Goal: Task Accomplishment & Management: Complete application form

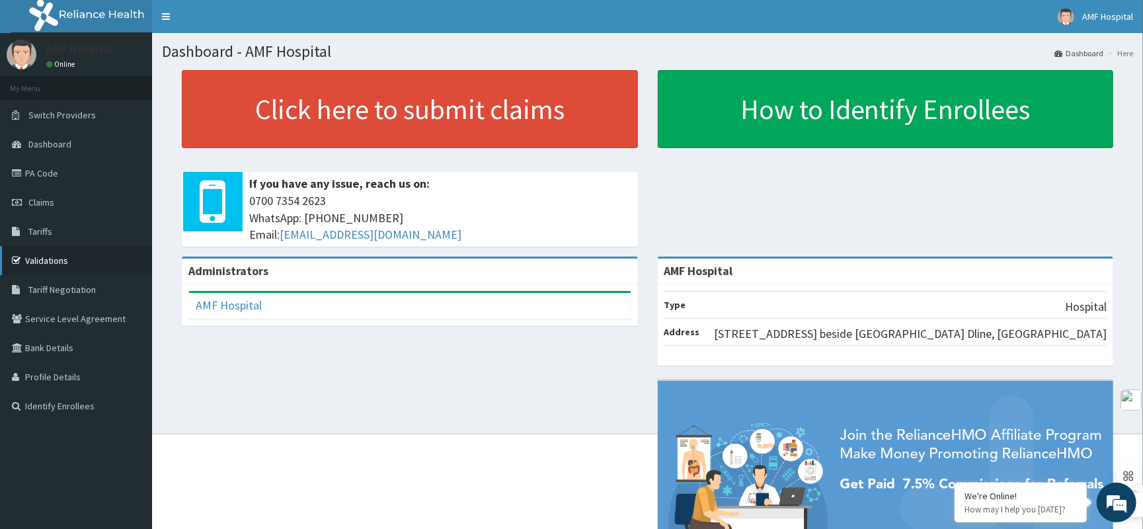
click at [60, 258] on link "Validations" at bounding box center [76, 260] width 152 height 29
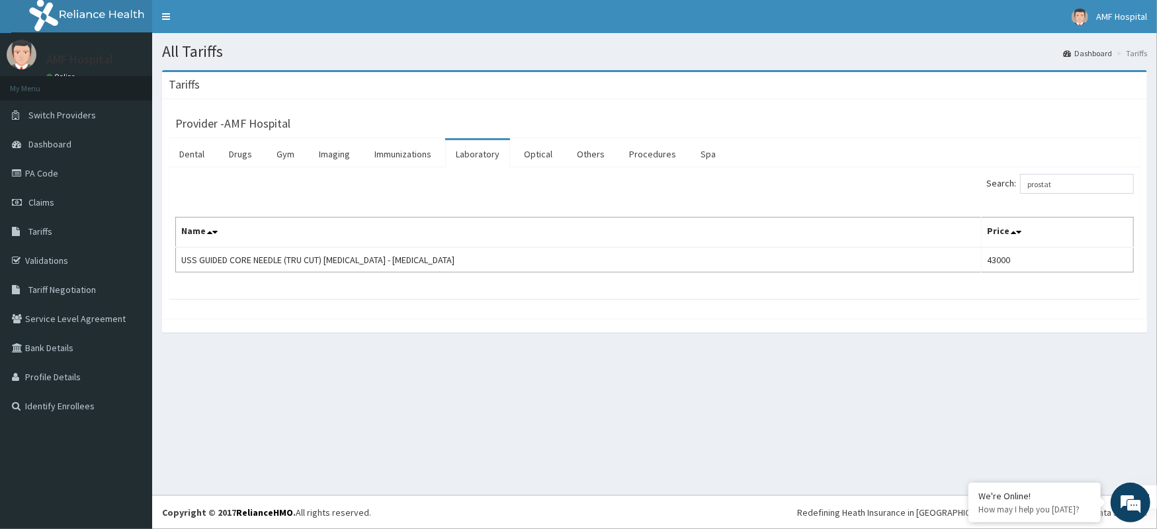
type input "prostat"
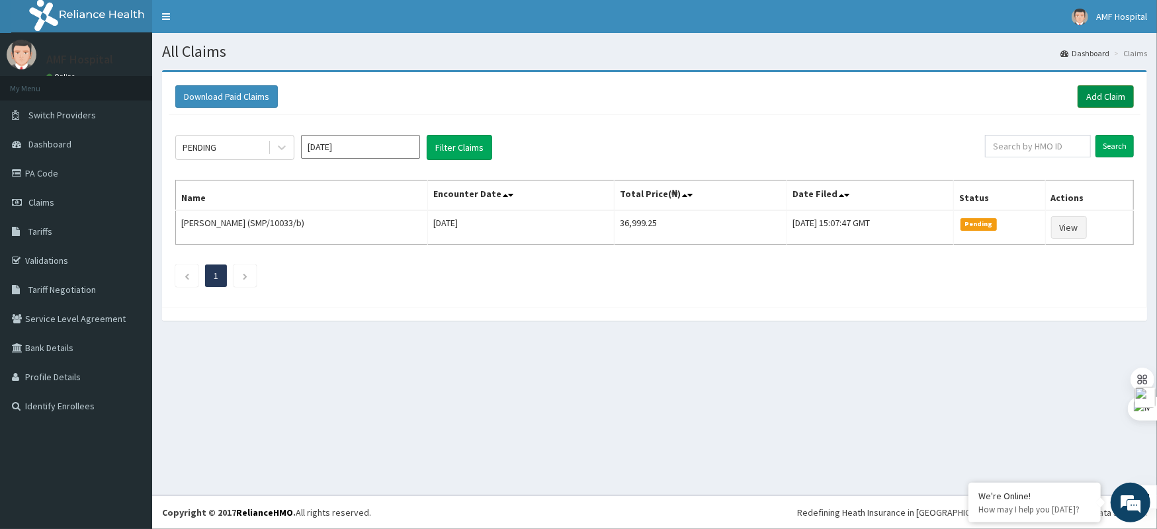
click at [1117, 97] on link "Add Claim" at bounding box center [1105, 96] width 56 height 22
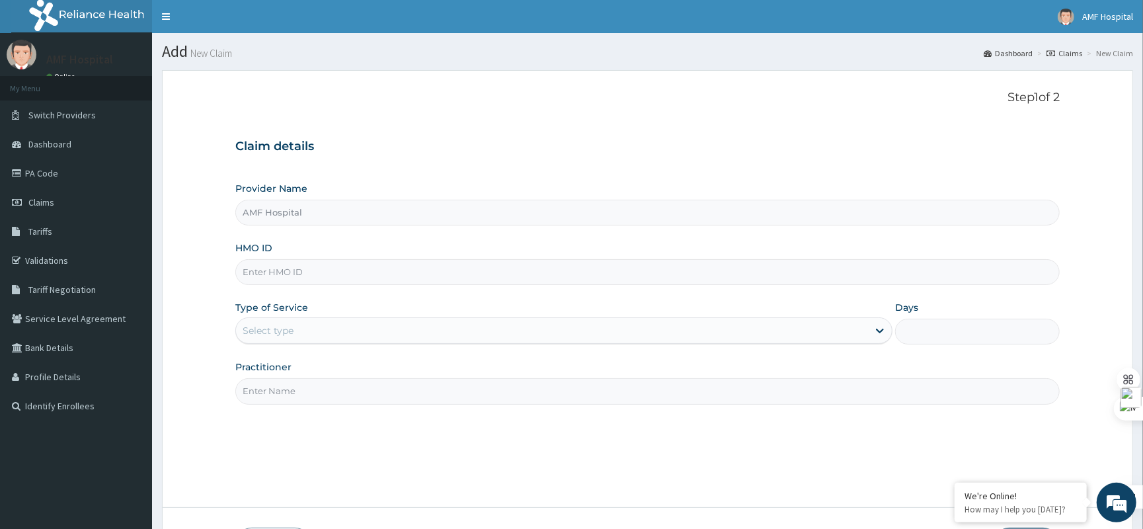
click at [328, 278] on input "HMO ID" at bounding box center [647, 272] width 825 height 26
paste input "SMP/10033/b"
type input "SMP/10033/b"
click at [387, 337] on div "Select type" at bounding box center [552, 330] width 632 height 21
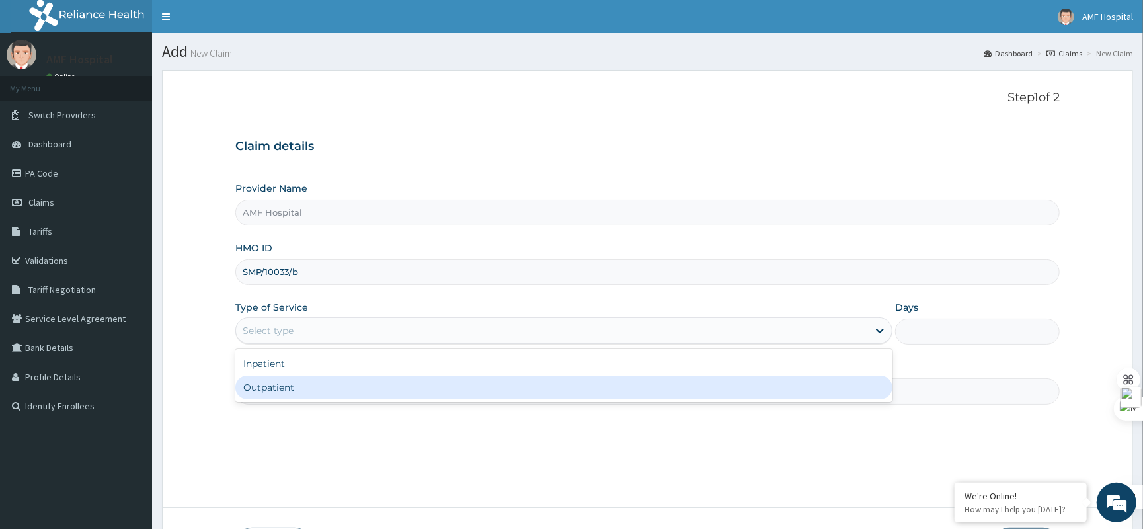
click at [377, 380] on div "Outpatient" at bounding box center [563, 388] width 657 height 24
type input "1"
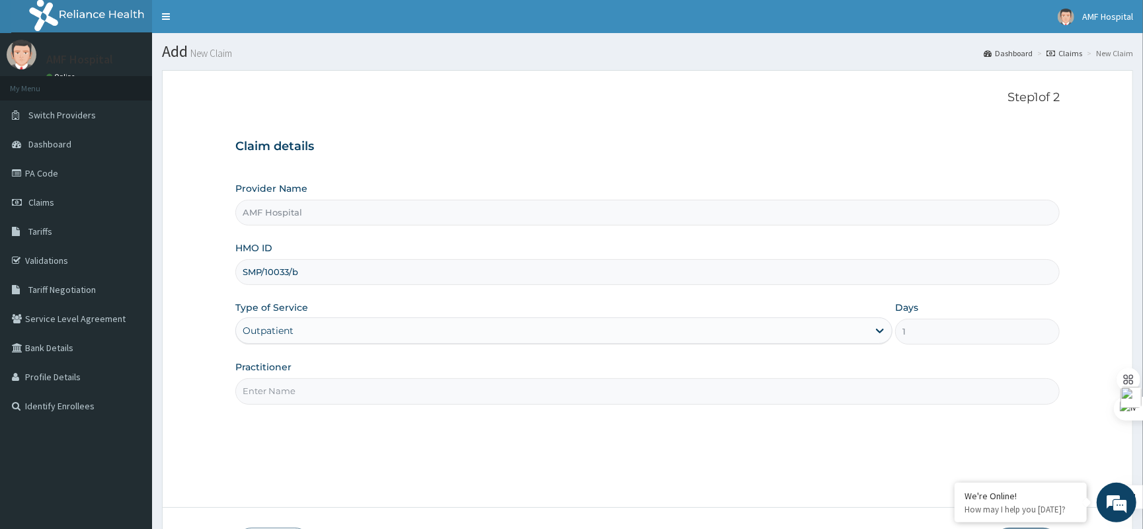
click at [376, 395] on input "Practitioner" at bounding box center [647, 391] width 825 height 26
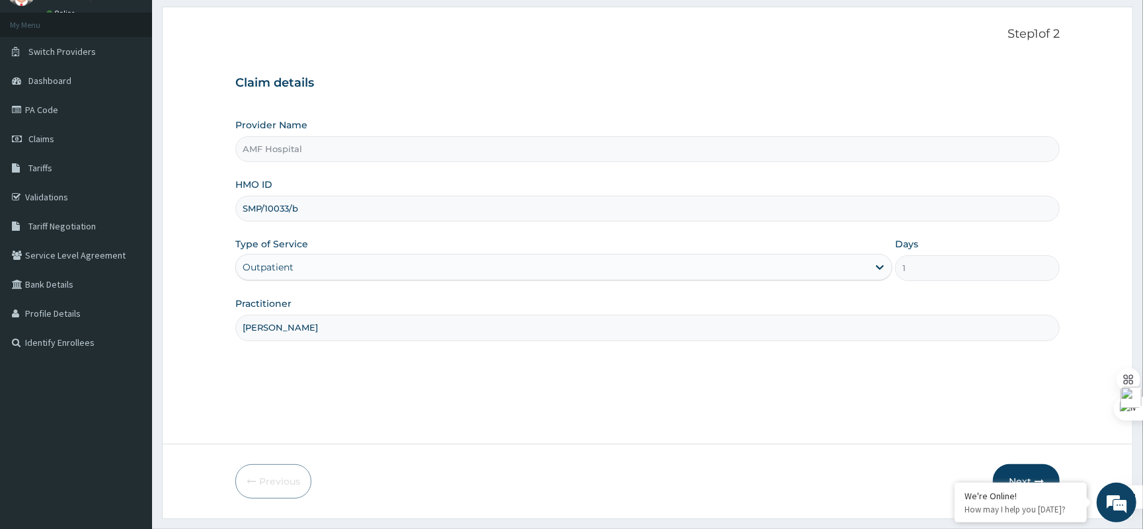
scroll to position [98, 0]
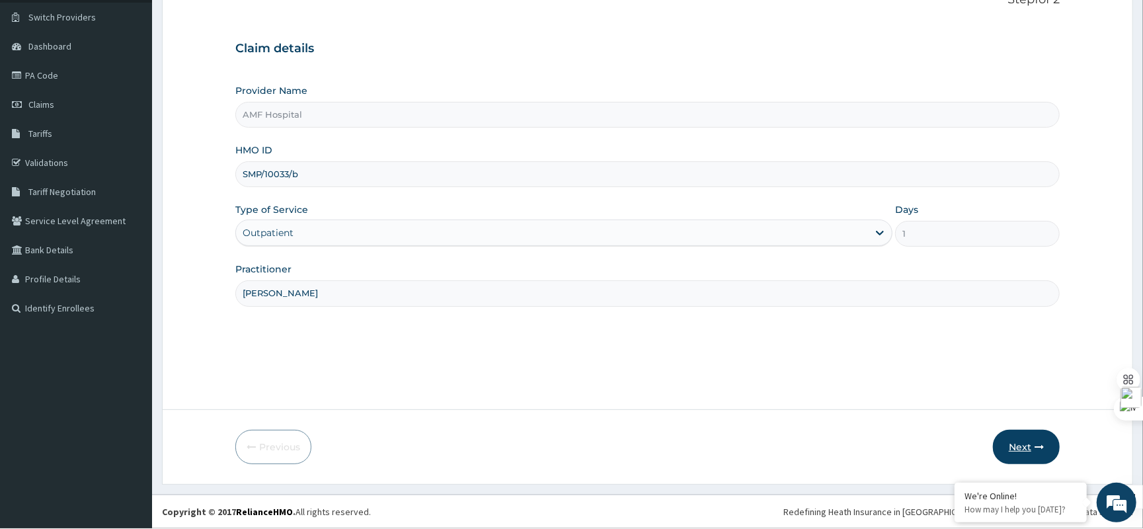
type input "EZE MICHAEL"
click at [1029, 453] on button "Next" at bounding box center [1026, 447] width 67 height 34
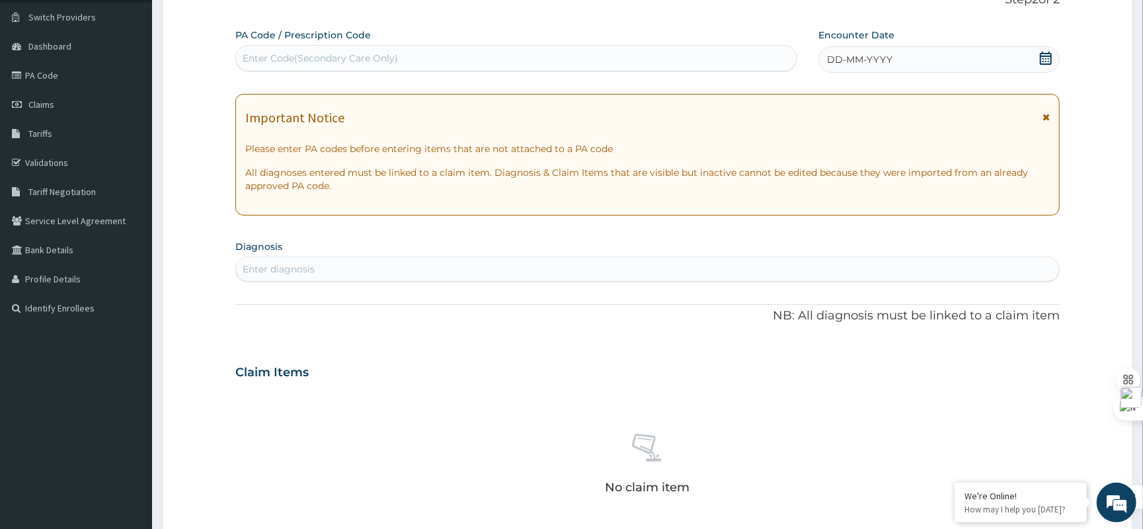
click at [1046, 58] on icon at bounding box center [1046, 58] width 12 height 13
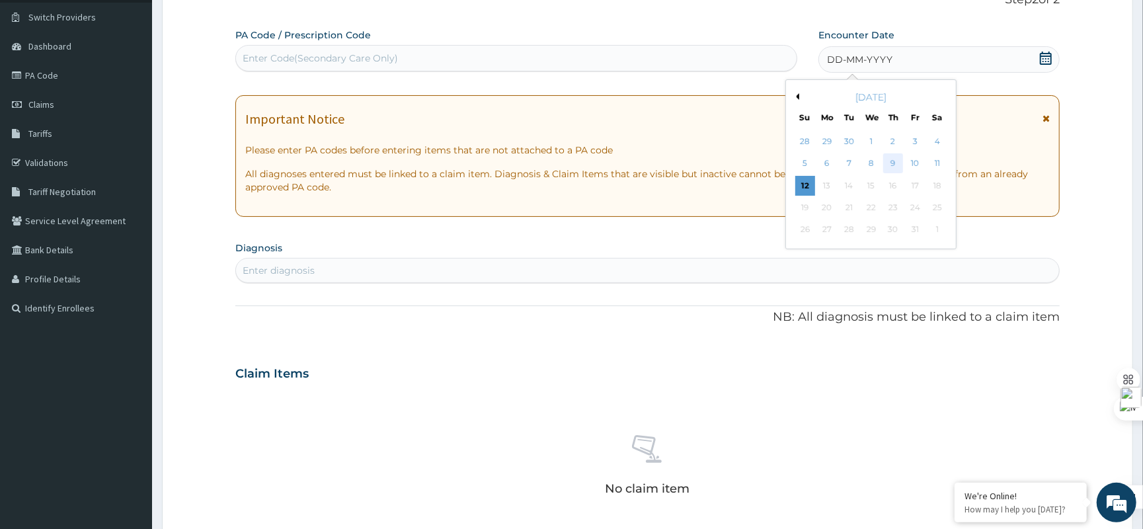
click at [901, 165] on div "9" at bounding box center [894, 164] width 20 height 20
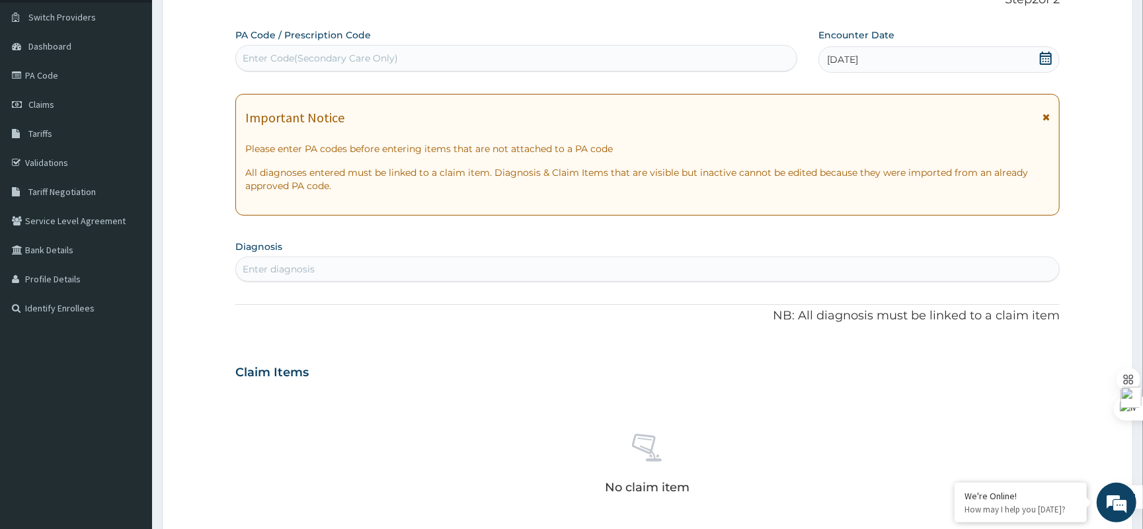
click at [631, 261] on div "Enter diagnosis" at bounding box center [647, 269] width 823 height 21
type input "URINARY TRACT"
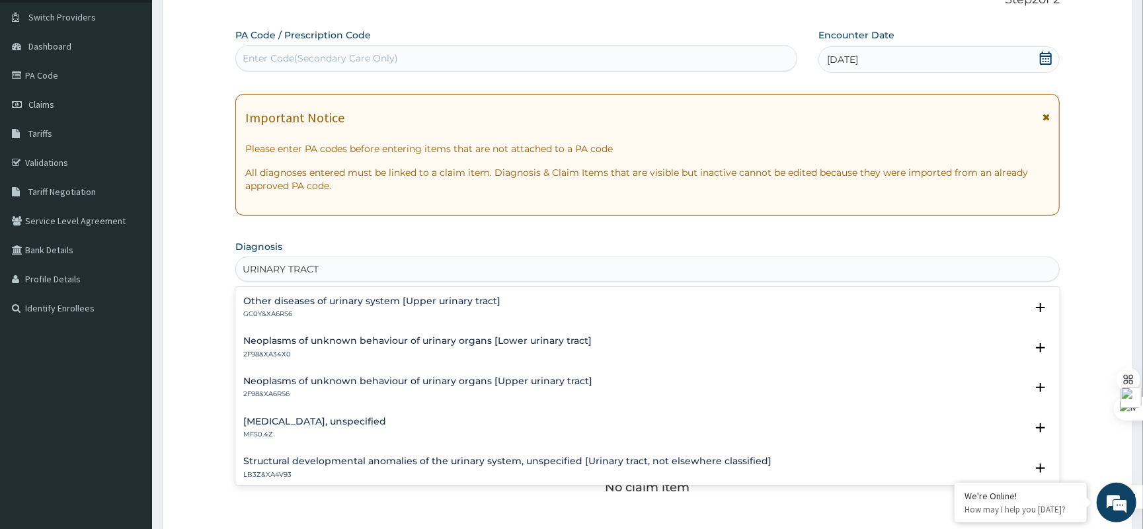
scroll to position [176, 0]
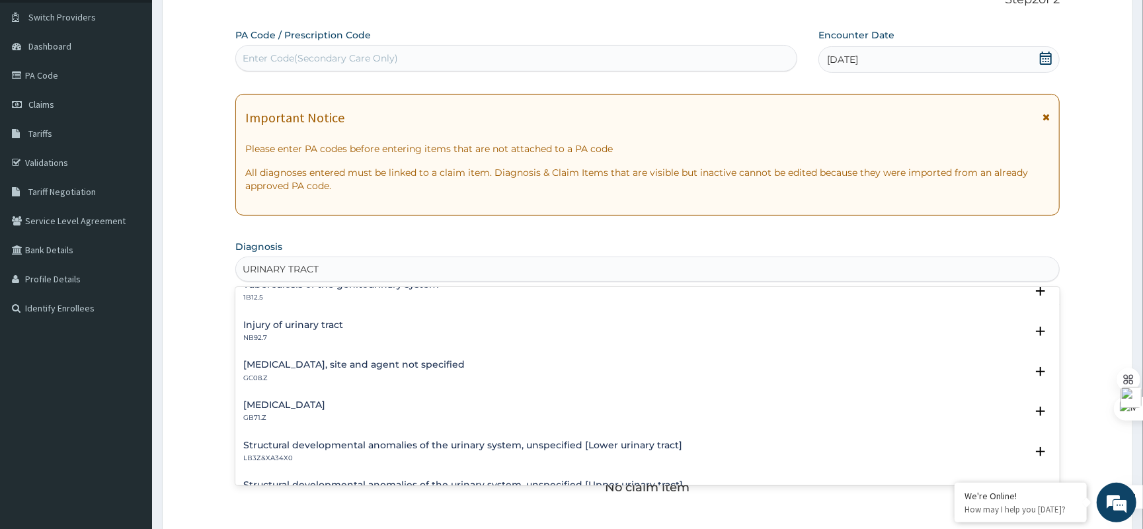
click at [439, 372] on div "Urinary tract infection, site and agent not specified GC08.Z" at bounding box center [354, 371] width 222 height 23
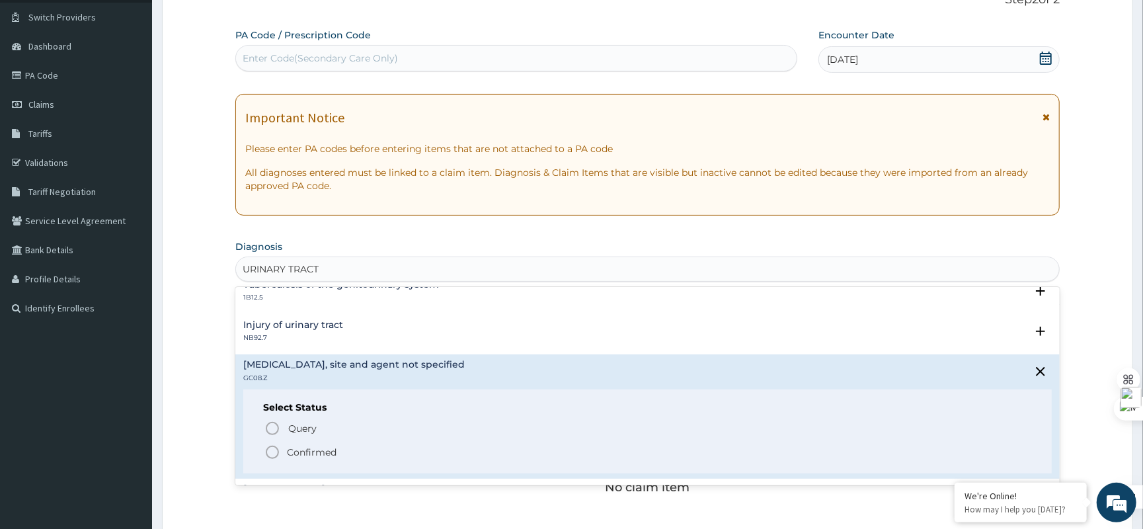
click at [329, 448] on p "Confirmed" at bounding box center [312, 452] width 50 height 13
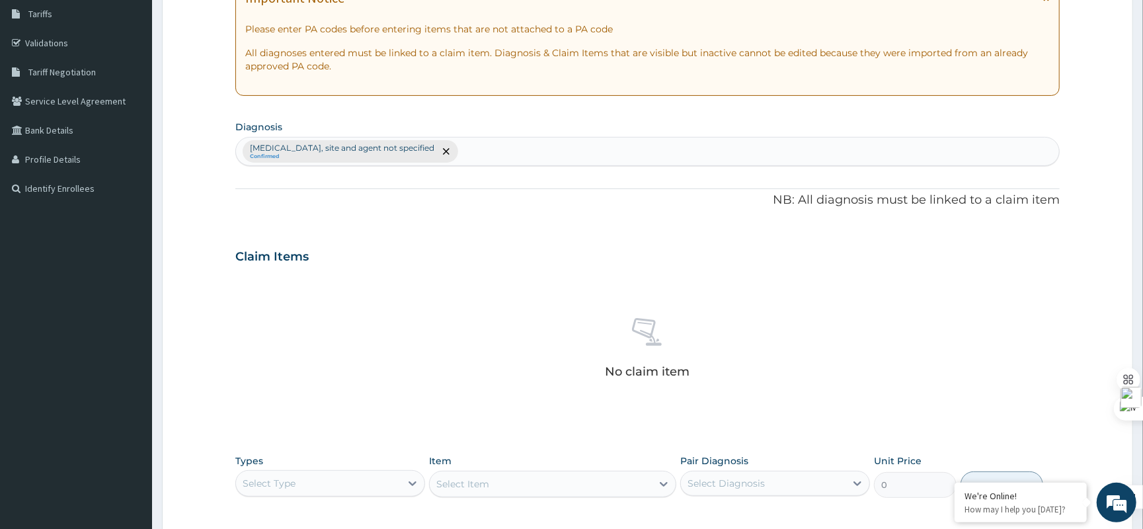
scroll to position [362, 0]
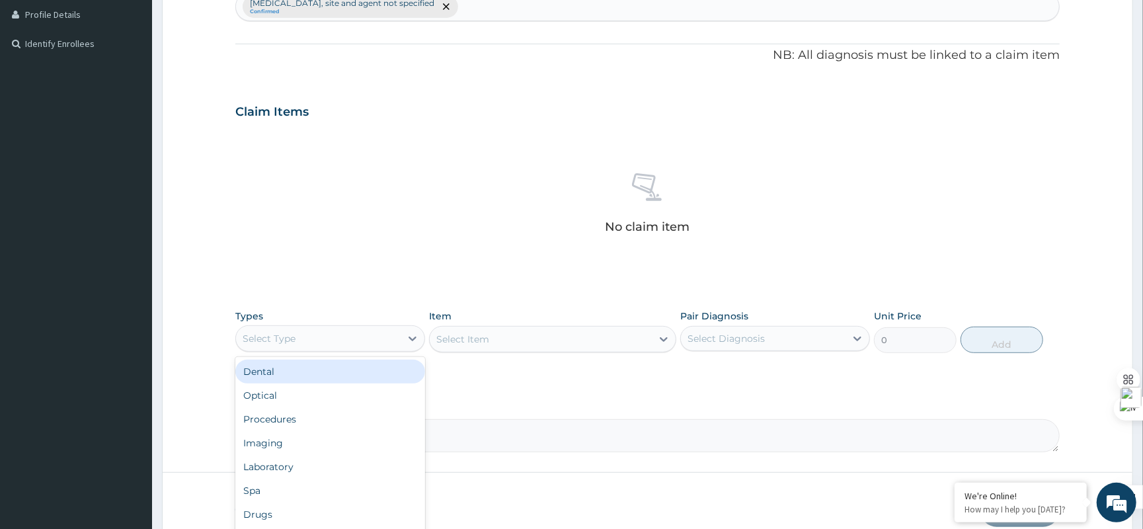
click at [390, 339] on div "Select Type" at bounding box center [318, 338] width 165 height 21
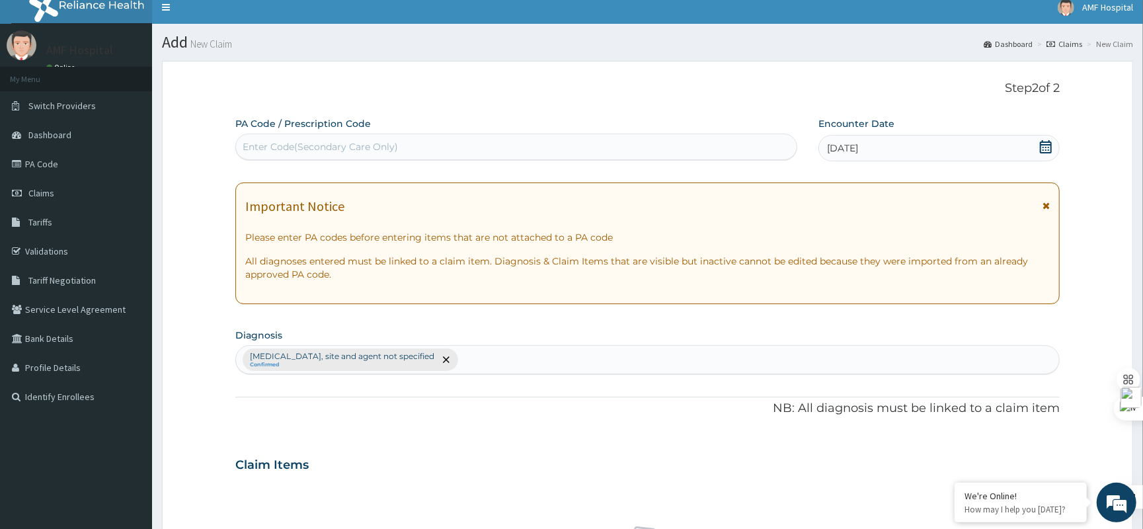
scroll to position [0, 0]
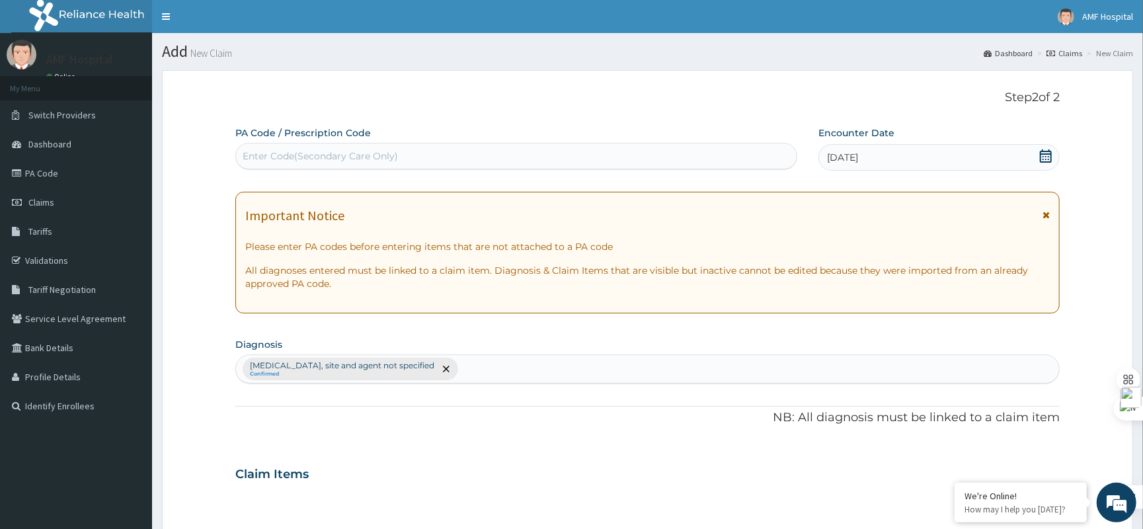
click at [516, 362] on div "Urinary tract infection, site and agent not specified Confirmed" at bounding box center [647, 369] width 823 height 28
click at [675, 161] on div "Enter Code(Secondary Care Only)" at bounding box center [516, 155] width 561 height 21
click at [395, 151] on div "Enter Code(Secondary Care Only)" at bounding box center [320, 155] width 155 height 13
paste input "SMP/10033/B"
type input "SMP/10033/B"
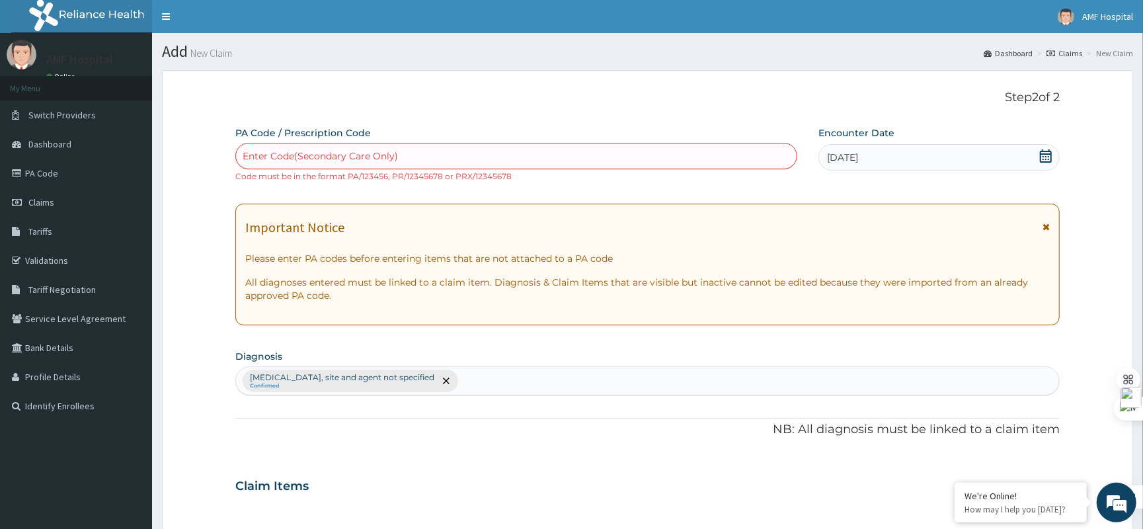
click at [421, 159] on div "Enter Code(Secondary Care Only)" at bounding box center [516, 155] width 561 height 21
paste input "PA/69BA3C"
type input "PA/69BA3C"
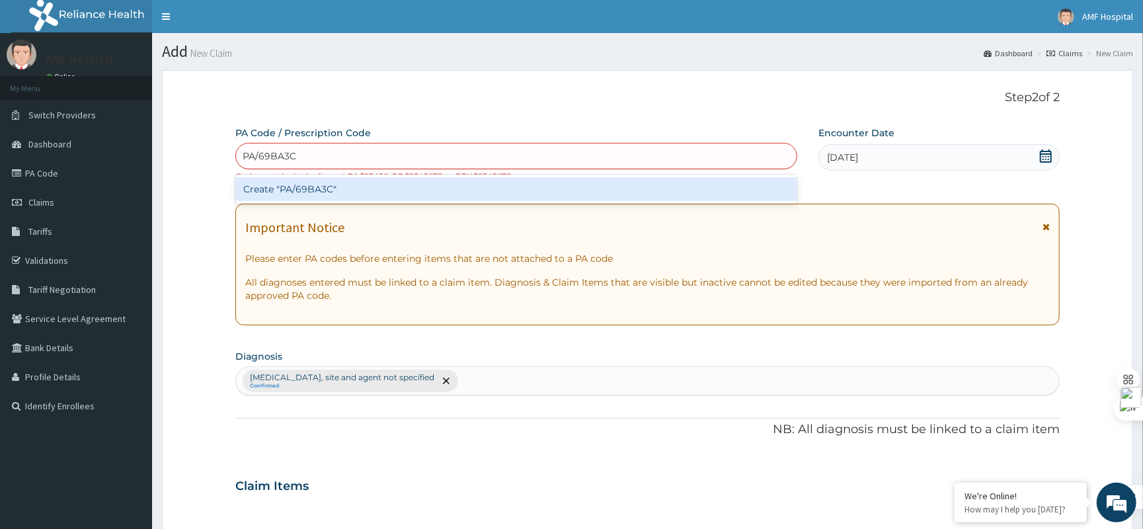
click at [381, 185] on div "Create "PA/69BA3C"" at bounding box center [516, 189] width 562 height 24
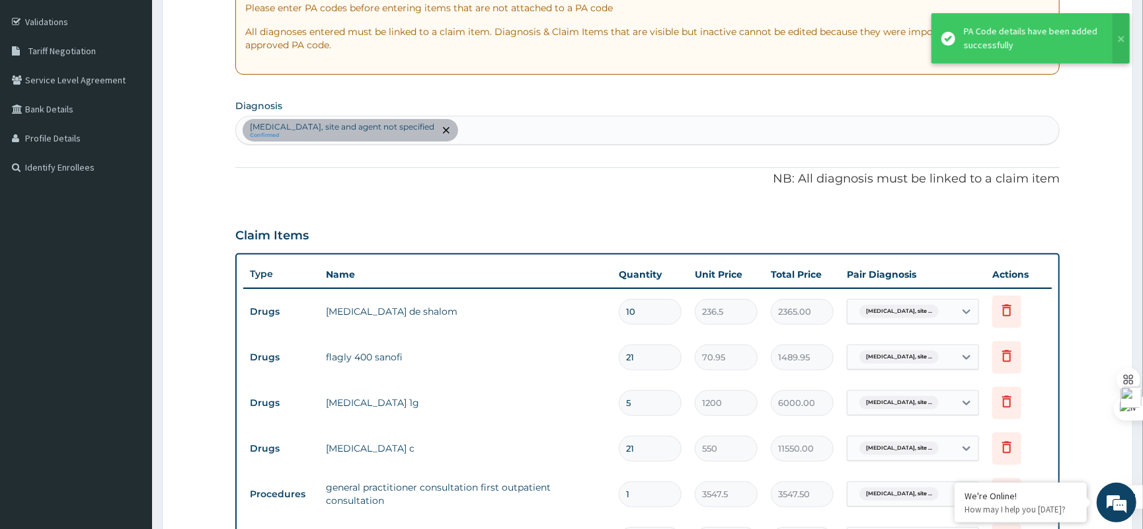
scroll to position [591, 0]
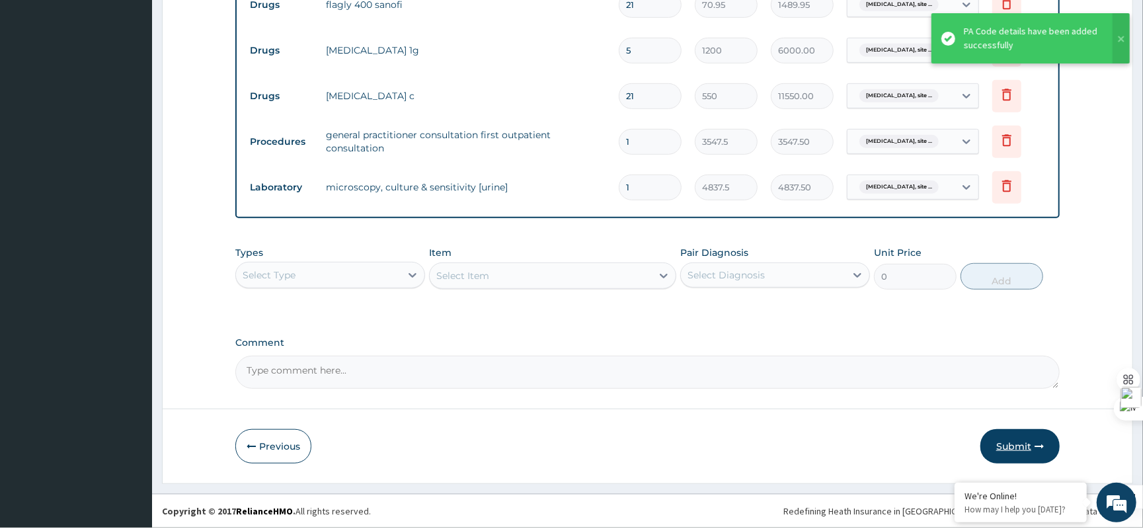
click at [1025, 456] on button "Submit" at bounding box center [1020, 446] width 79 height 34
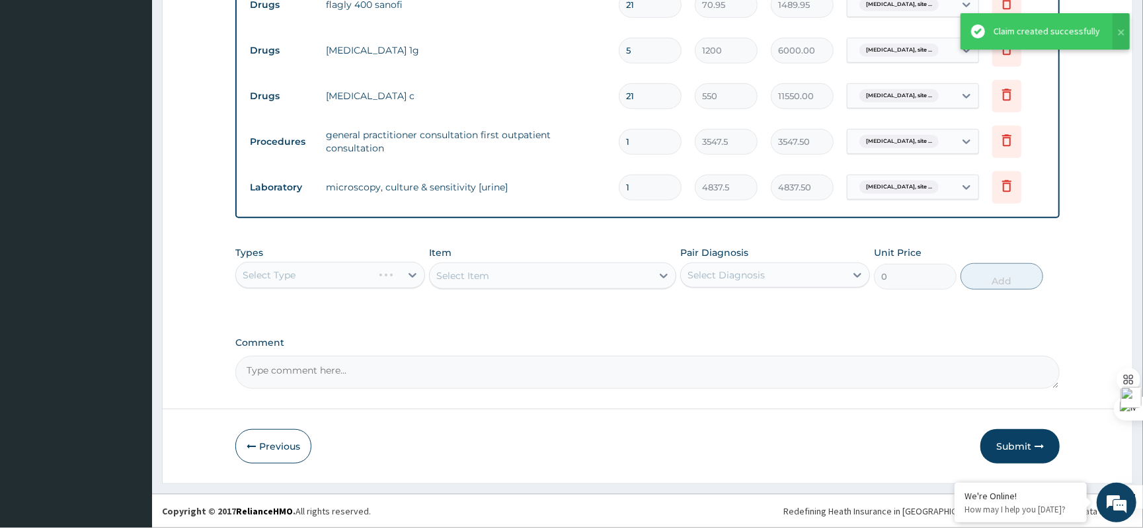
scroll to position [239, 0]
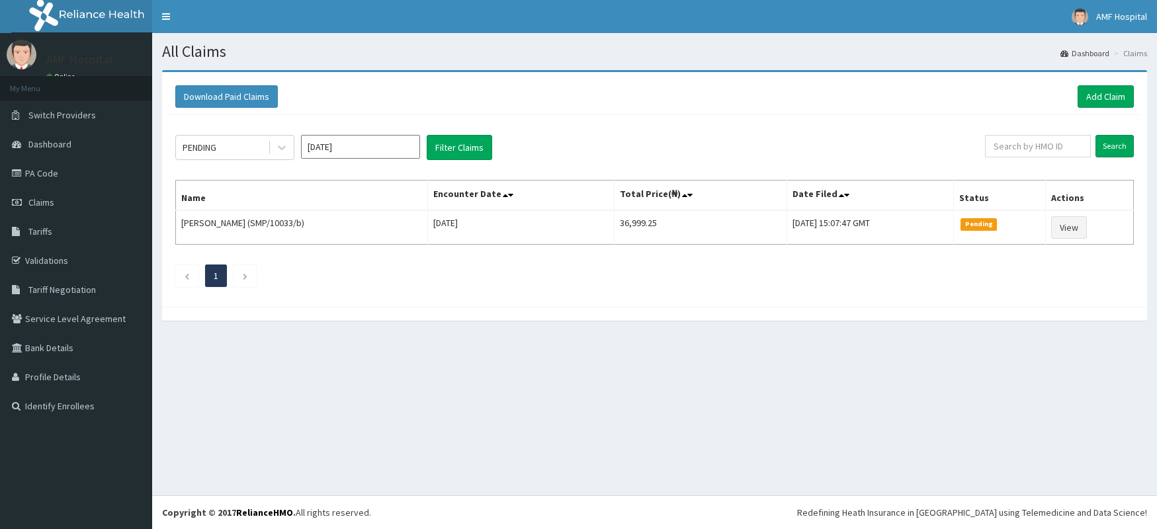
click at [286, 153] on icon at bounding box center [281, 147] width 13 height 13
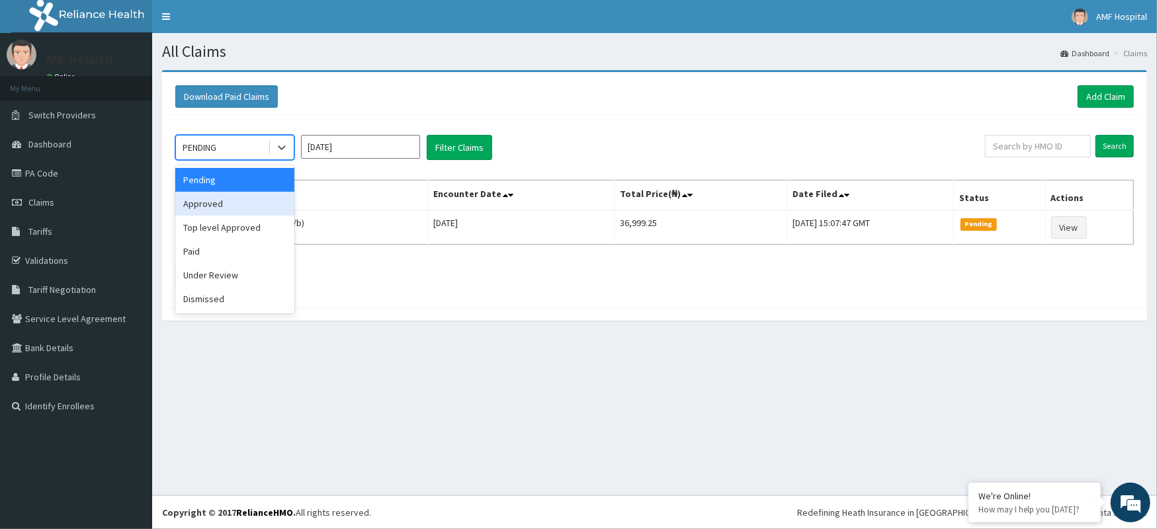
click at [415, 302] on div "Download Paid Claims Add Claim × Note you can only download claims within a max…" at bounding box center [654, 189] width 985 height 235
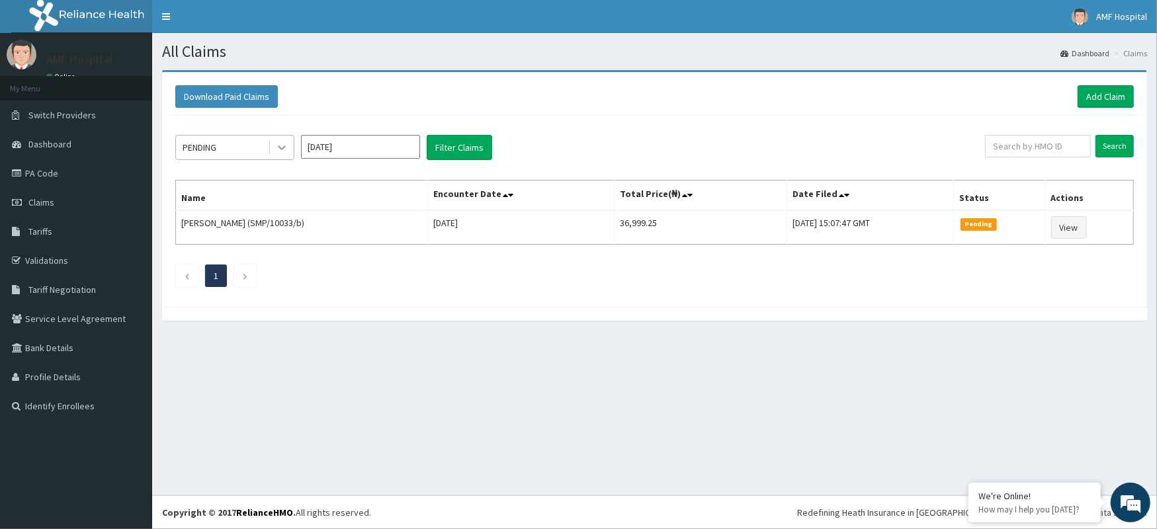
click at [279, 136] on div at bounding box center [282, 148] width 24 height 24
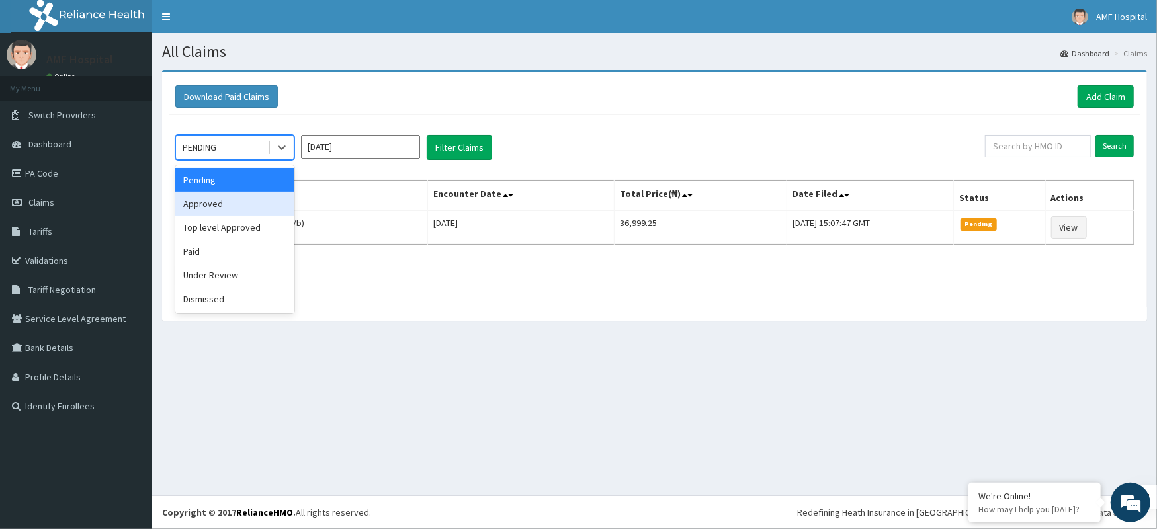
click at [198, 199] on div "Approved" at bounding box center [234, 204] width 119 height 24
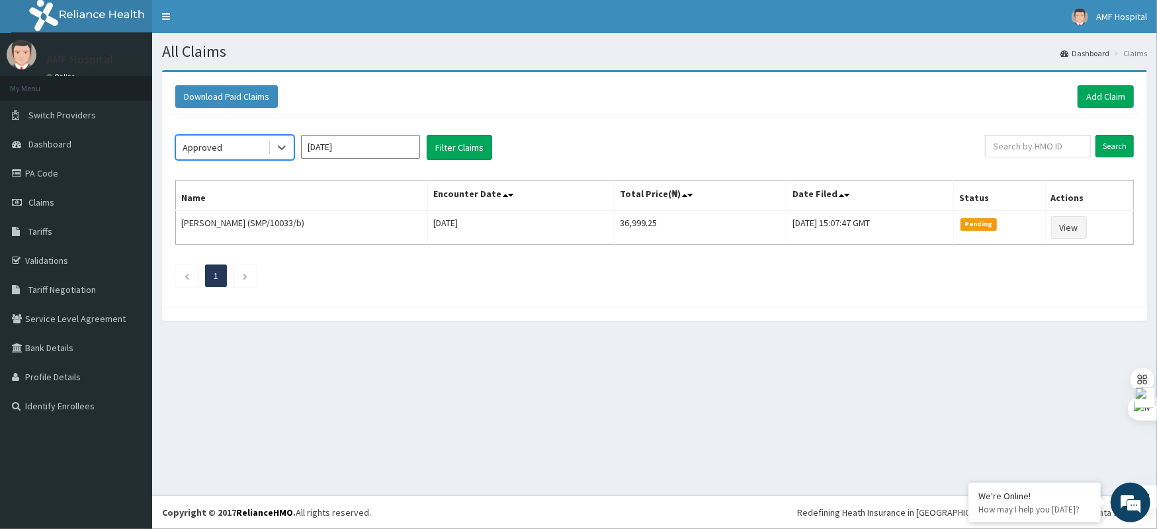
click at [485, 127] on div "option Approved, selected. Select is focused ,type to refine list, press Down t…" at bounding box center [654, 207] width 971 height 185
click at [469, 154] on button "Filter Claims" at bounding box center [459, 147] width 65 height 25
click at [257, 146] on div "Approved" at bounding box center [222, 147] width 92 height 21
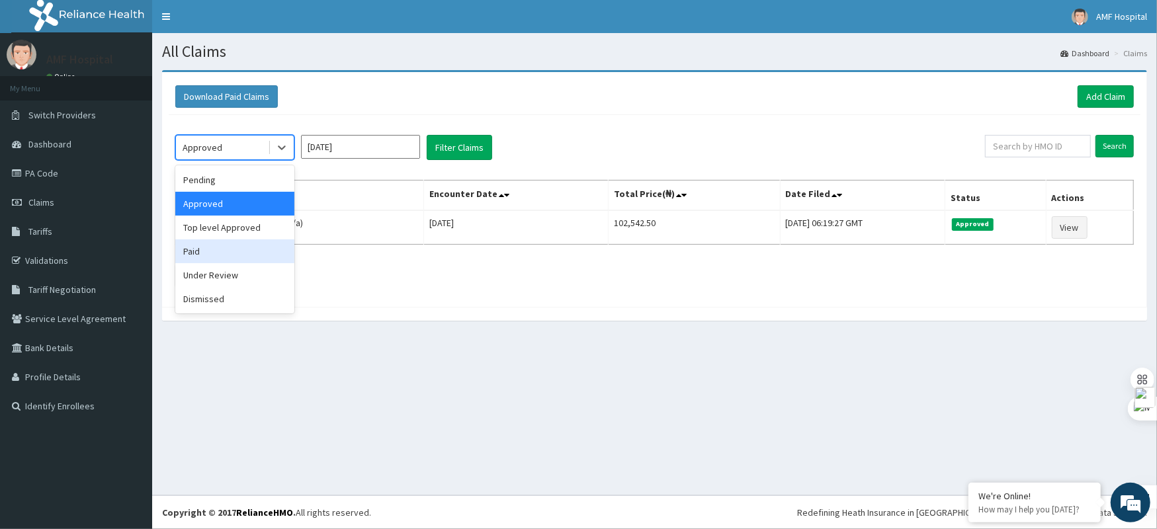
click at [193, 257] on div "Paid" at bounding box center [234, 251] width 119 height 24
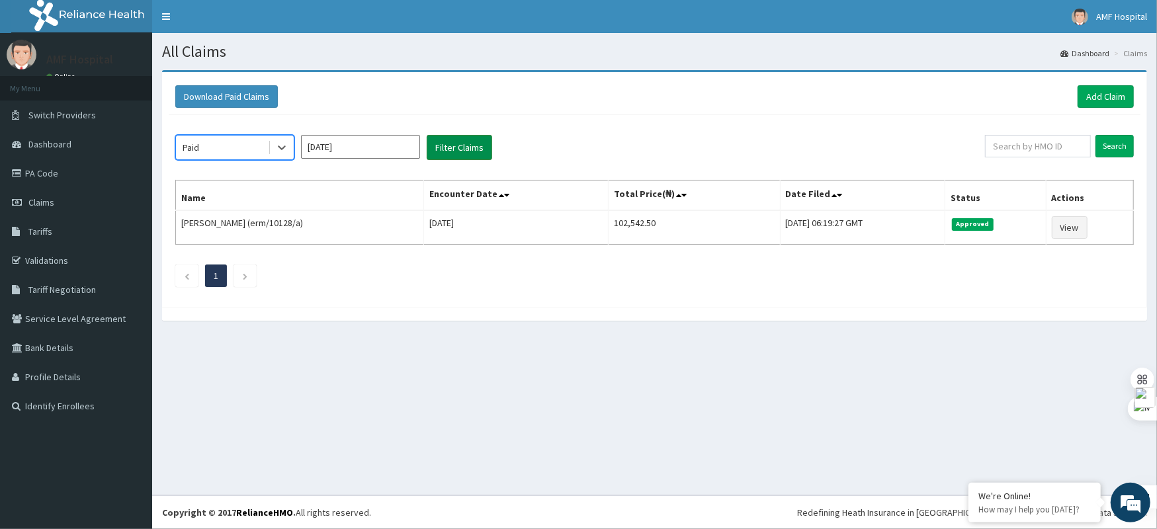
click at [448, 145] on button "Filter Claims" at bounding box center [459, 147] width 65 height 25
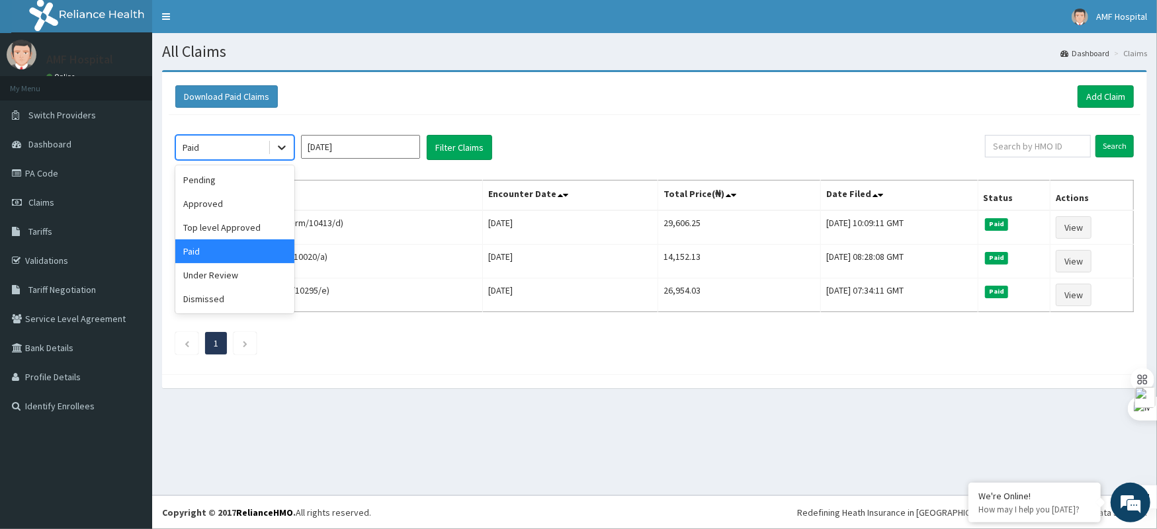
click at [287, 151] on icon at bounding box center [281, 147] width 13 height 13
click at [333, 136] on input "Oct 2025" at bounding box center [360, 147] width 119 height 24
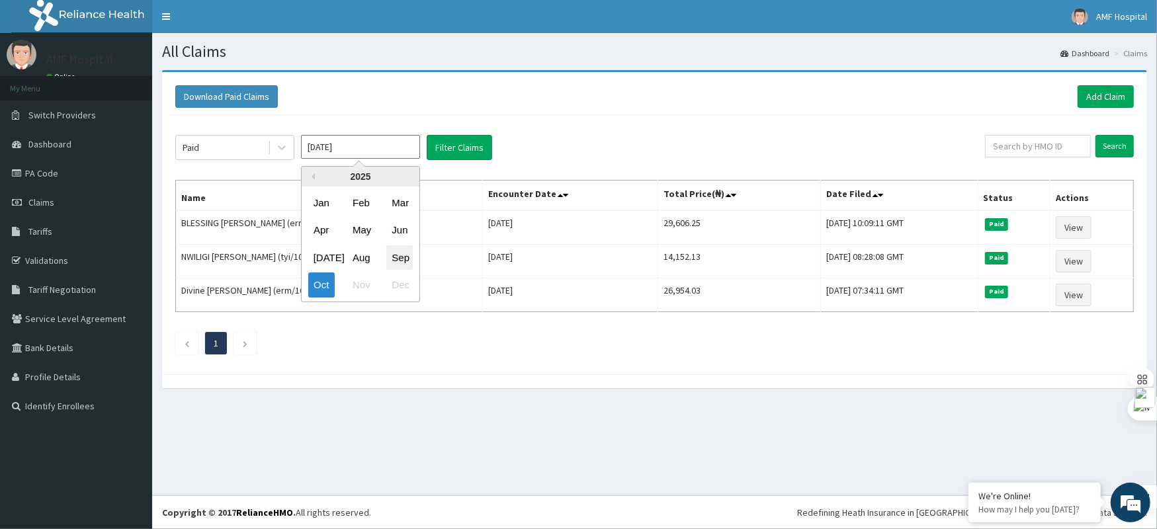
click at [397, 255] on div "Sep" at bounding box center [399, 257] width 26 height 24
type input "Sep 2025"
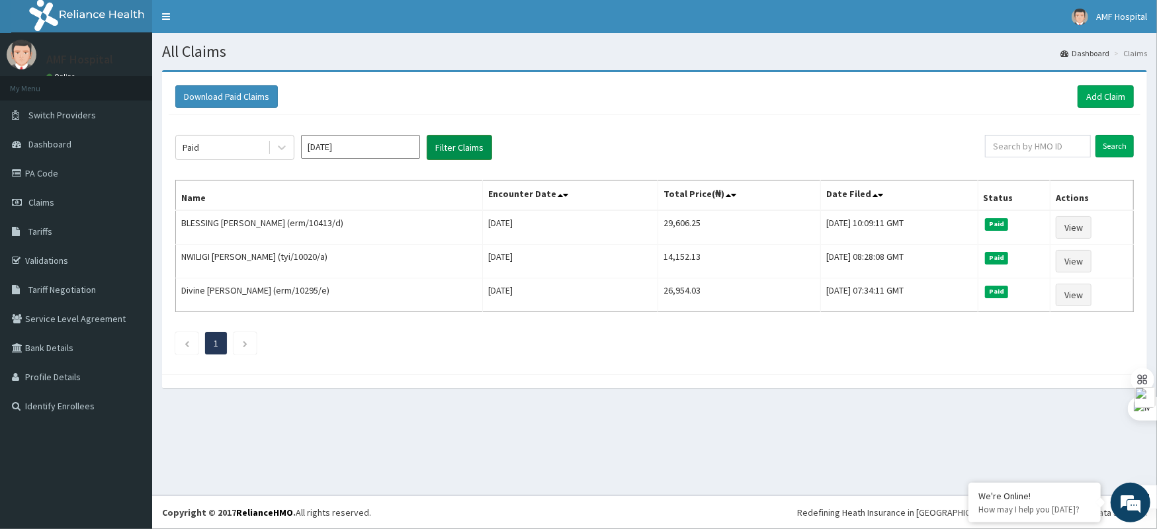
click at [458, 155] on button "Filter Claims" at bounding box center [459, 147] width 65 height 25
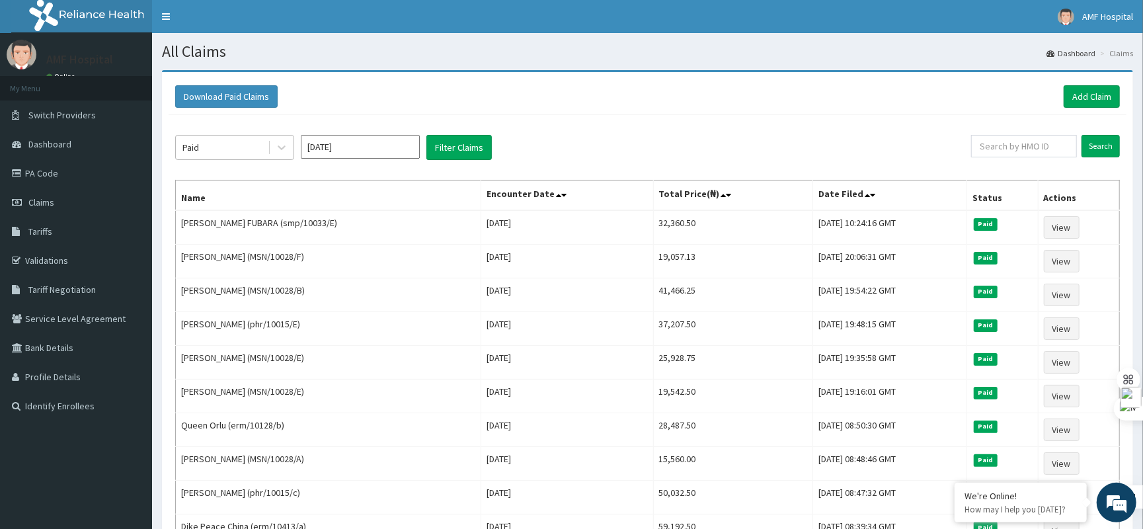
click at [254, 136] on div "Paid" at bounding box center [234, 147] width 119 height 25
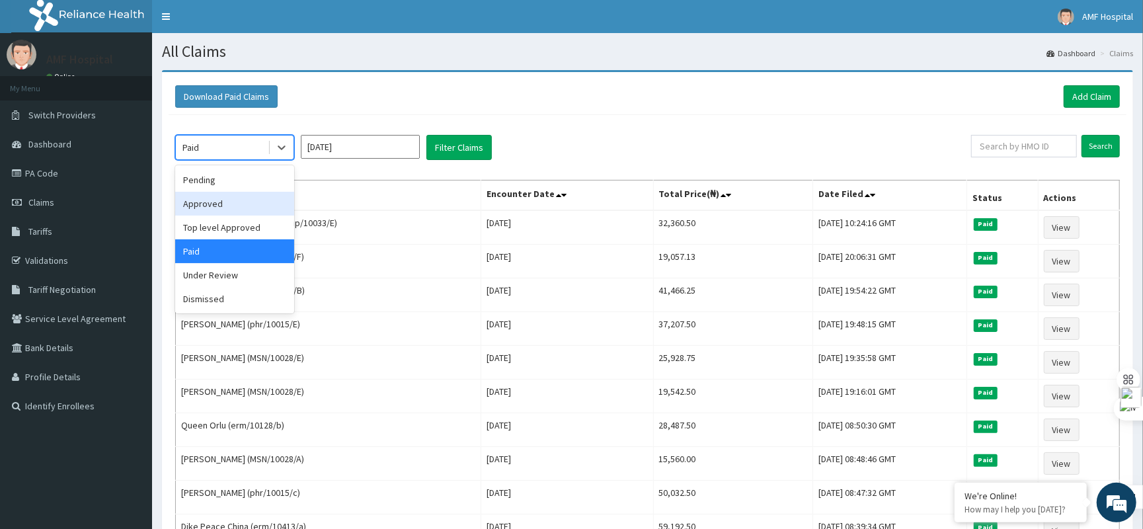
click at [229, 201] on div "Approved" at bounding box center [234, 204] width 119 height 24
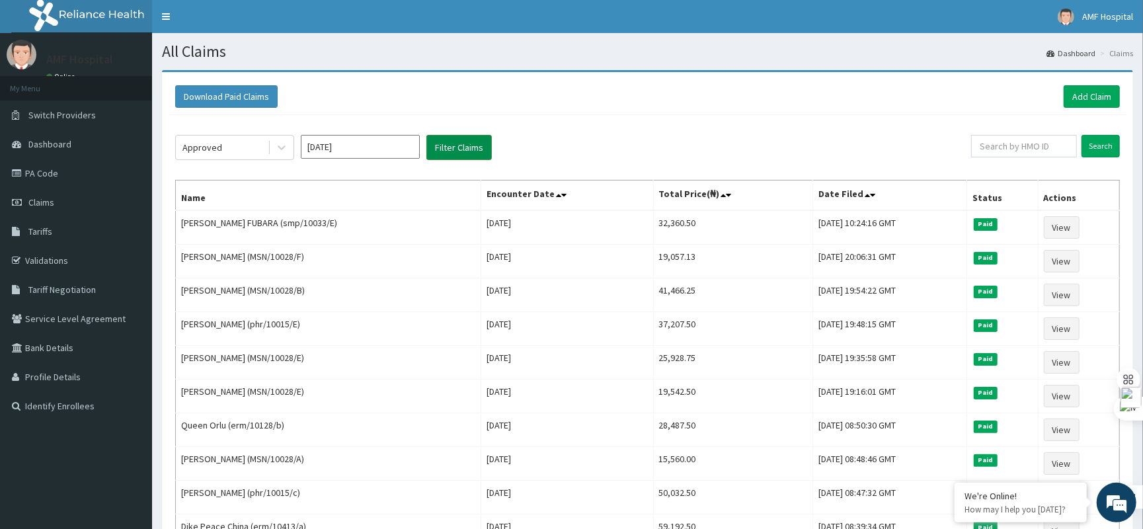
click at [485, 139] on button "Filter Claims" at bounding box center [459, 147] width 65 height 25
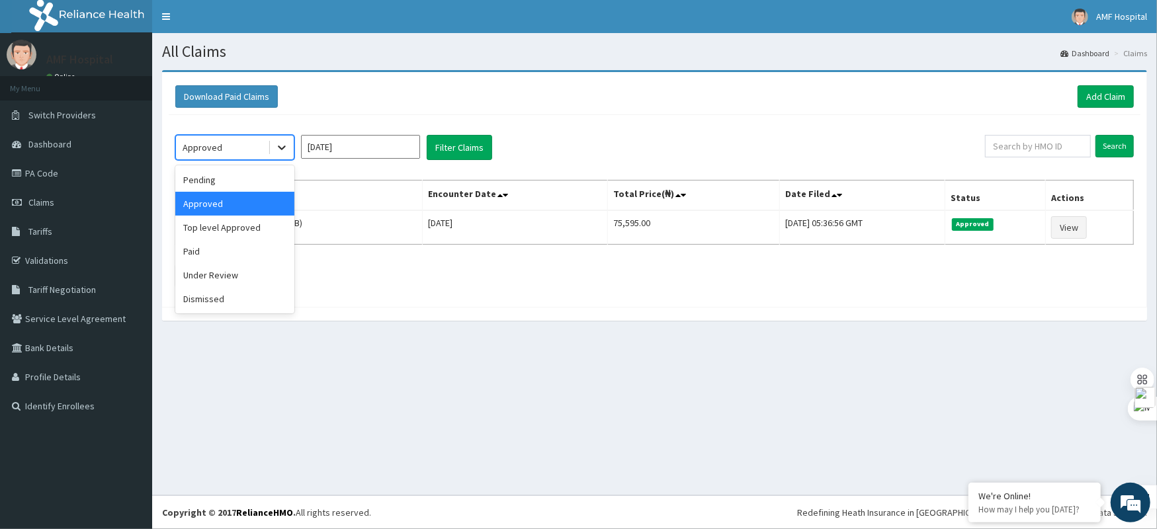
click at [278, 151] on icon at bounding box center [281, 147] width 13 height 13
drag, startPoint x: 235, startPoint y: 247, endPoint x: 253, endPoint y: 246, distance: 17.2
click at [235, 247] on div "Paid" at bounding box center [234, 251] width 119 height 24
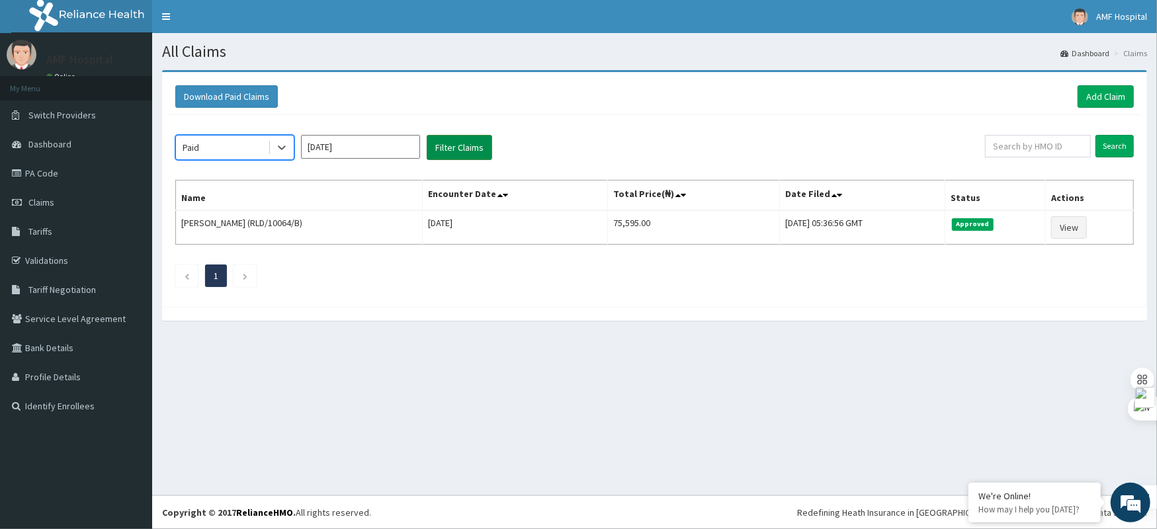
click at [469, 157] on button "Filter Claims" at bounding box center [459, 147] width 65 height 25
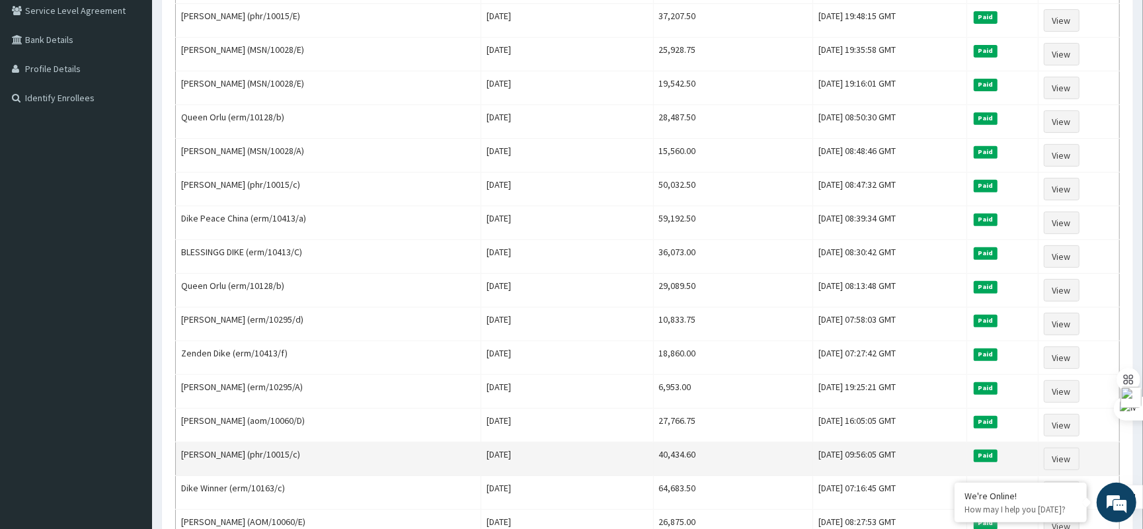
scroll to position [132, 0]
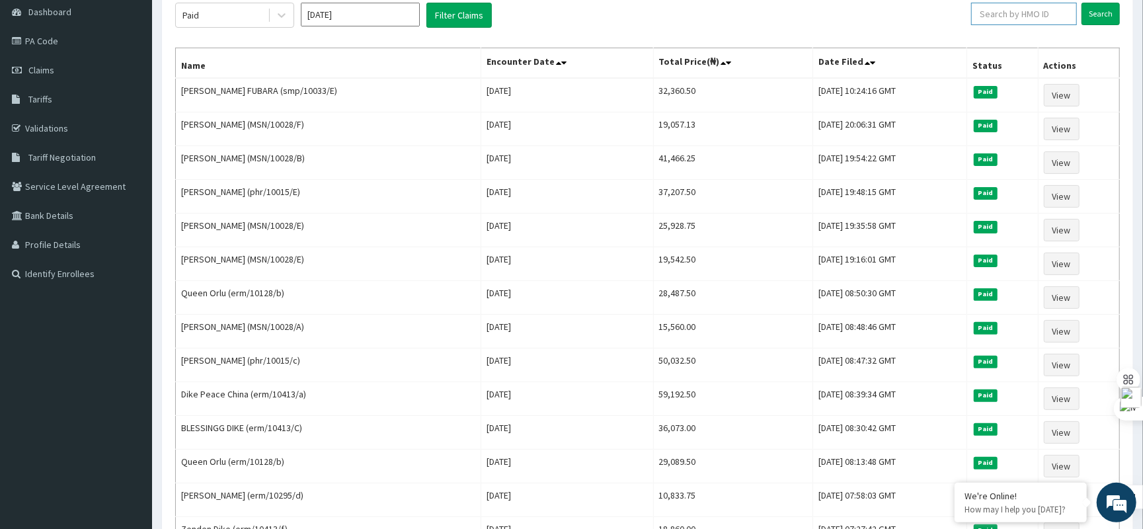
click at [1034, 24] on input "text" at bounding box center [1024, 14] width 106 height 22
paste input "MSN/10028/A"
type input "MSN/10028/A"
click at [1108, 9] on input "Search" at bounding box center [1101, 14] width 38 height 22
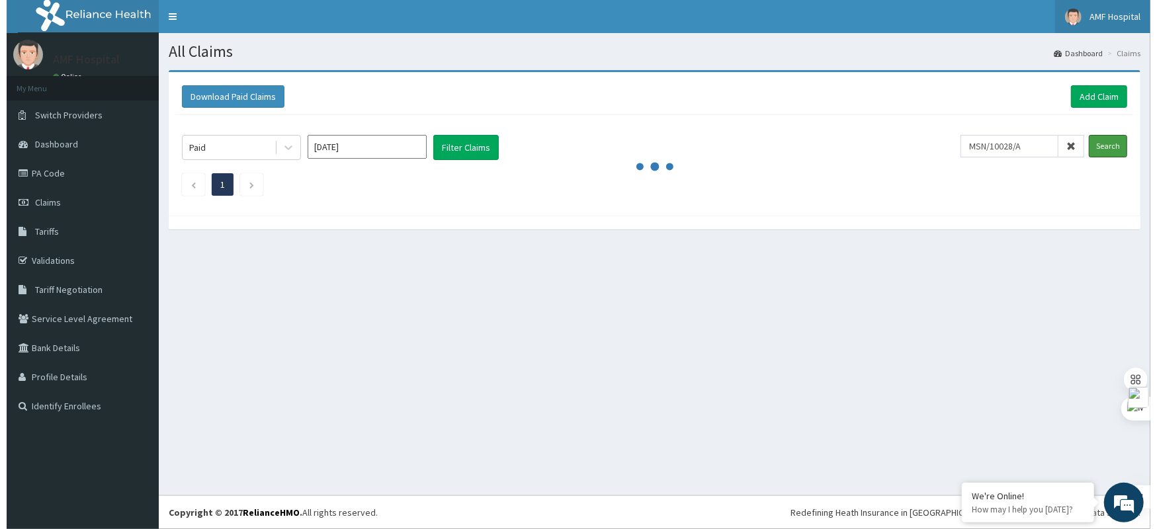
scroll to position [0, 0]
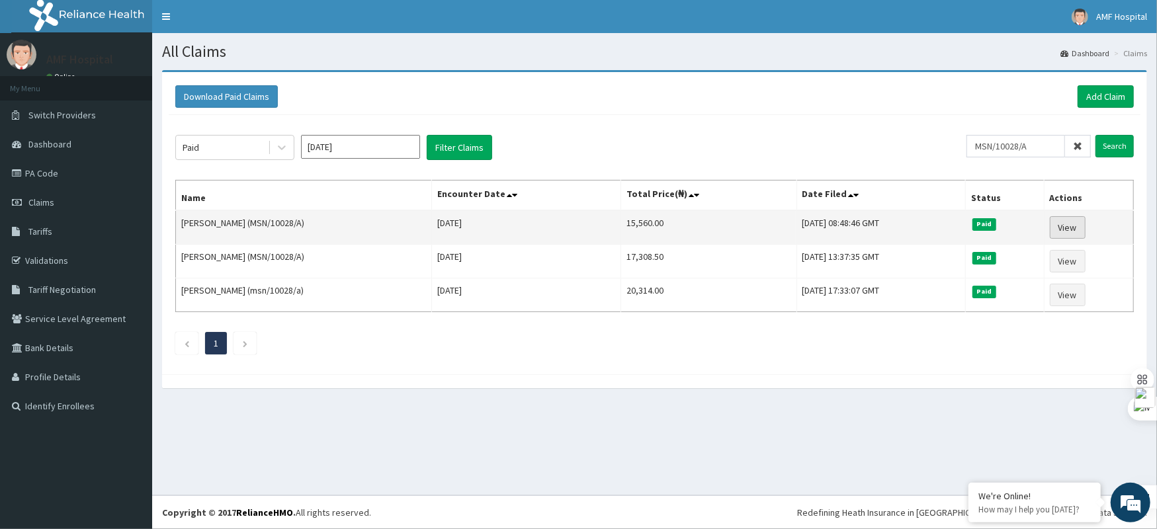
click at [1058, 225] on link "View" at bounding box center [1068, 227] width 36 height 22
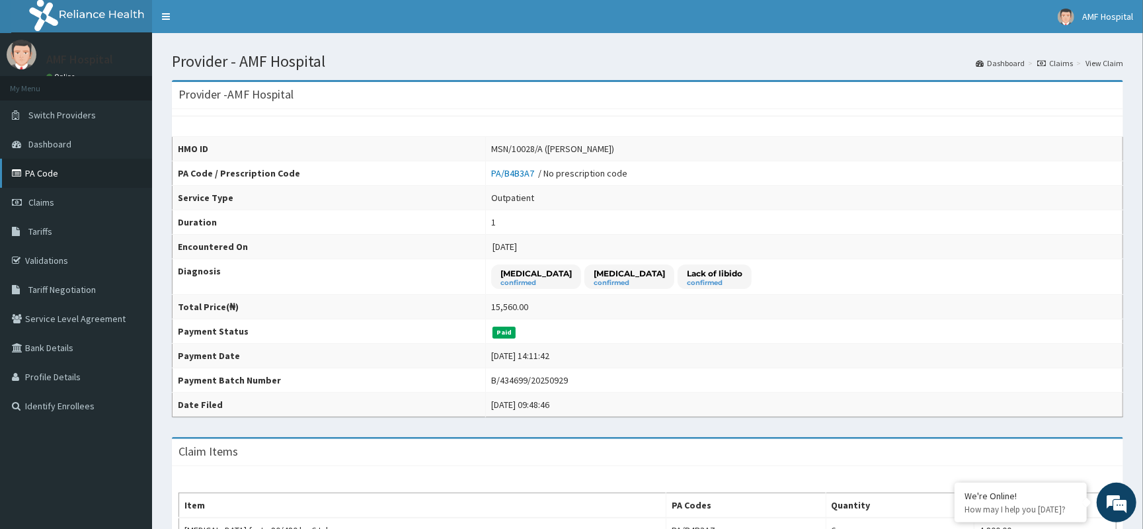
drag, startPoint x: 54, startPoint y: 193, endPoint x: 58, endPoint y: 186, distance: 8.1
click at [57, 188] on link "Claims" at bounding box center [76, 202] width 152 height 29
click at [46, 204] on span "Claims" at bounding box center [41, 202] width 26 height 12
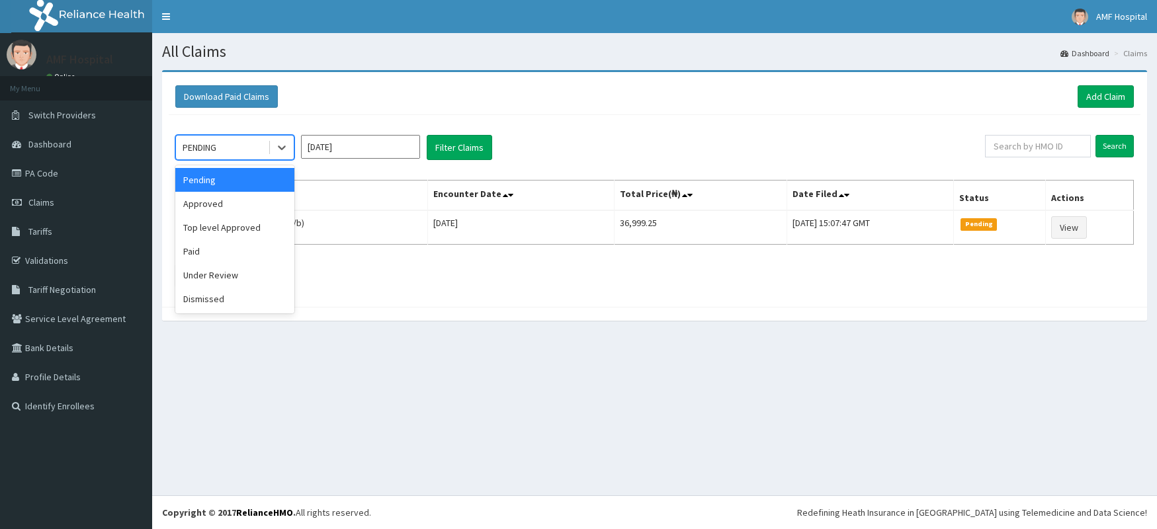
click at [212, 205] on div "Approved" at bounding box center [234, 204] width 119 height 24
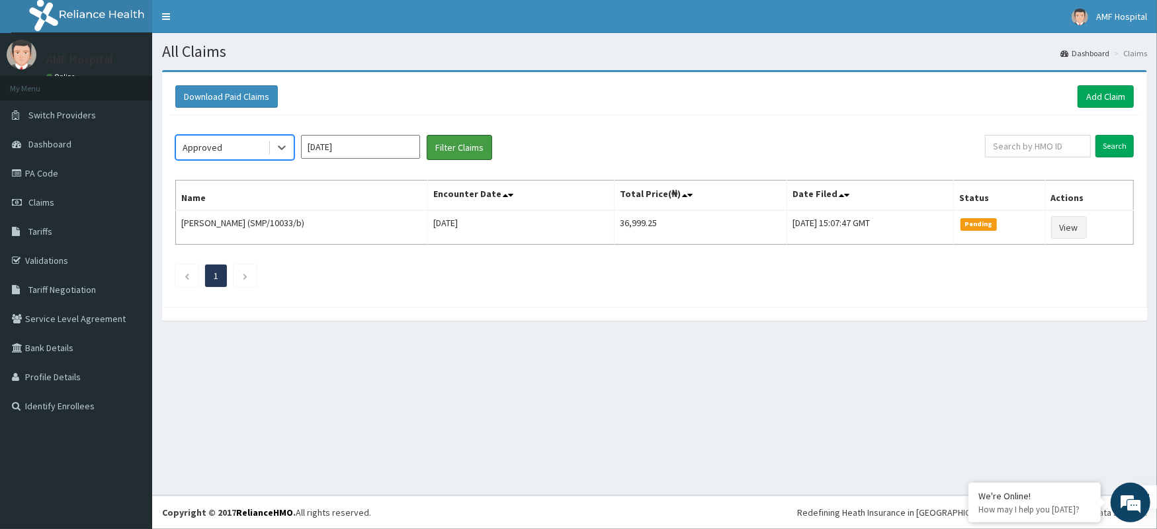
click at [450, 154] on button "Filter Claims" at bounding box center [459, 147] width 65 height 25
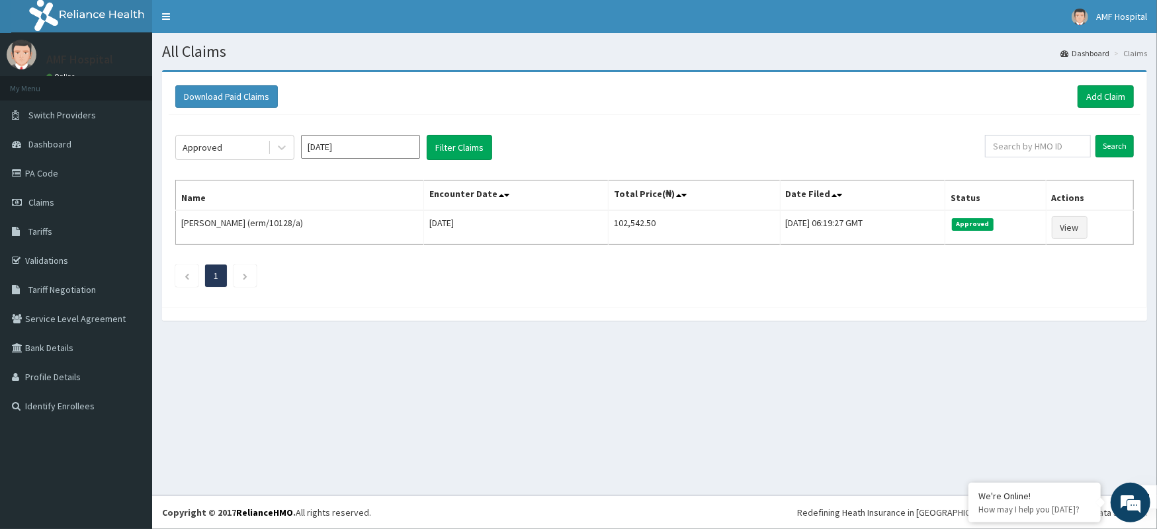
click at [271, 145] on div at bounding box center [282, 148] width 24 height 24
click at [281, 157] on div at bounding box center [282, 148] width 24 height 24
click at [276, 148] on icon at bounding box center [281, 147] width 13 height 13
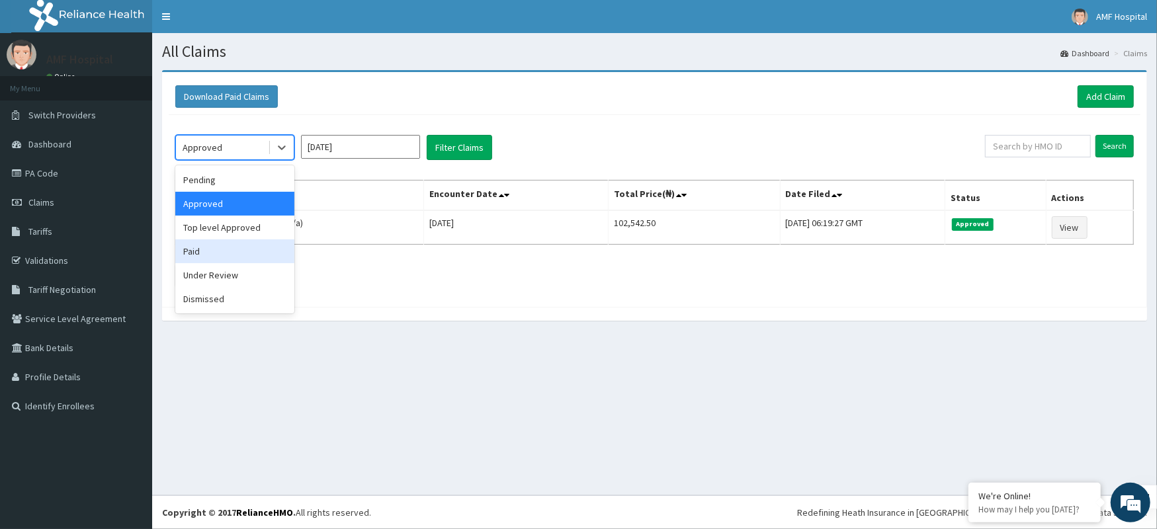
click at [226, 254] on div "Paid" at bounding box center [234, 251] width 119 height 24
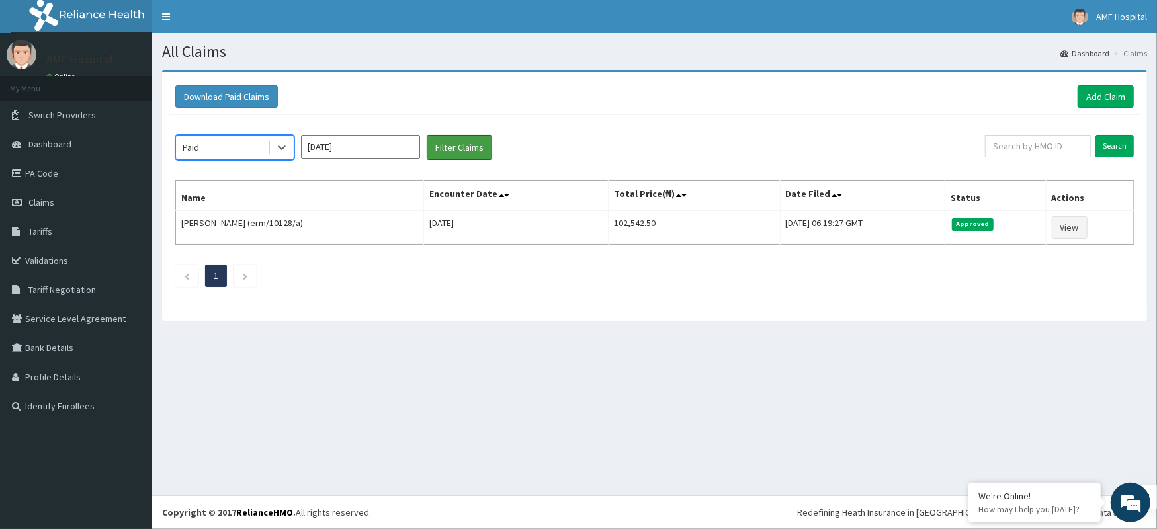
click at [437, 156] on button "Filter Claims" at bounding box center [459, 147] width 65 height 25
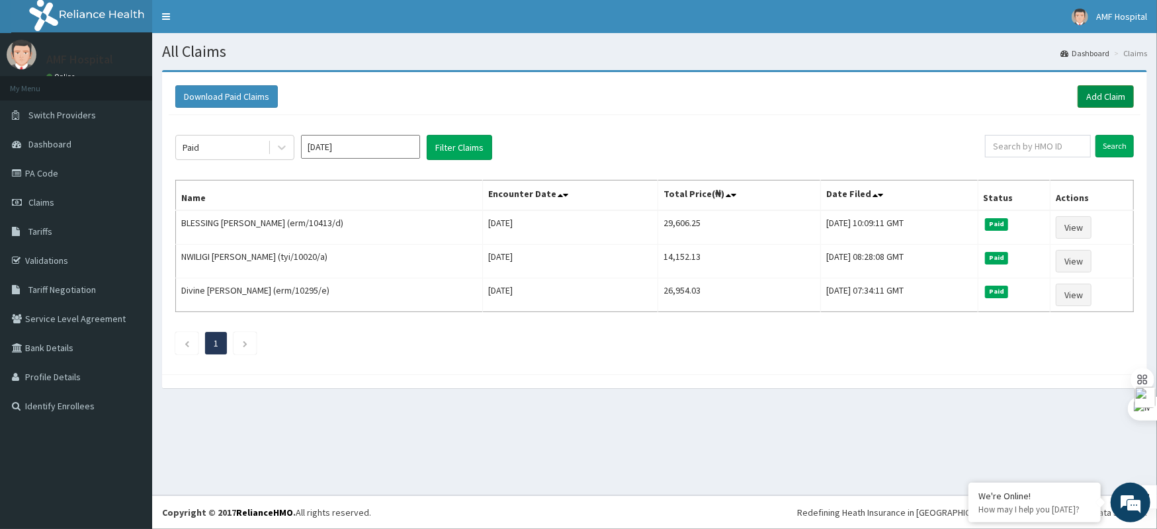
click at [1089, 101] on link "Add Claim" at bounding box center [1105, 96] width 56 height 22
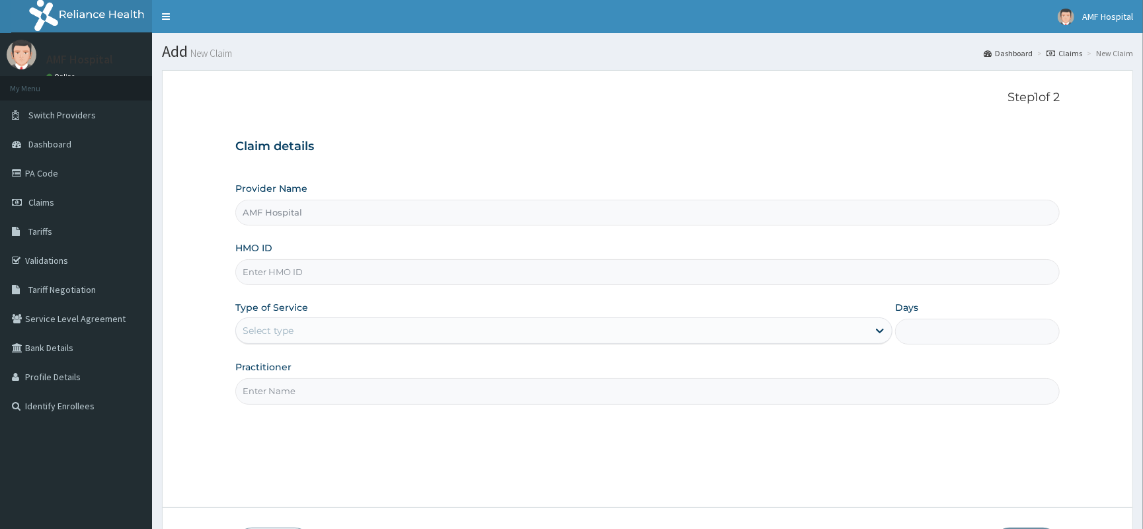
click at [354, 272] on input "HMO ID" at bounding box center [647, 272] width 825 height 26
paste input "erm/10172/c"
type input "erm/10172/c"
click at [366, 331] on div "Select type" at bounding box center [552, 330] width 632 height 21
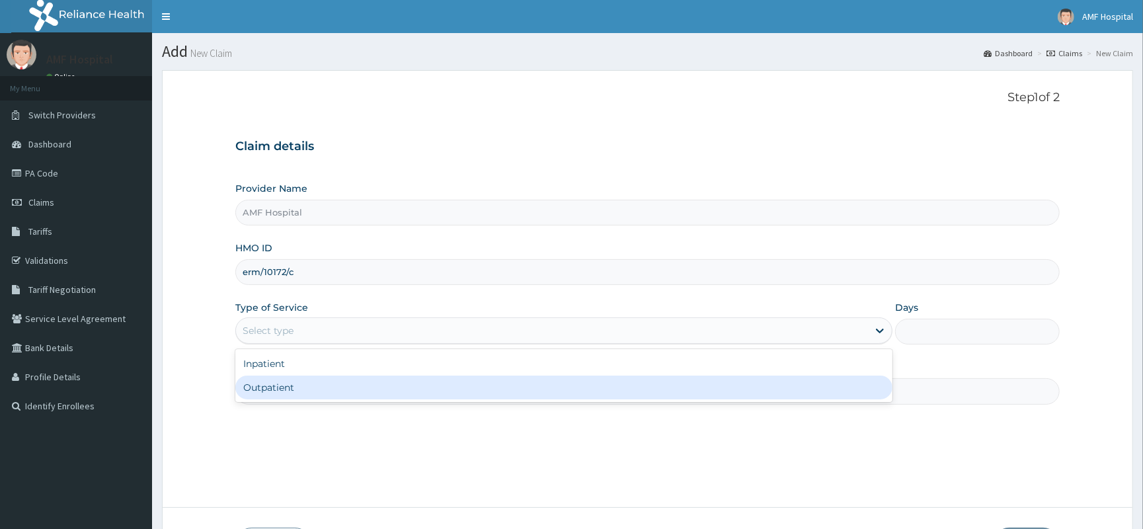
click at [347, 379] on div "Outpatient" at bounding box center [563, 388] width 657 height 24
type input "1"
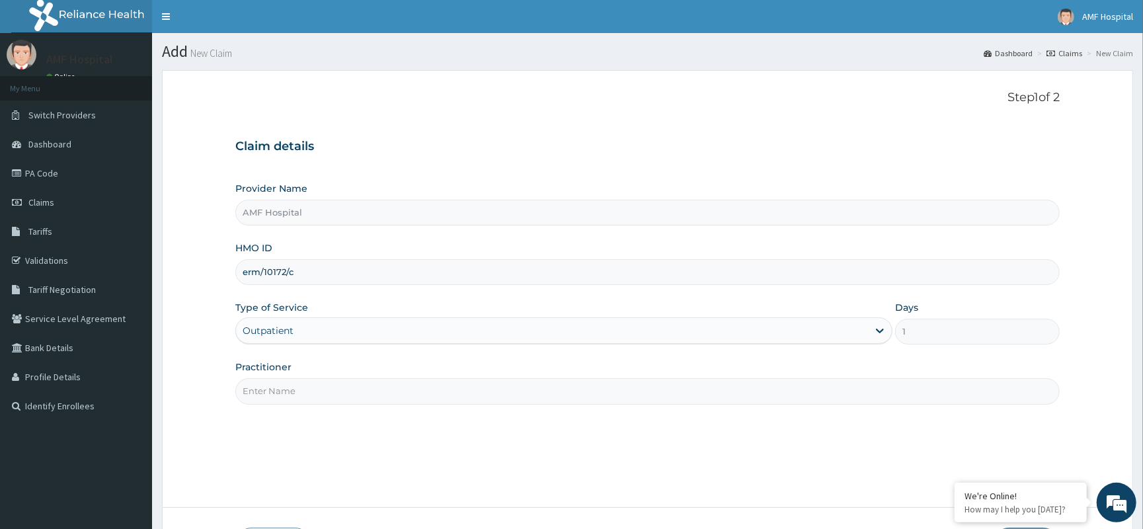
click at [347, 384] on input "Practitioner" at bounding box center [647, 391] width 825 height 26
type input "e"
type input "EZE MICHAEL"
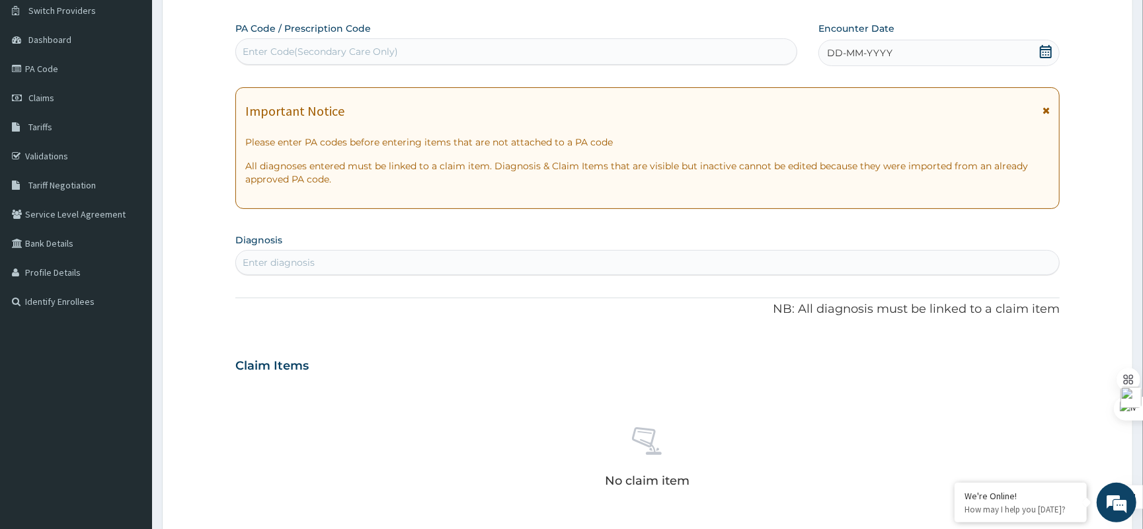
scroll to position [98, 0]
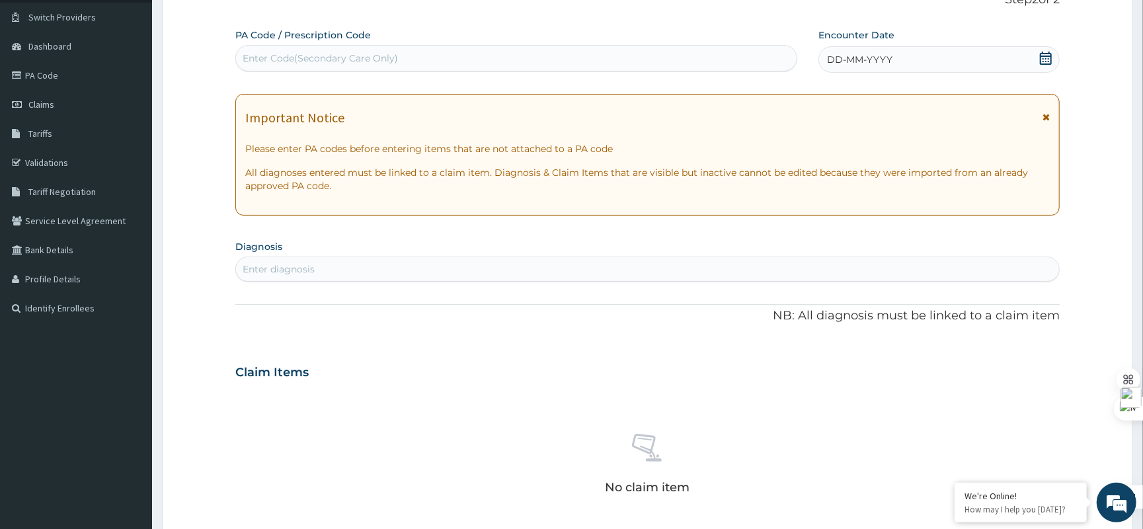
click at [1043, 67] on span at bounding box center [1046, 60] width 13 height 17
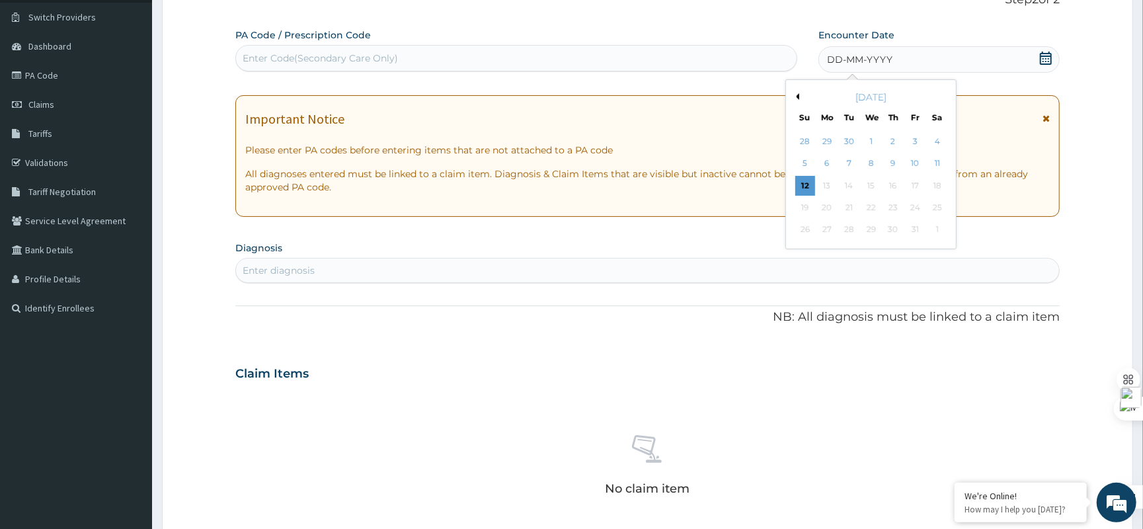
click at [559, 69] on div "Enter Code(Secondary Care Only)" at bounding box center [516, 58] width 561 height 21
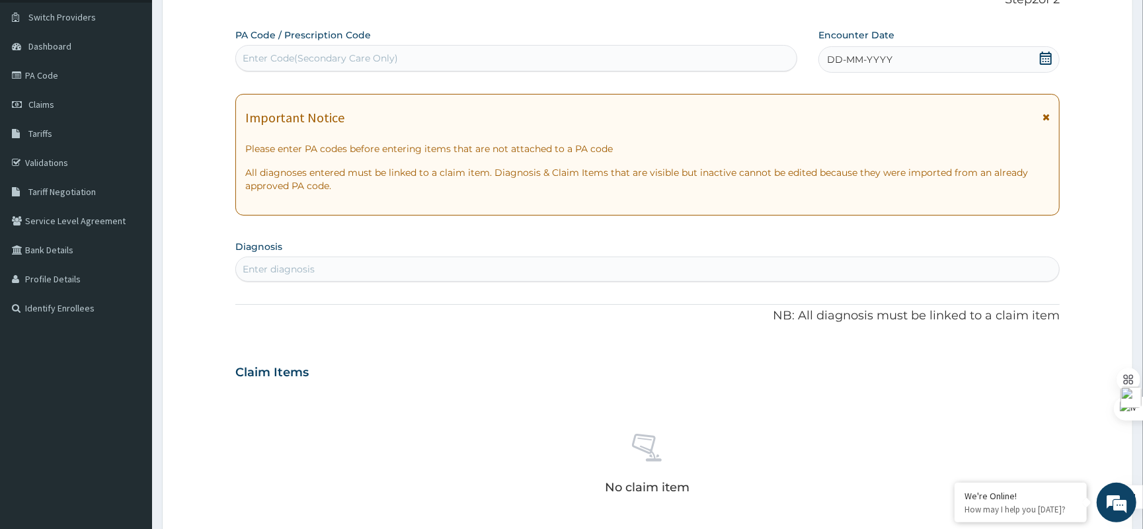
click at [659, 62] on div "Enter Code(Secondary Care Only)" at bounding box center [516, 58] width 561 height 21
paste input "PA/5B8570"
type input "PA/5B8570"
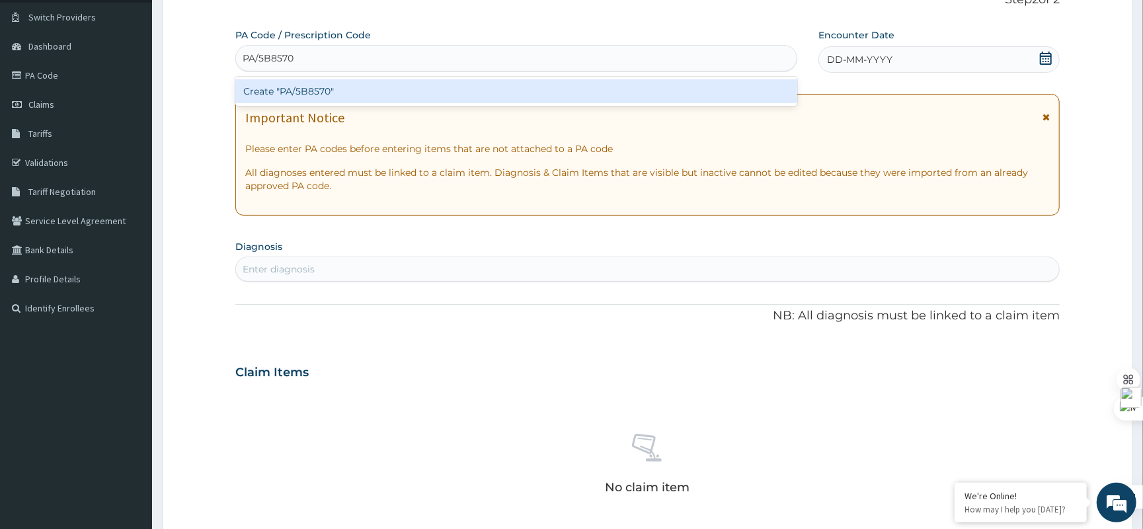
click at [675, 88] on div "Create "PA/5B8570"" at bounding box center [516, 91] width 562 height 24
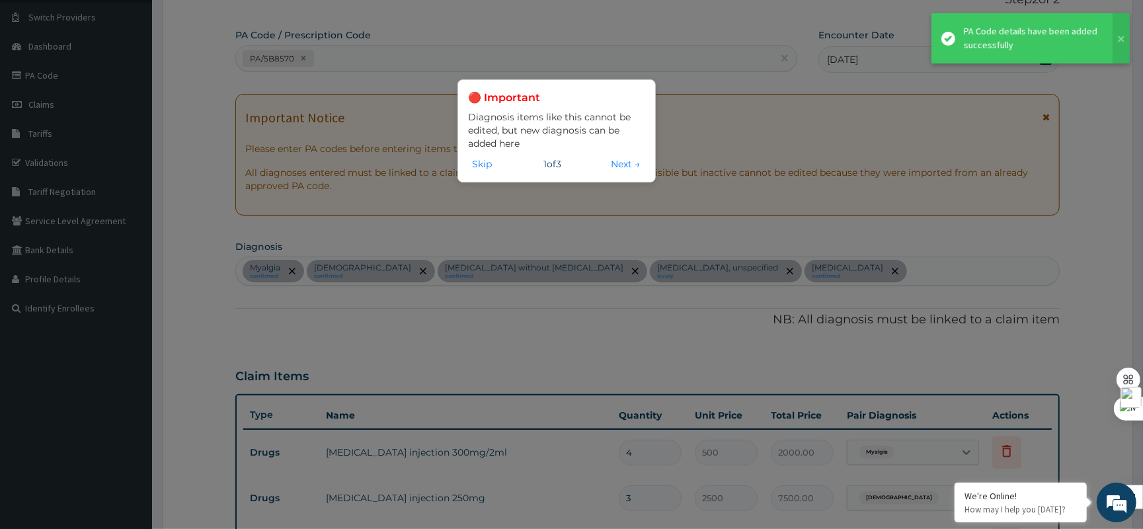
scroll to position [765, 0]
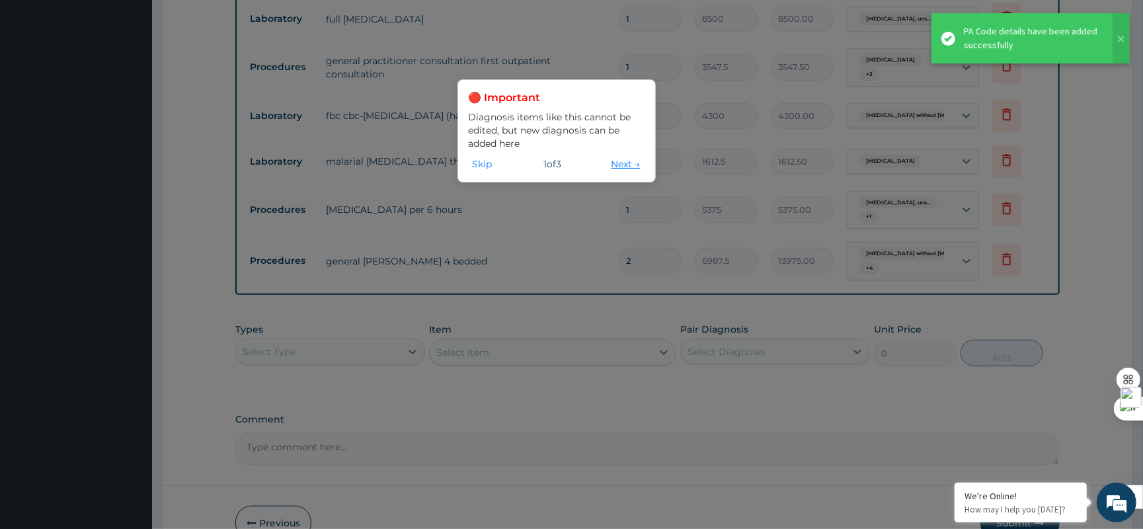
click at [619, 164] on button "Next →" at bounding box center [626, 164] width 37 height 15
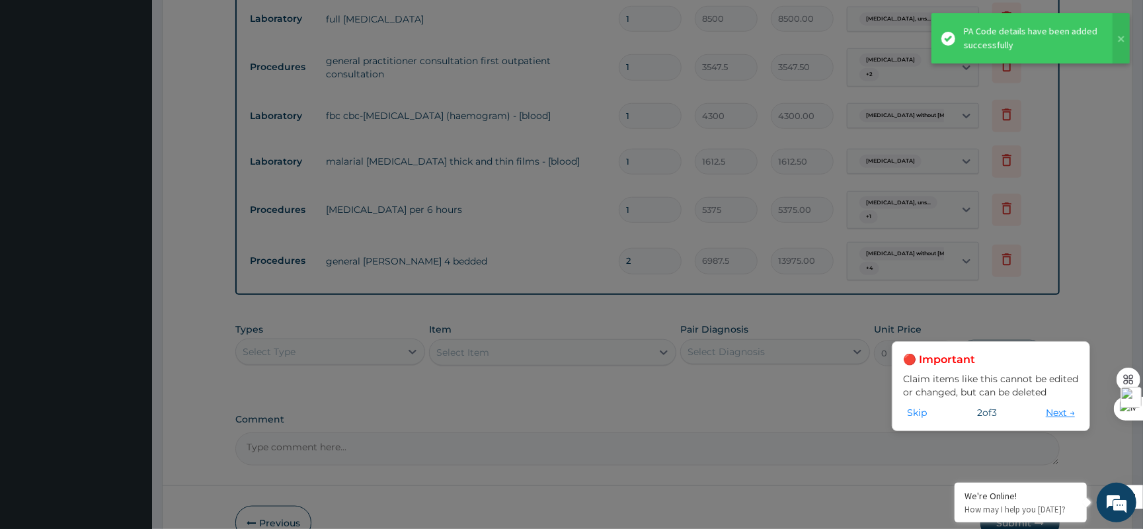
click at [1051, 408] on button "Next →" at bounding box center [1060, 412] width 37 height 15
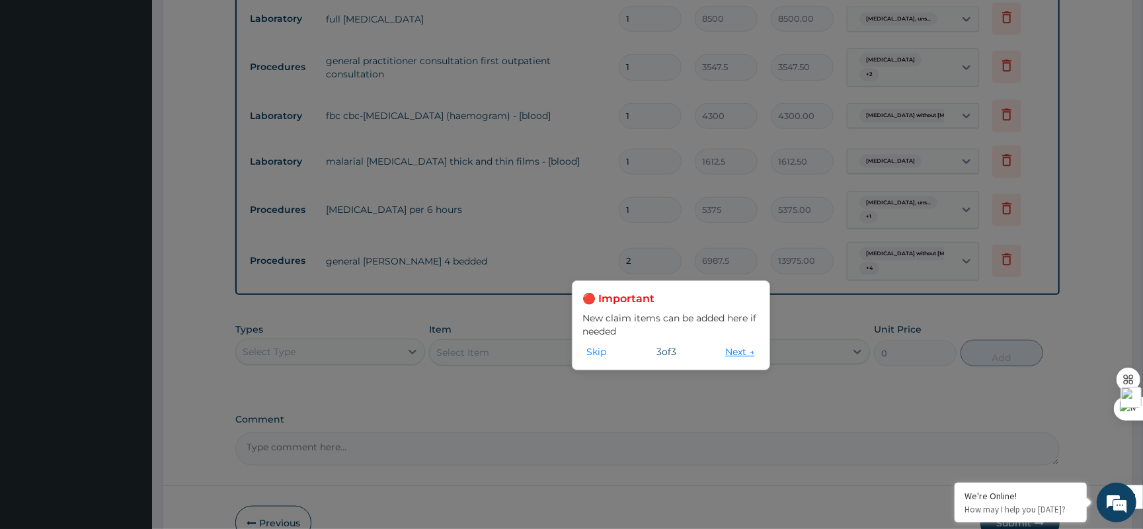
click at [739, 358] on button "Next →" at bounding box center [740, 352] width 37 height 15
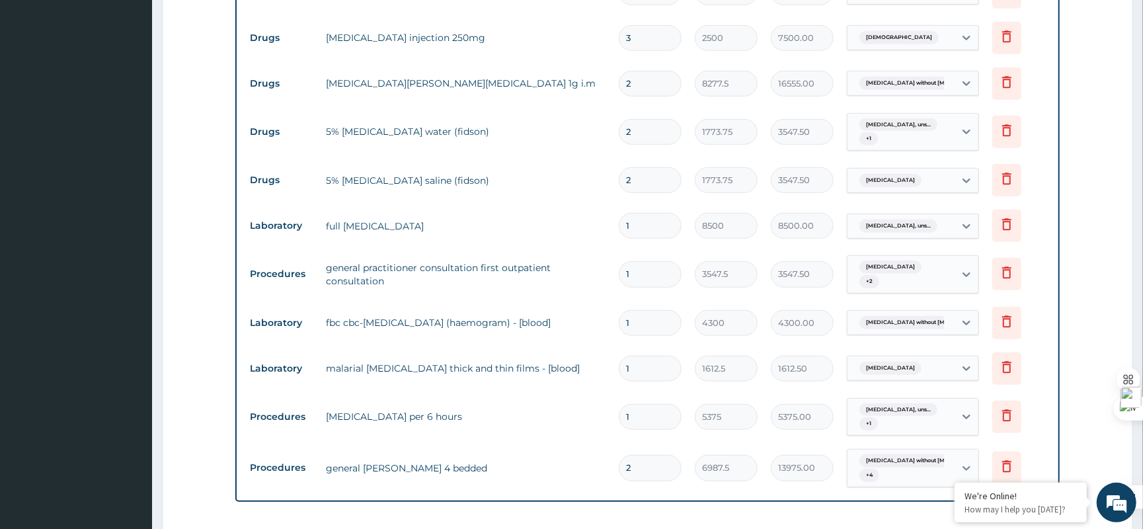
scroll to position [844, 0]
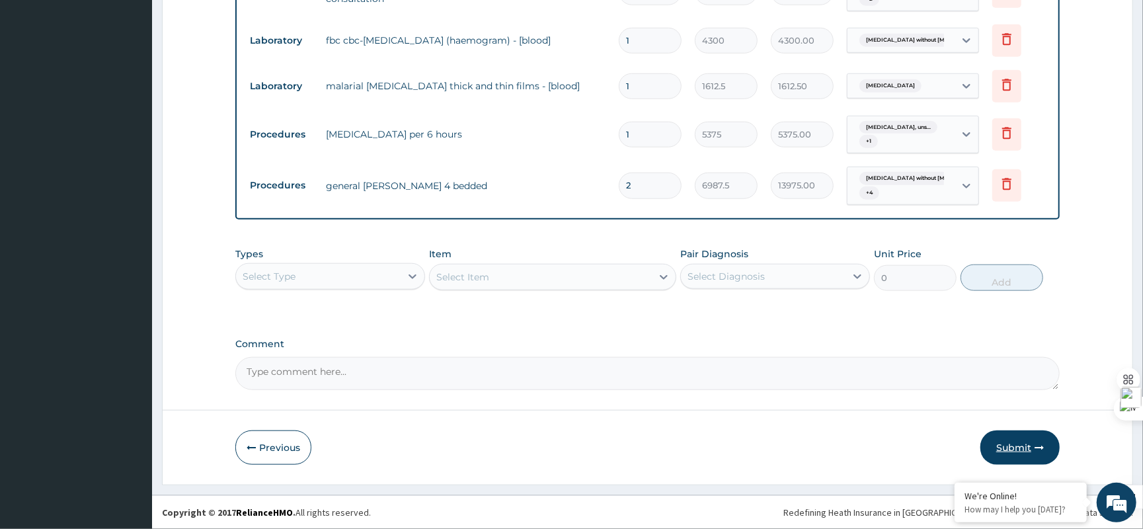
click at [1007, 435] on button "Submit" at bounding box center [1020, 448] width 79 height 34
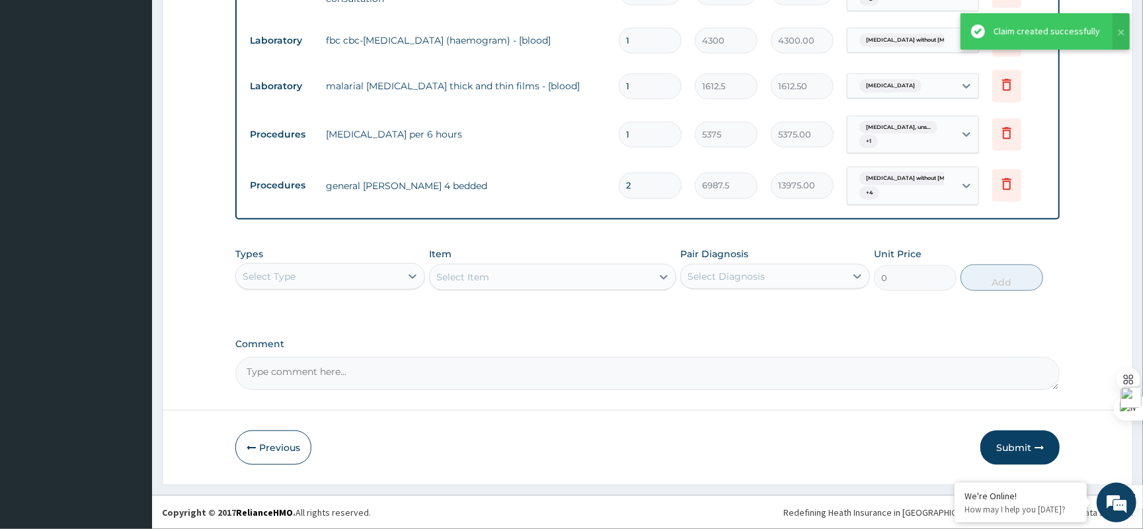
scroll to position [587, 0]
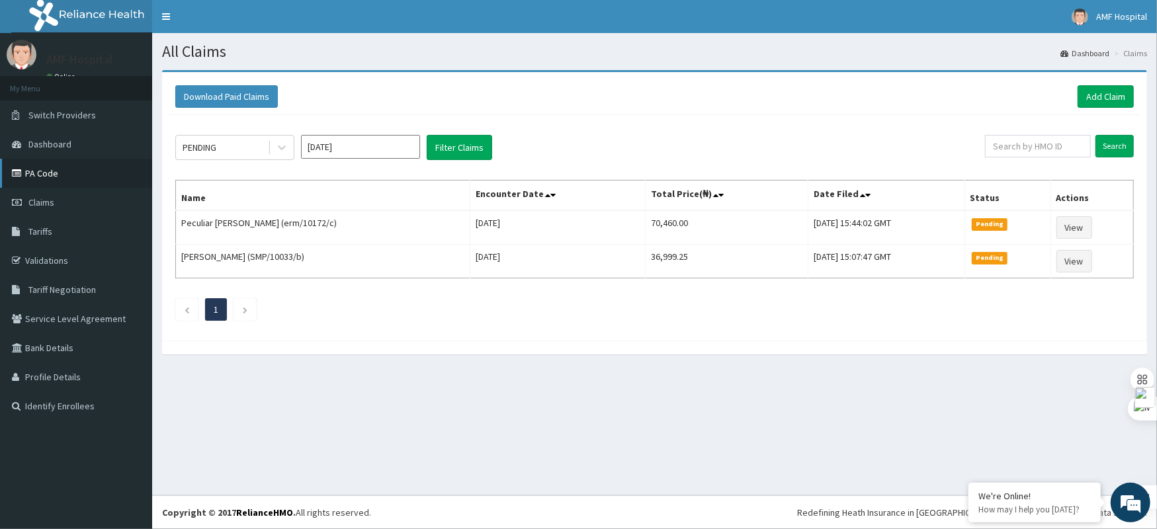
click at [79, 178] on link "PA Code" at bounding box center [76, 173] width 152 height 29
click at [75, 227] on link "Tariffs" at bounding box center [76, 231] width 152 height 29
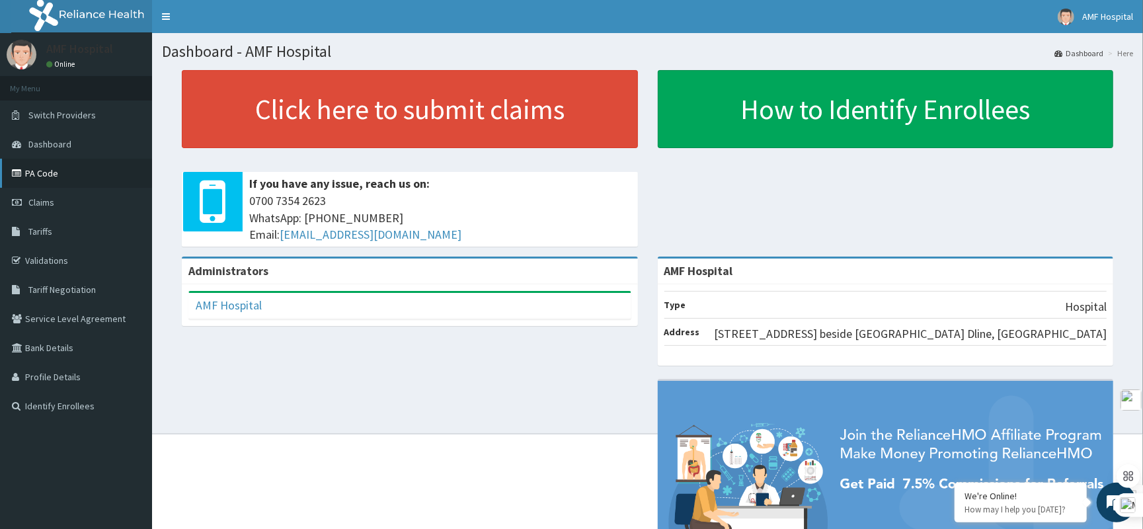
click at [94, 160] on link "PA Code" at bounding box center [76, 173] width 152 height 29
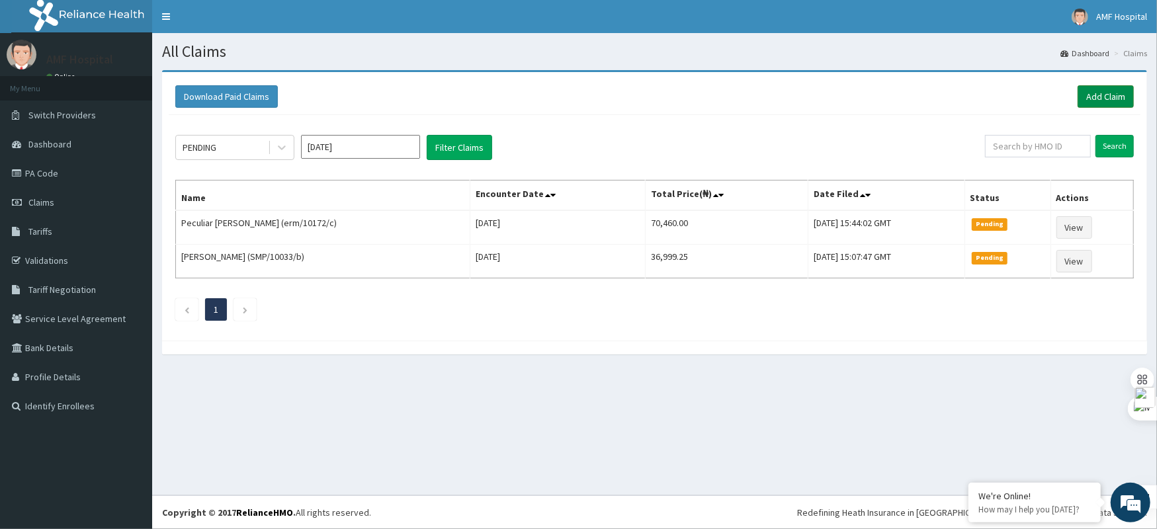
click at [1103, 104] on link "Add Claim" at bounding box center [1105, 96] width 56 height 22
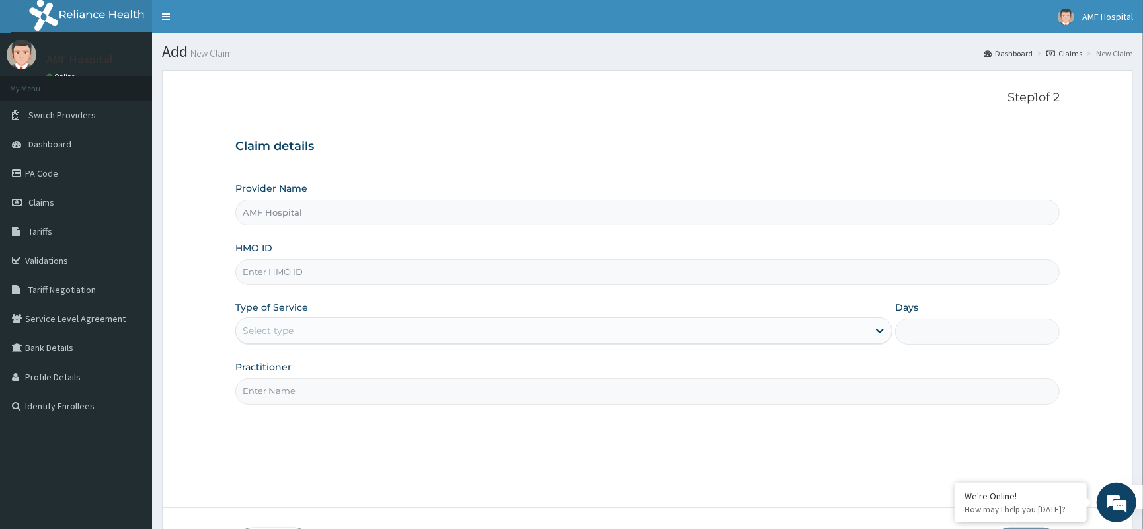
click at [641, 267] on input "HMO ID" at bounding box center [647, 272] width 825 height 26
click at [371, 268] on input "phr/10022/a" at bounding box center [647, 272] width 825 height 26
type input "phr/10022/B"
click at [567, 329] on div "Select type" at bounding box center [552, 330] width 632 height 21
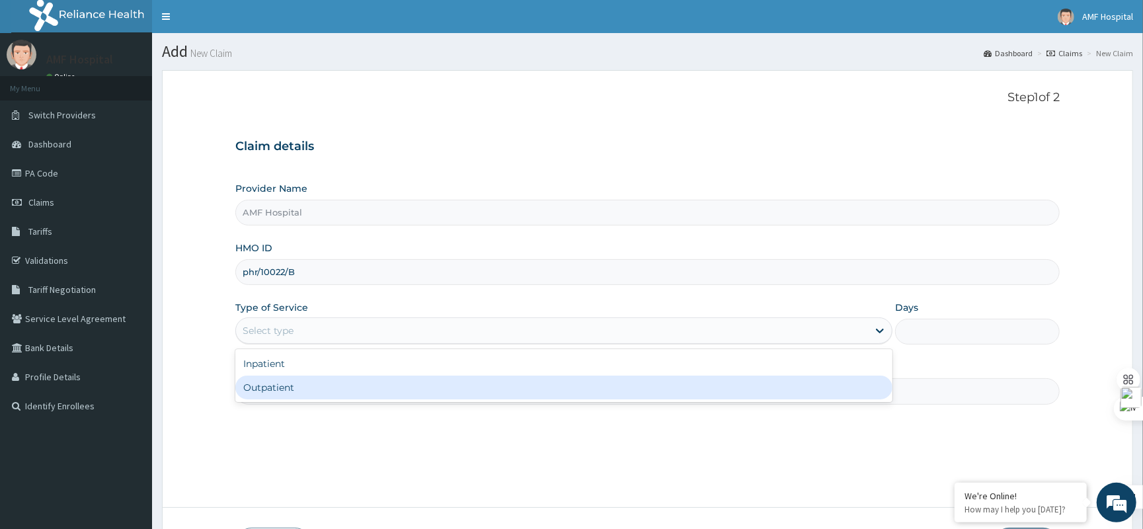
click at [424, 389] on div "Outpatient" at bounding box center [563, 388] width 657 height 24
type input "1"
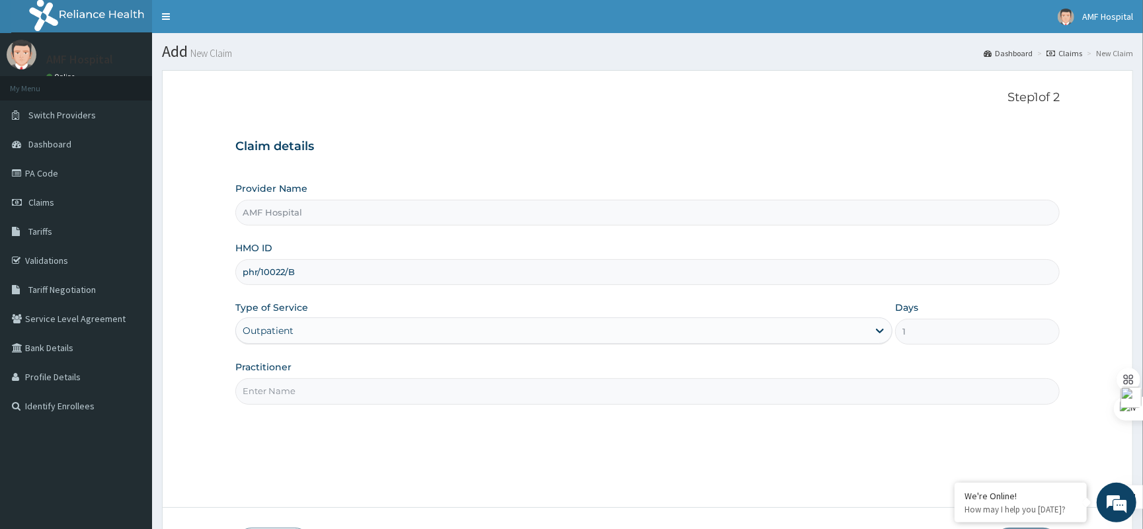
click at [424, 389] on input "Practitioner" at bounding box center [647, 391] width 825 height 26
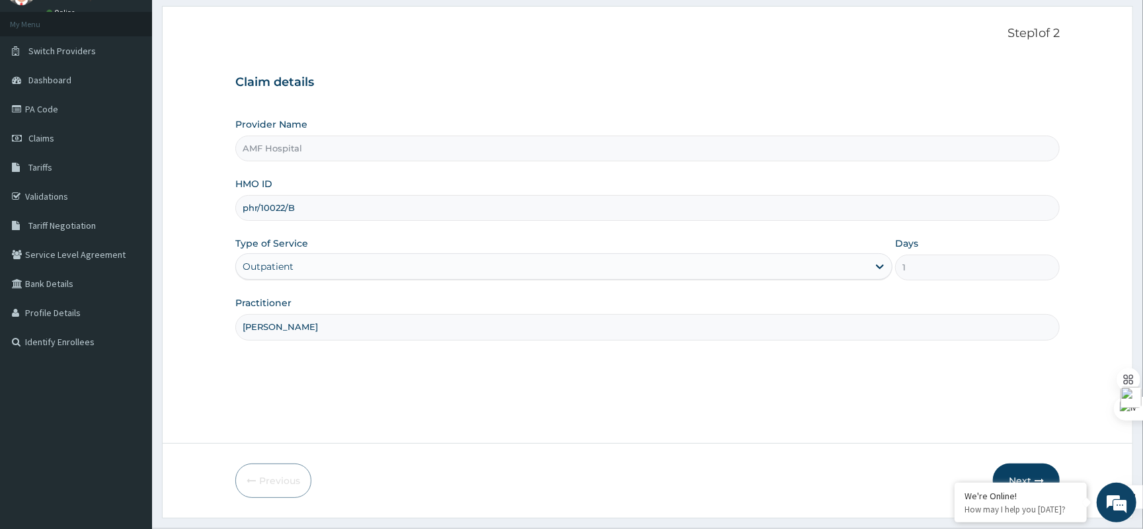
scroll to position [98, 0]
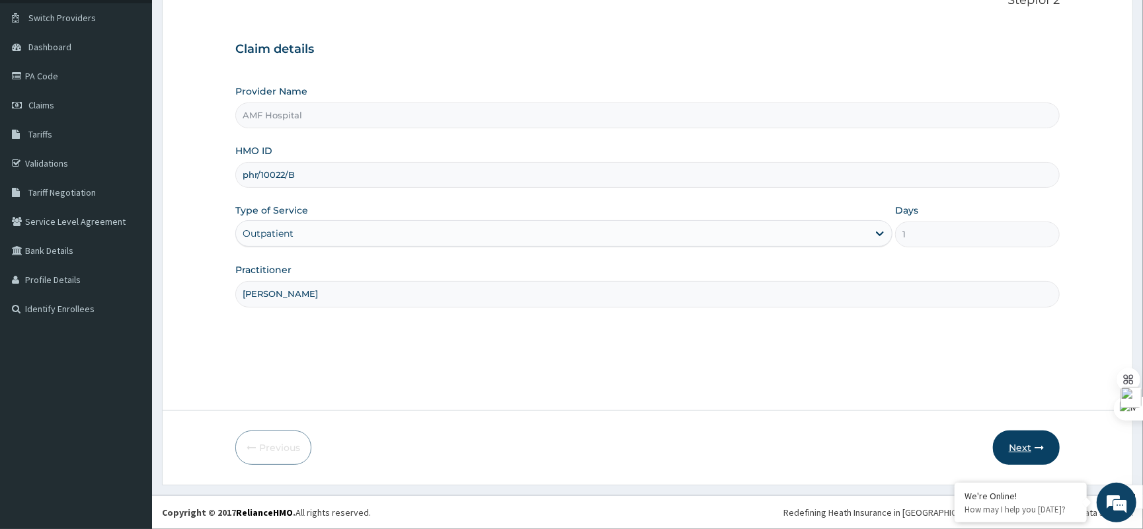
type input "EZE MICHAEL"
click at [1030, 442] on button "Next" at bounding box center [1026, 448] width 67 height 34
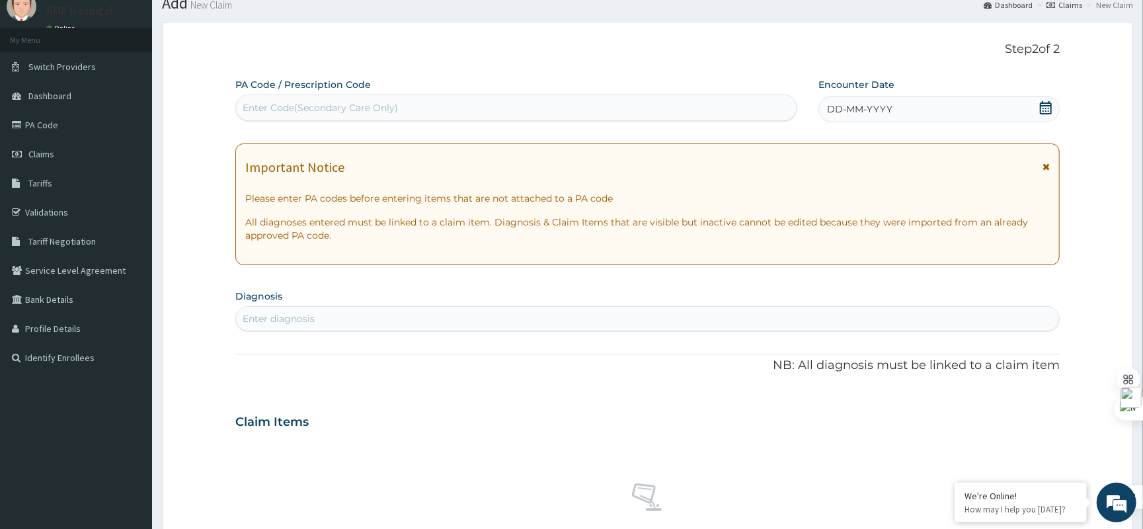
scroll to position [0, 0]
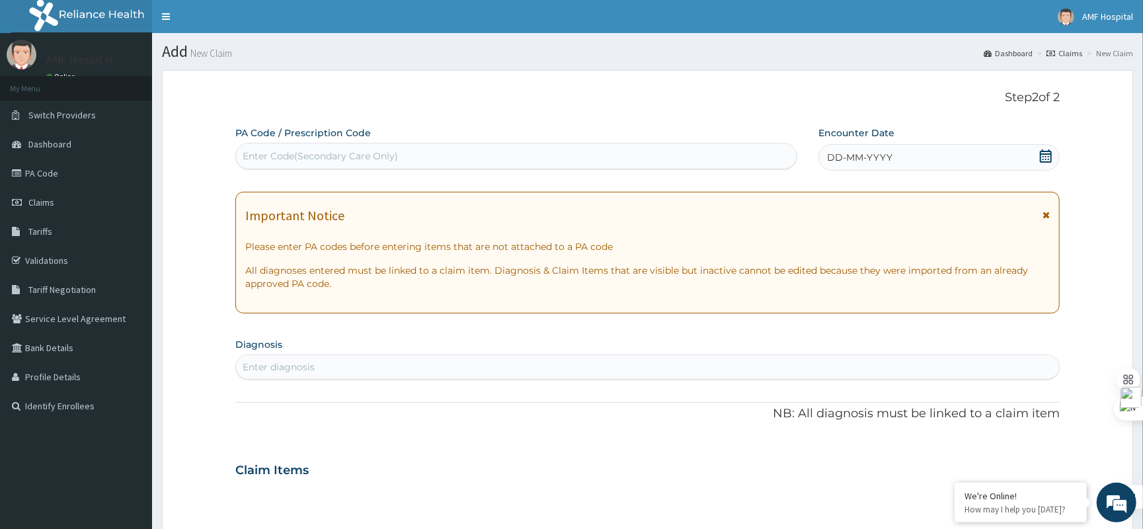
click at [1053, 151] on div "DD-MM-YYYY" at bounding box center [939, 157] width 241 height 26
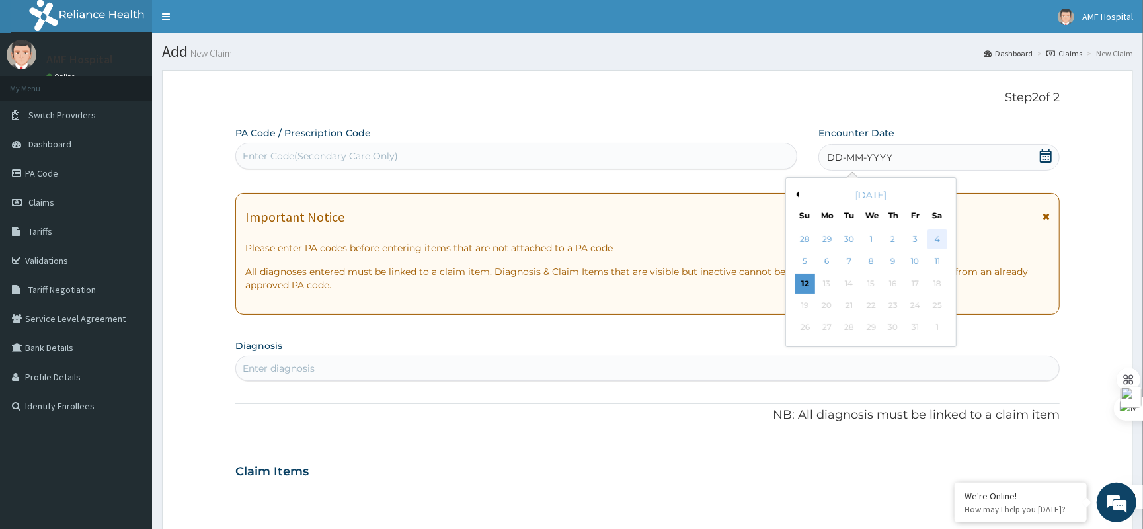
click at [938, 233] on div "4" at bounding box center [938, 239] width 20 height 20
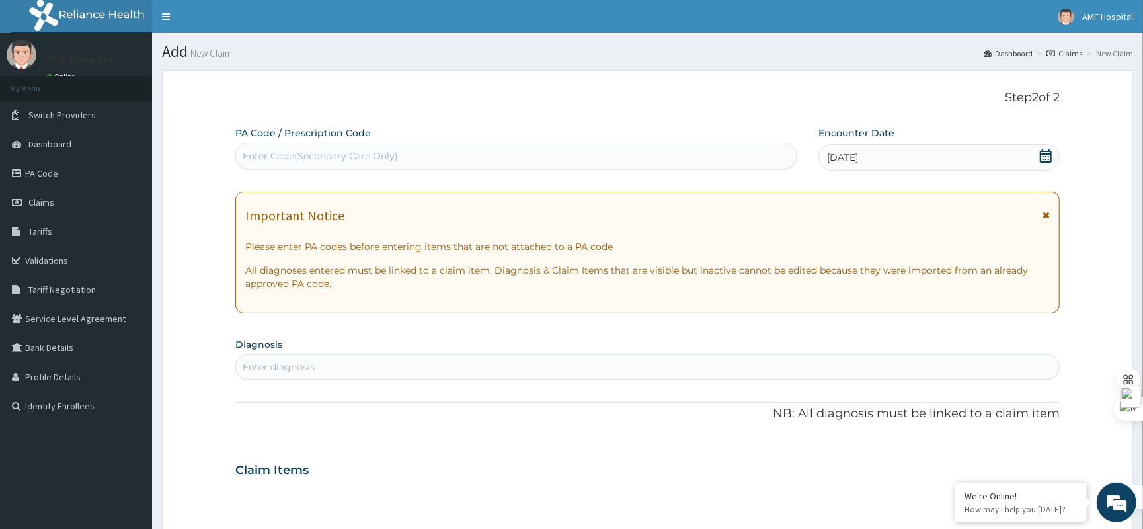
click at [472, 374] on div "Enter diagnosis" at bounding box center [647, 366] width 823 height 21
type input "MALARIA"
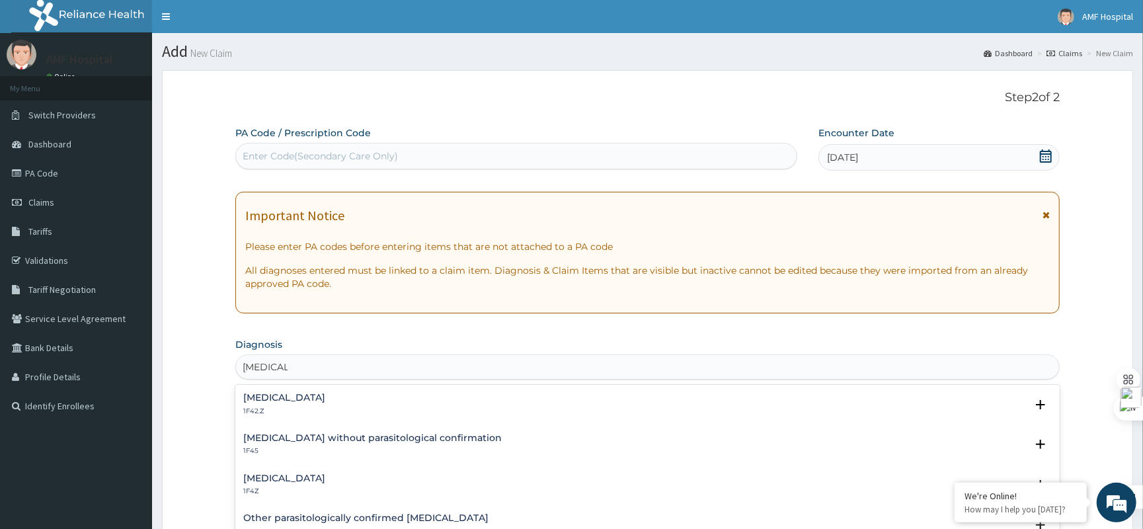
click at [491, 405] on div "Plasmodium malariae malaria without complication 1F42.Z" at bounding box center [647, 404] width 809 height 23
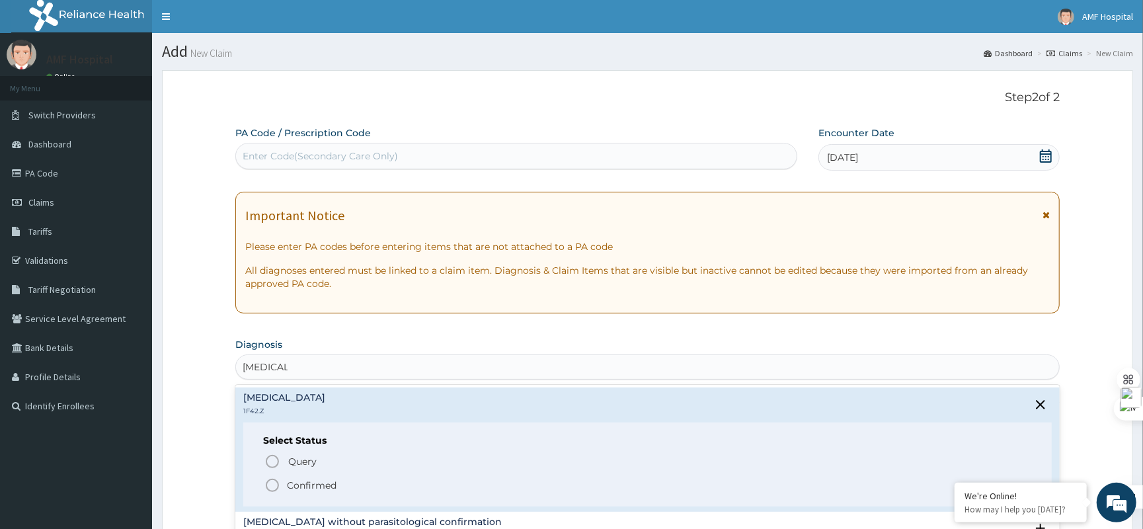
click at [318, 491] on p "Confirmed" at bounding box center [312, 485] width 50 height 13
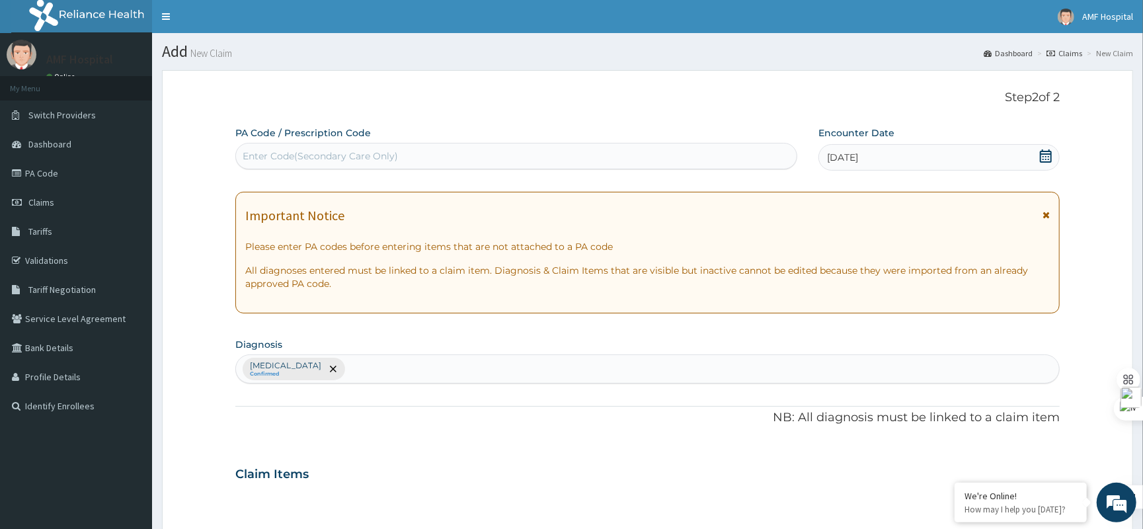
click at [575, 366] on div "Plasmodium malariae malaria without complication Confirmed" at bounding box center [647, 369] width 823 height 28
type input "TYPHOID"
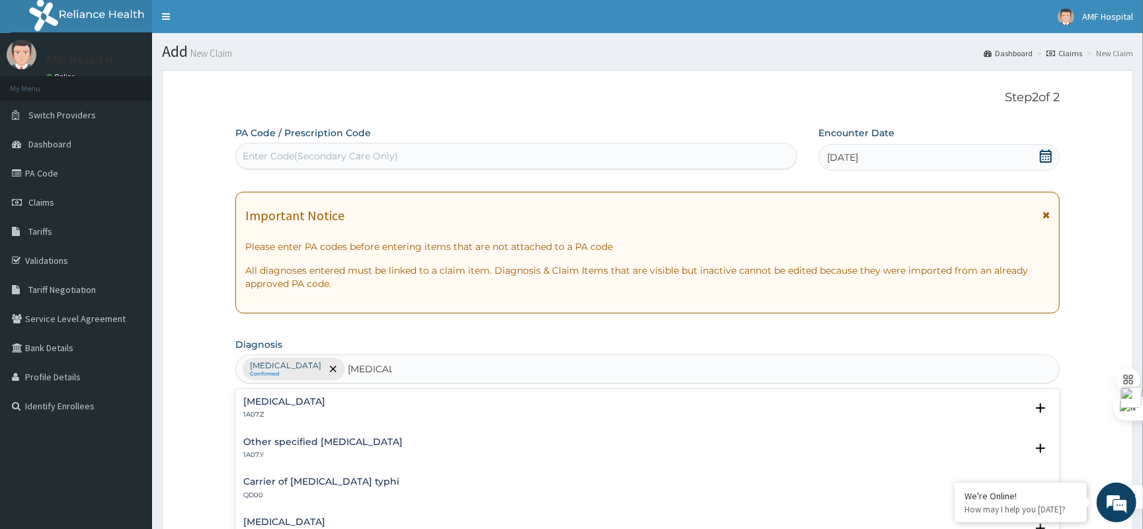
click at [325, 411] on p "1A07.Z" at bounding box center [284, 414] width 82 height 9
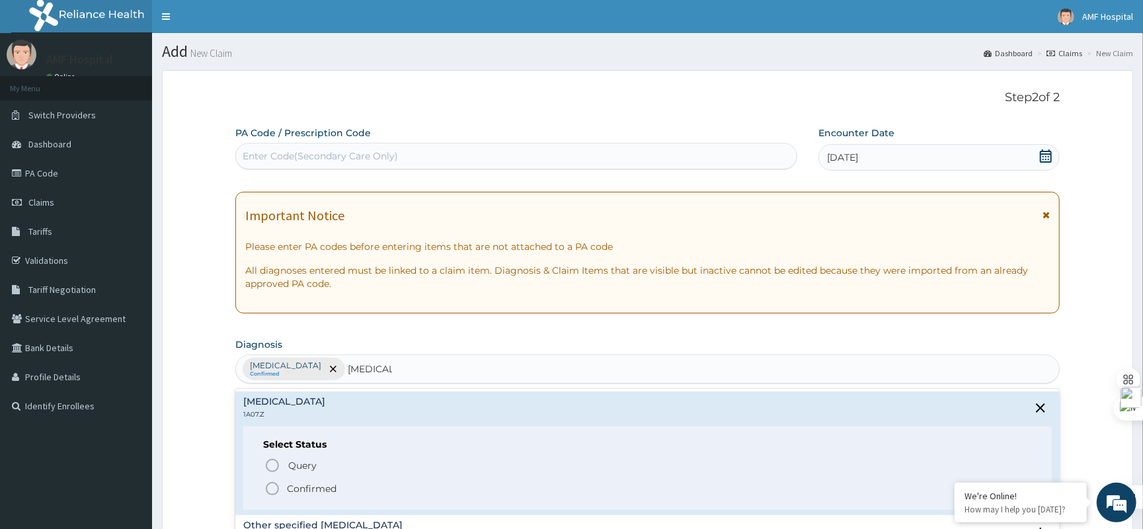
click at [336, 491] on p "Confirmed" at bounding box center [312, 488] width 50 height 13
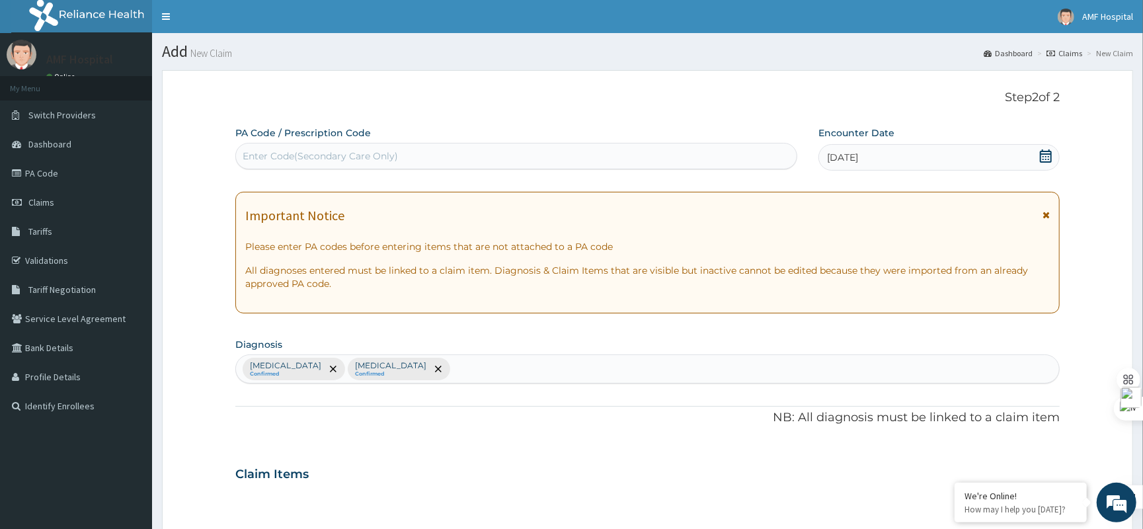
click at [665, 376] on div "Plasmodium malariae malaria without complication Confirmed Typhoid fever, unspe…" at bounding box center [647, 369] width 823 height 28
type input "UPPER RESPIRATORY"
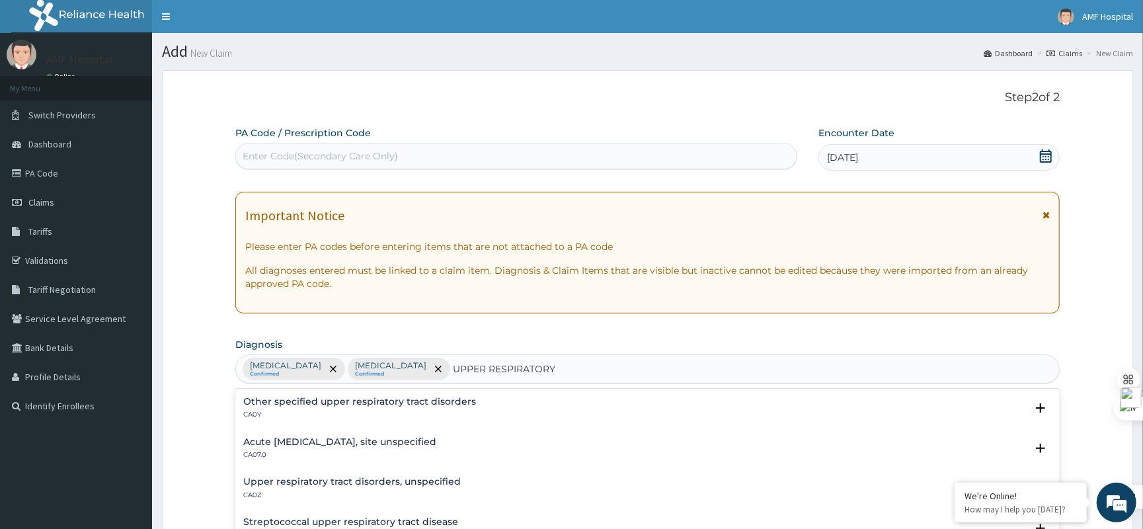
click at [332, 445] on h4 "Acute upper respiratory infection, site unspecified" at bounding box center [339, 442] width 193 height 10
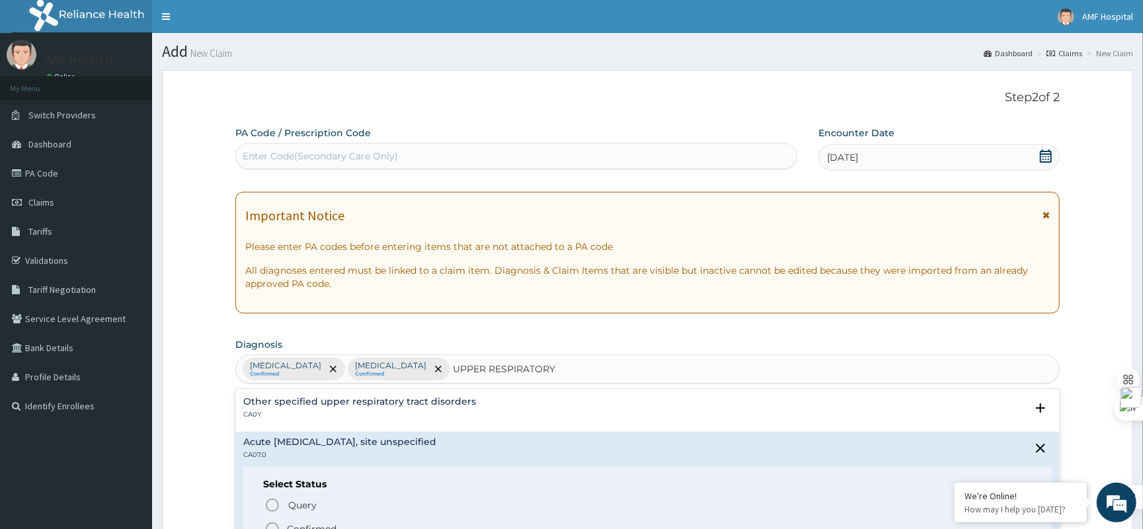
scroll to position [88, 0]
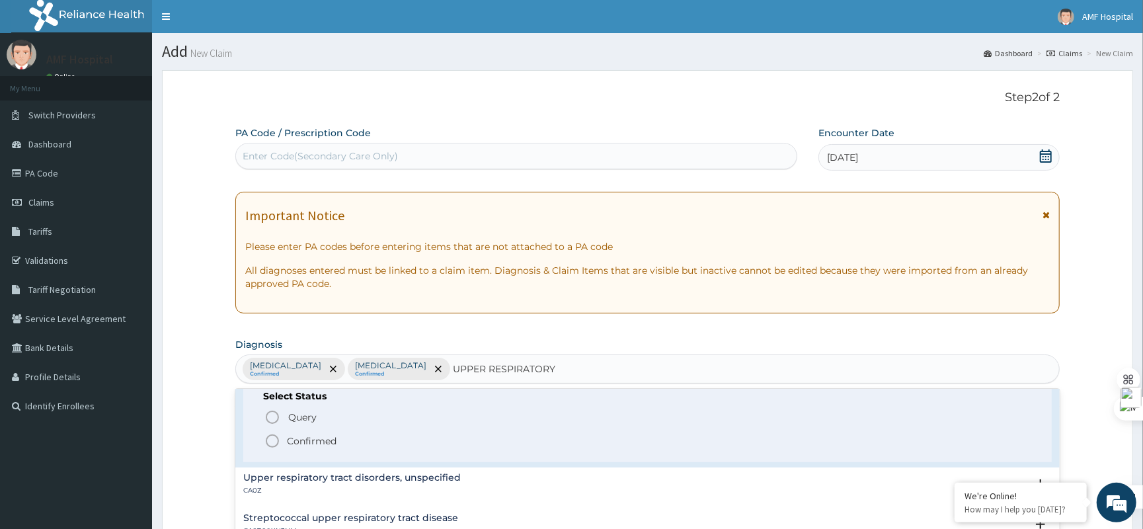
click at [315, 442] on p "Confirmed" at bounding box center [312, 440] width 50 height 13
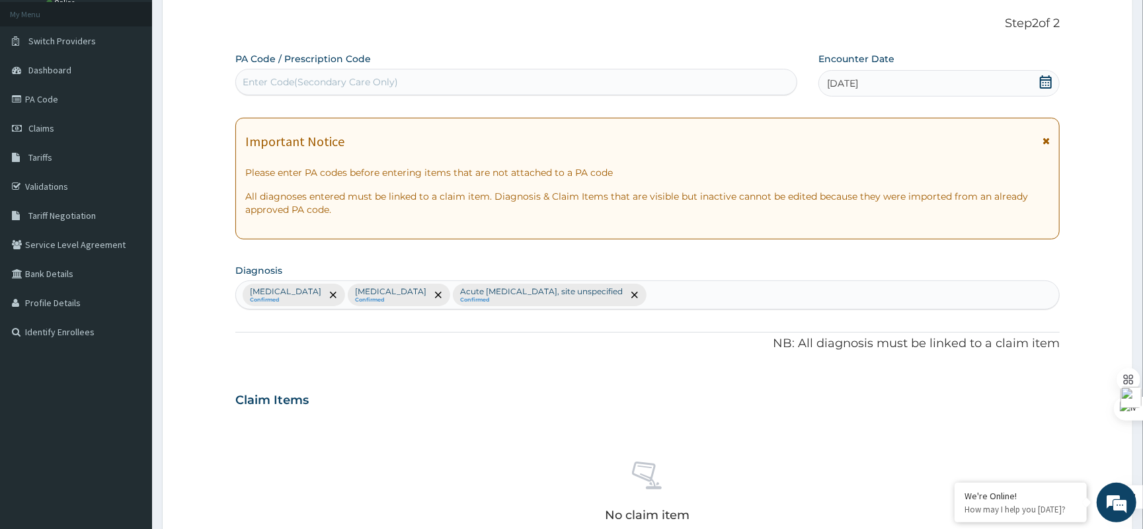
scroll to position [265, 0]
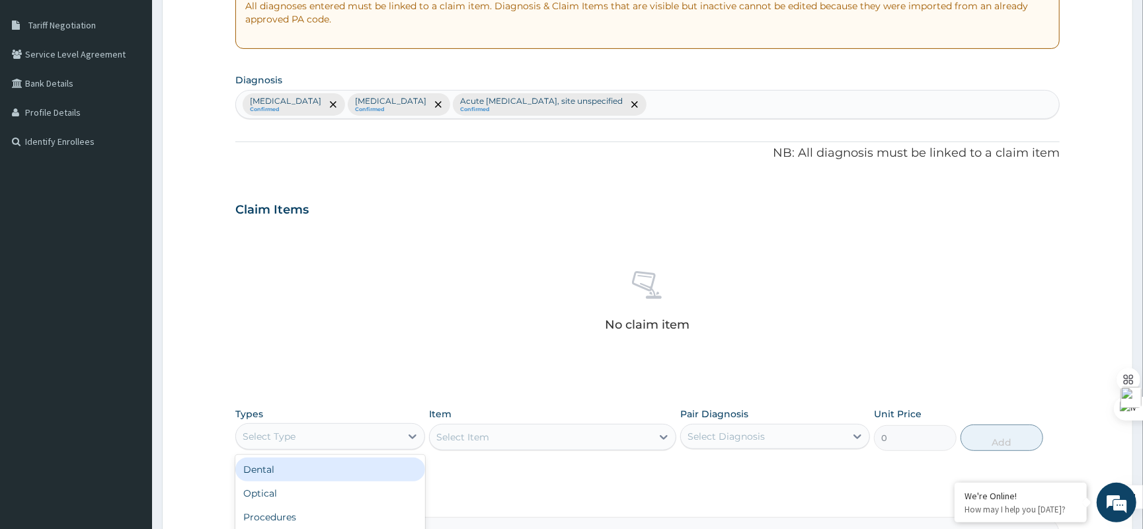
click at [399, 430] on div "Select Type" at bounding box center [318, 436] width 165 height 21
click at [366, 479] on div "Procedures" at bounding box center [330, 472] width 190 height 24
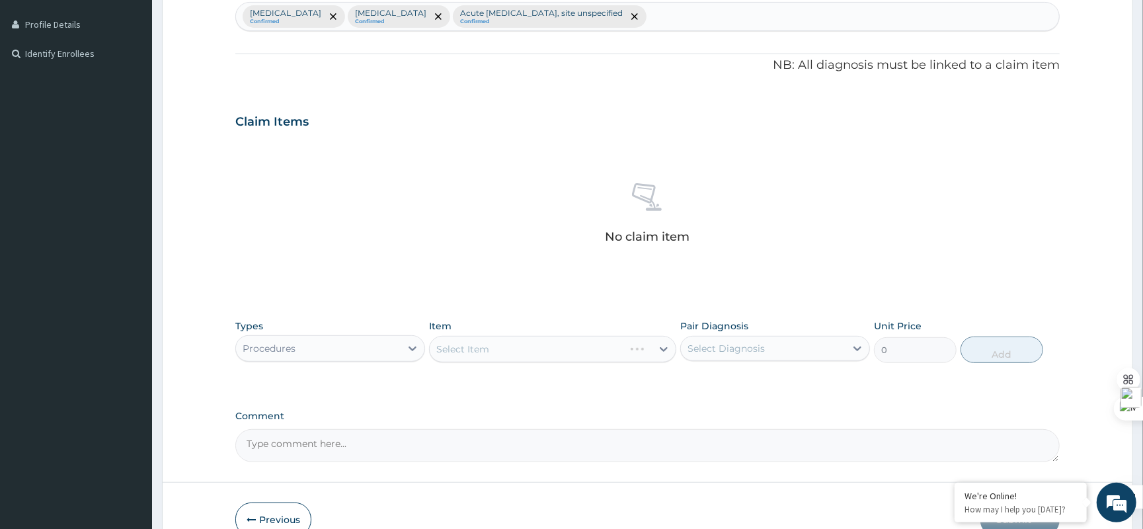
scroll to position [427, 0]
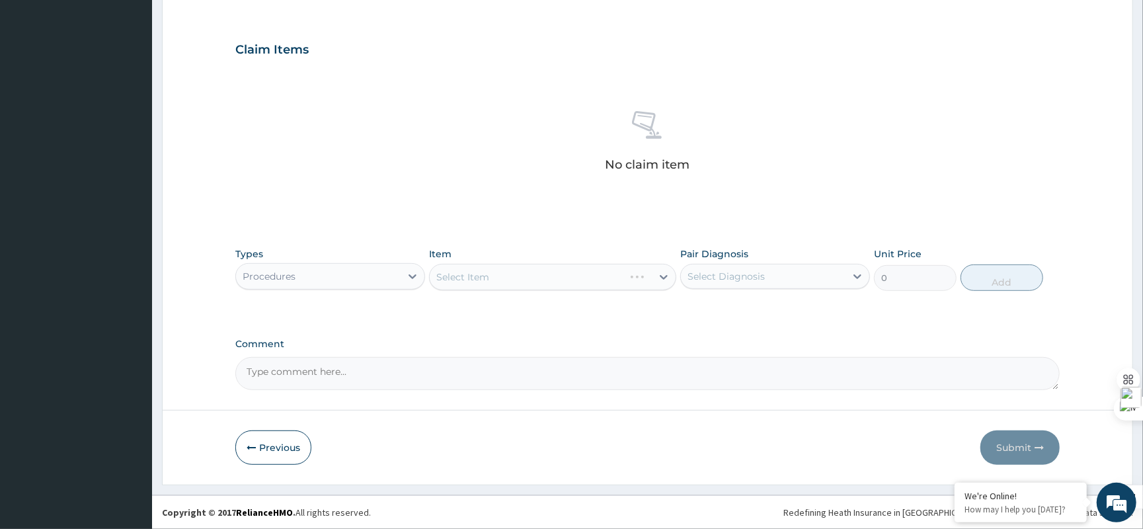
click at [542, 282] on div "Select Item" at bounding box center [552, 277] width 247 height 26
click at [556, 276] on div "Select Item" at bounding box center [552, 277] width 247 height 26
click at [556, 276] on div "Select Item" at bounding box center [541, 277] width 222 height 21
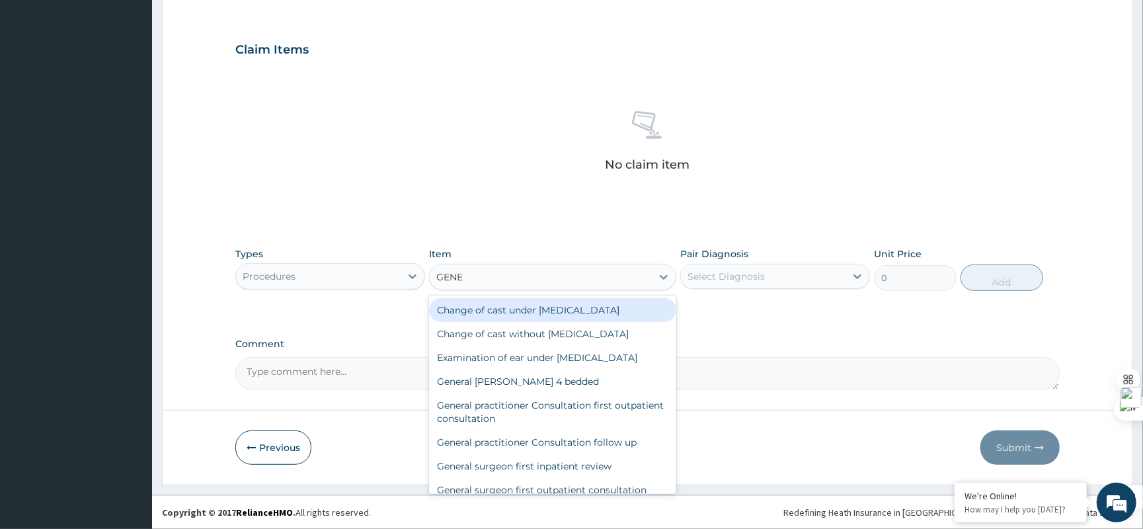
type input "GENER"
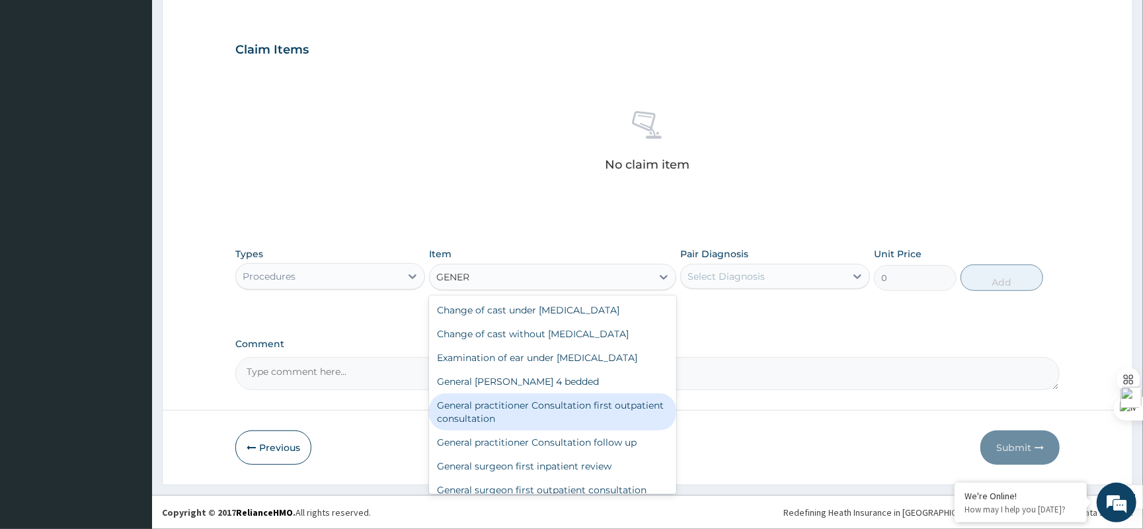
click at [585, 401] on div "General practitioner Consultation first outpatient consultation" at bounding box center [552, 411] width 247 height 37
type input "3547.5"
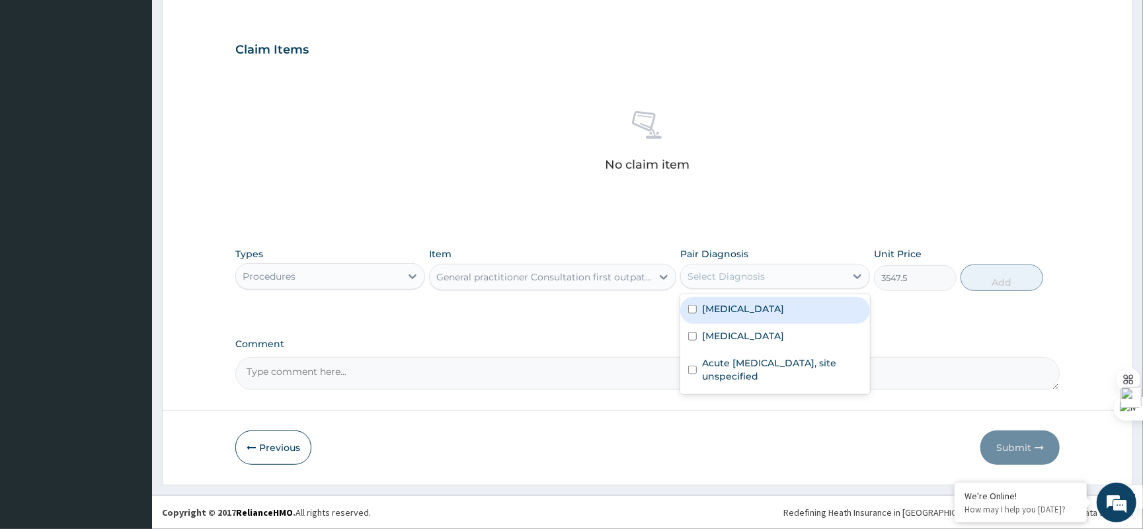
click at [746, 276] on div "Select Diagnosis" at bounding box center [726, 276] width 77 height 13
click at [688, 313] on input "checkbox" at bounding box center [692, 309] width 9 height 9
checkbox input "true"
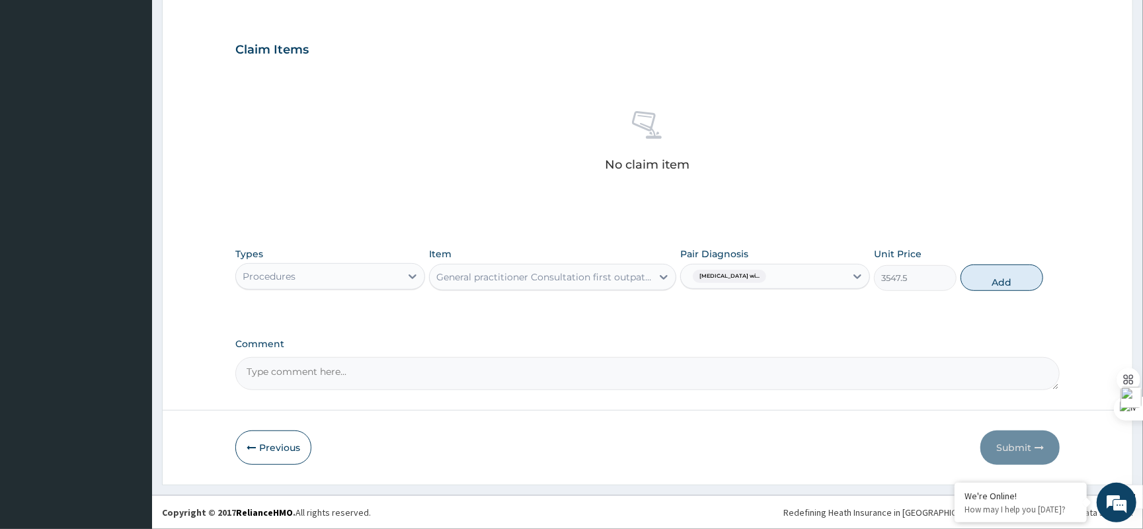
click at [747, 264] on div "Plasmodium malariae malaria wi..." at bounding box center [775, 276] width 190 height 25
click at [816, 274] on div "Plasmodium malariae malaria wi..." at bounding box center [763, 276] width 165 height 22
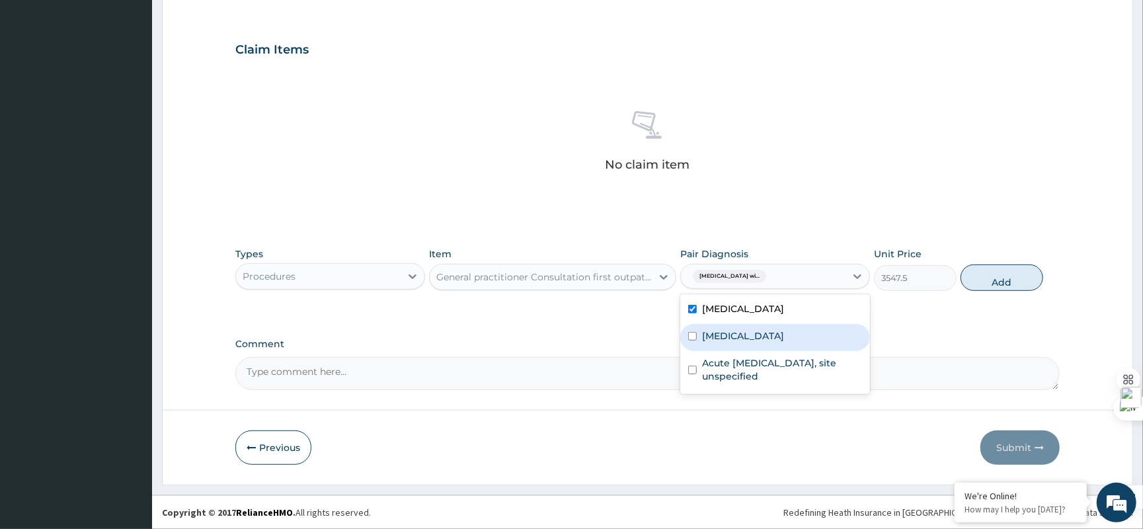
click at [705, 343] on label "Typhoid fever, unspecified" at bounding box center [743, 335] width 82 height 13
checkbox input "true"
drag, startPoint x: 699, startPoint y: 361, endPoint x: 692, endPoint y: 385, distance: 24.9
click at [699, 366] on div "Plasmodium malariae malaria without complication Typhoid fever, unspecified Acu…" at bounding box center [775, 344] width 190 height 100
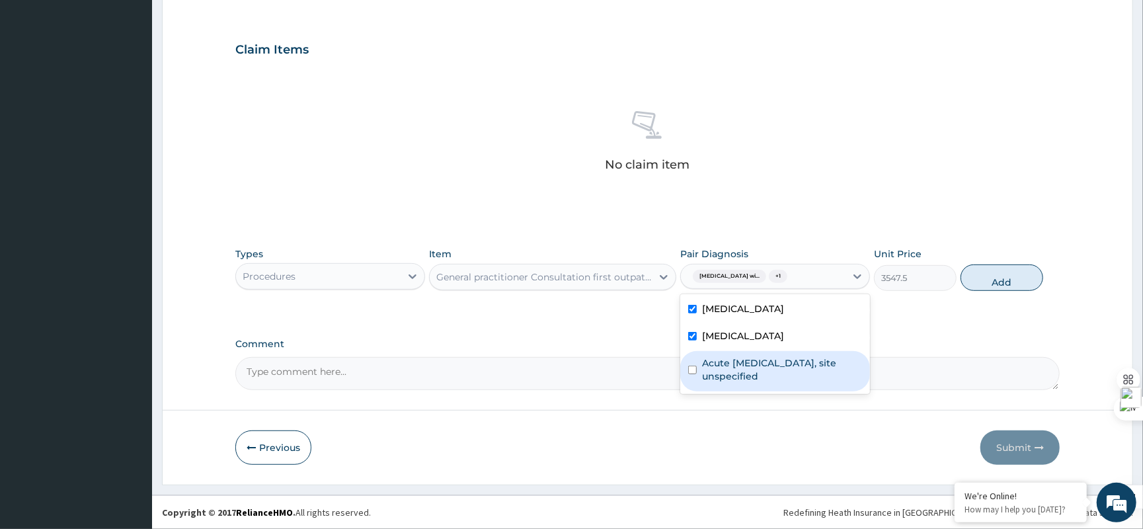
click at [691, 388] on div "Acute upper respiratory infection, site unspecified" at bounding box center [775, 371] width 190 height 40
checkbox input "true"
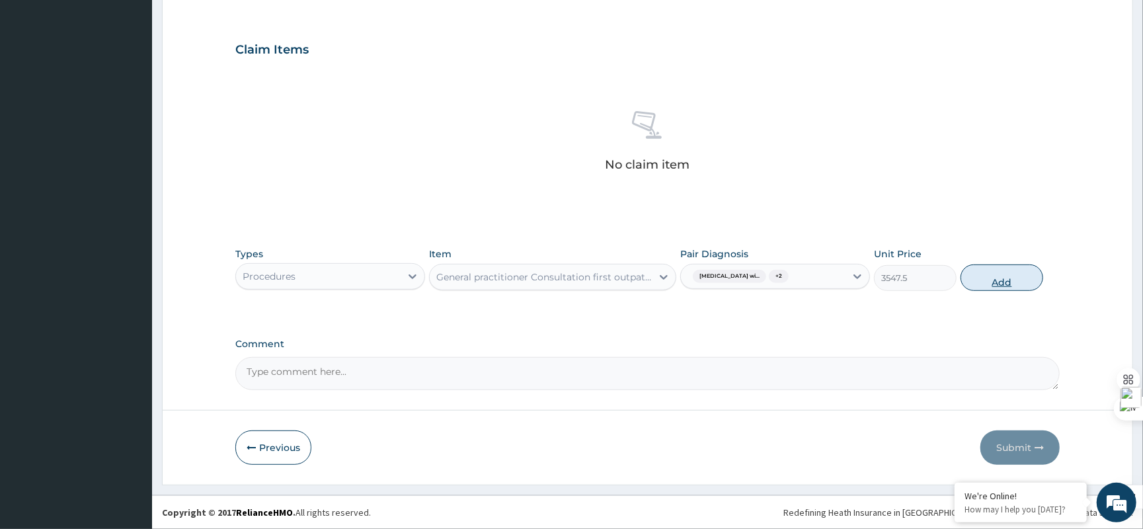
click at [995, 283] on button "Add" at bounding box center [1002, 278] width 83 height 26
type input "0"
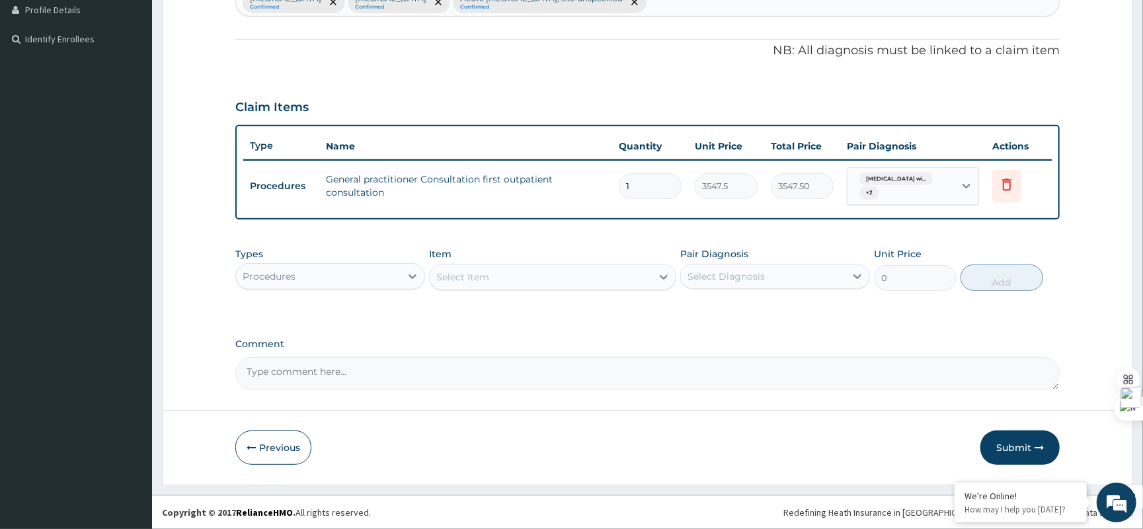
scroll to position [368, 0]
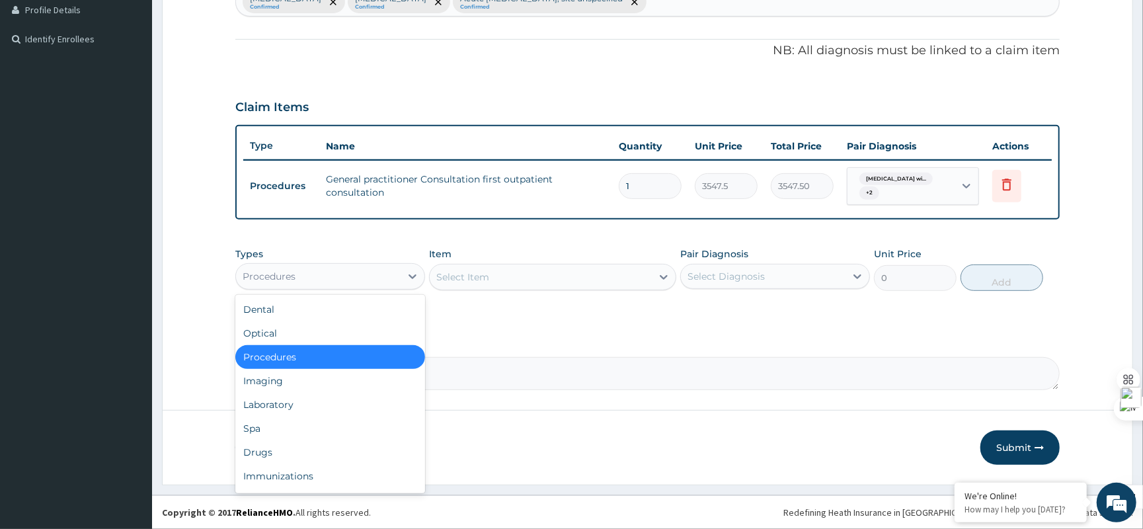
click at [381, 273] on div "Procedures" at bounding box center [318, 276] width 165 height 21
click at [326, 402] on div "Laboratory" at bounding box center [330, 405] width 190 height 24
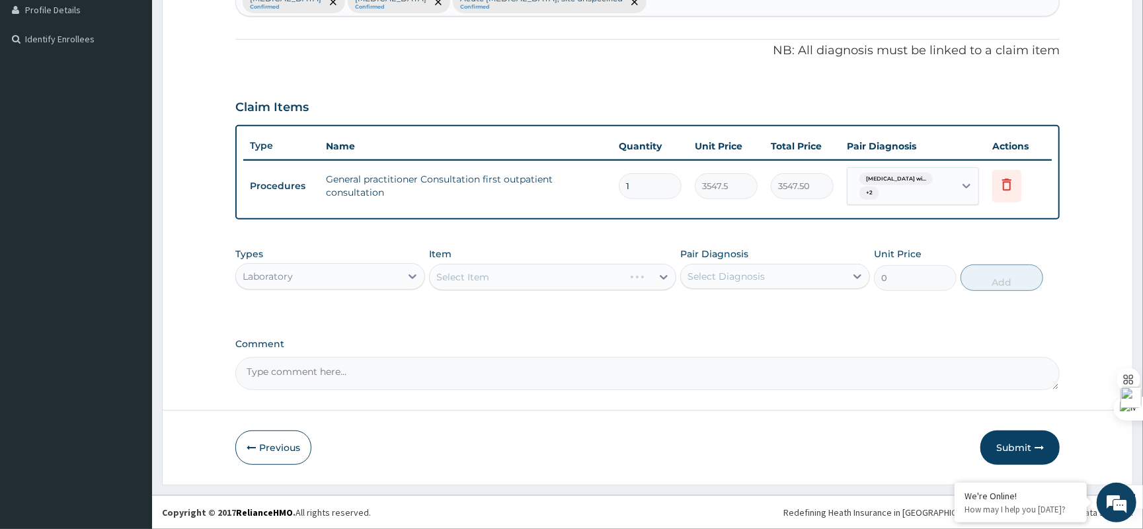
click at [511, 278] on div "Select Item" at bounding box center [552, 277] width 247 height 26
click at [511, 278] on div "Select Item" at bounding box center [541, 277] width 222 height 21
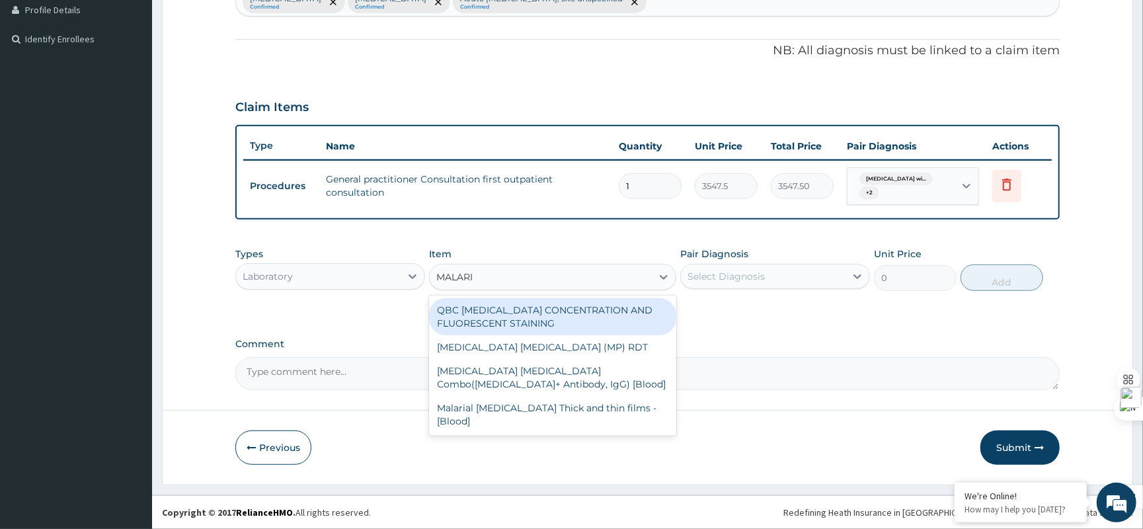
type input "MALARIA"
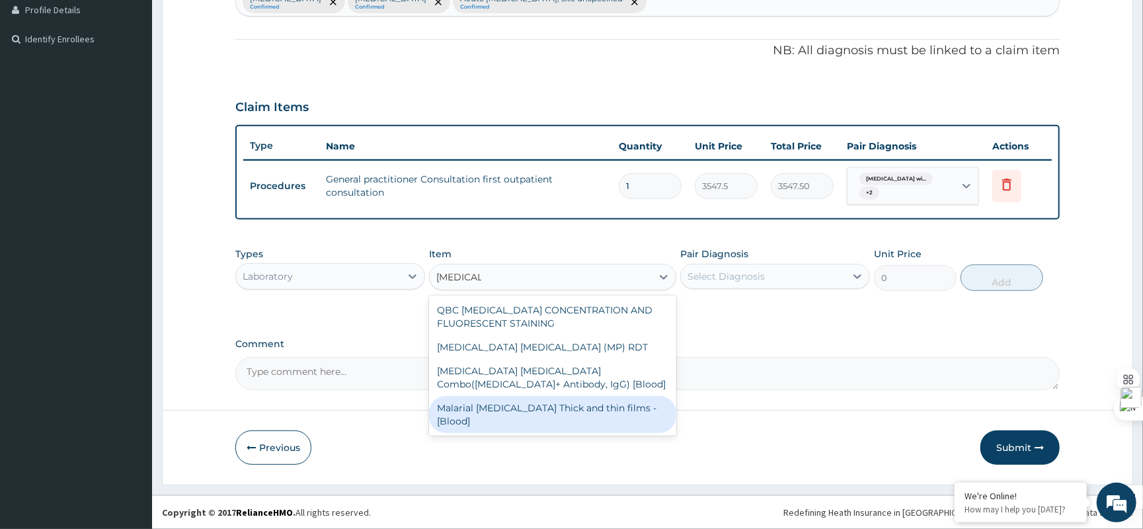
click at [550, 416] on div "Malarial Parasite Thick and thin films - [Blood]" at bounding box center [552, 414] width 247 height 37
type input "1612.5"
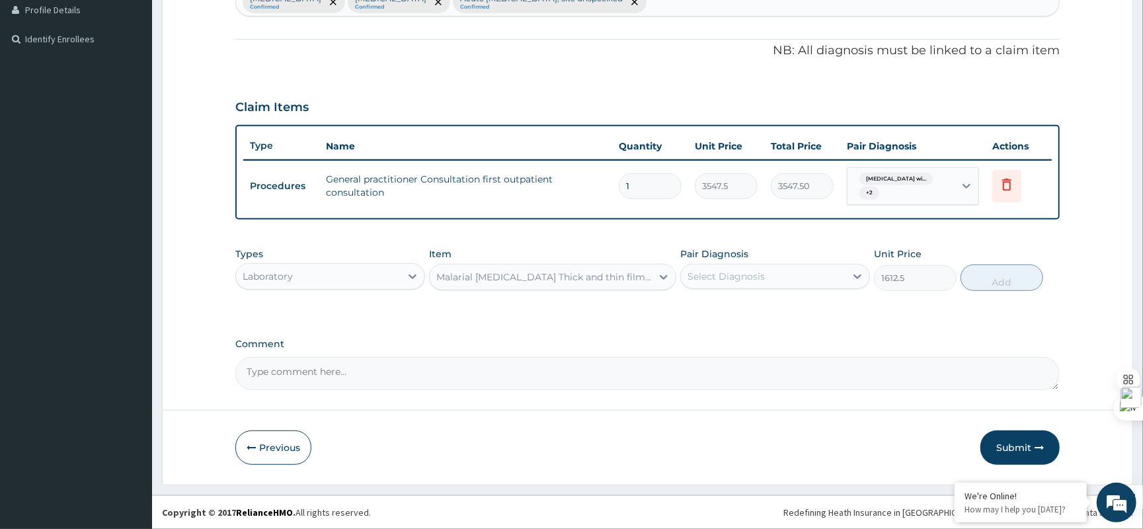
click at [757, 266] on div "Select Diagnosis" at bounding box center [763, 276] width 165 height 21
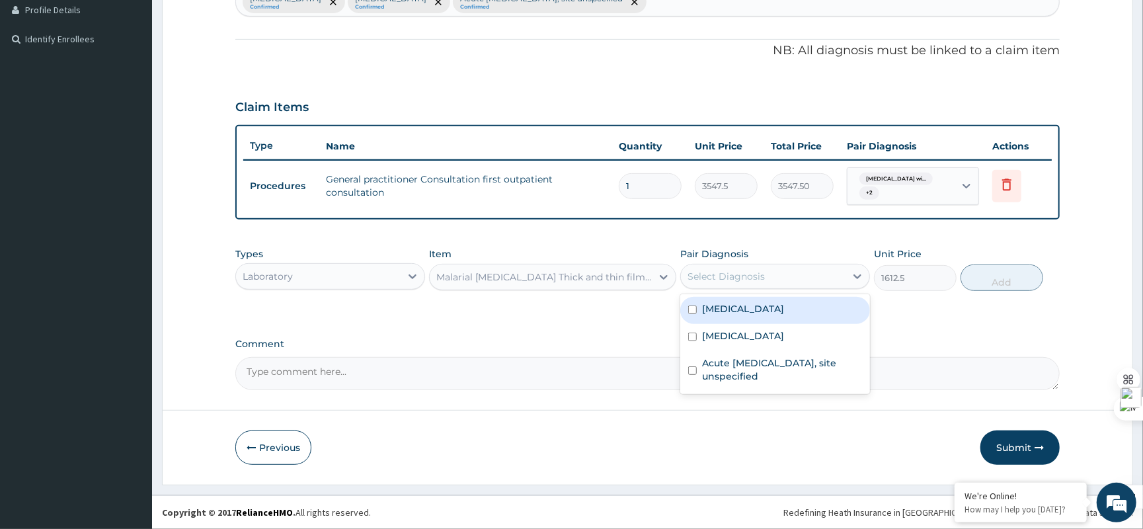
click at [694, 310] on input "checkbox" at bounding box center [692, 310] width 9 height 9
checkbox input "true"
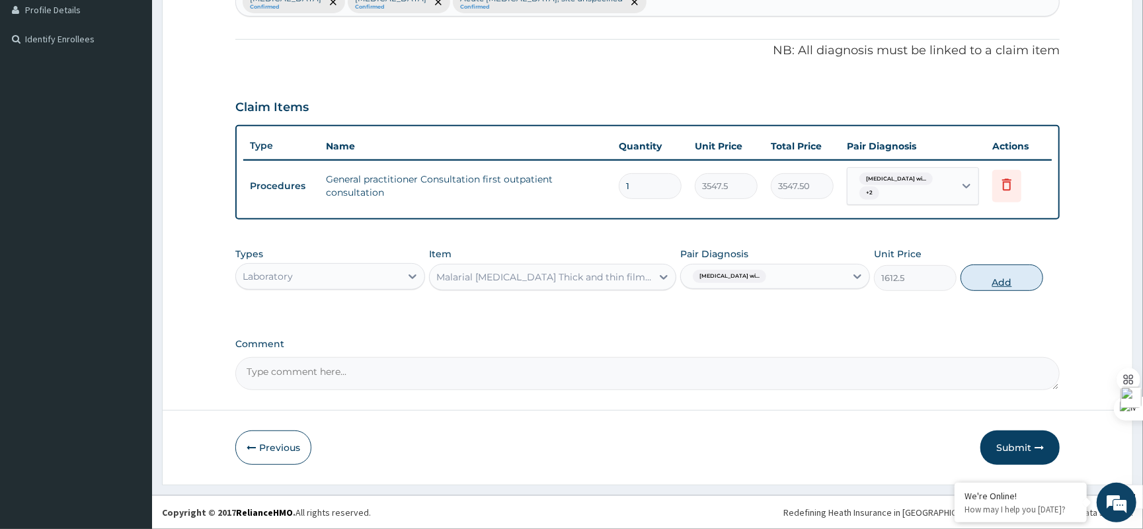
click at [1009, 276] on button "Add" at bounding box center [1002, 278] width 83 height 26
type input "0"
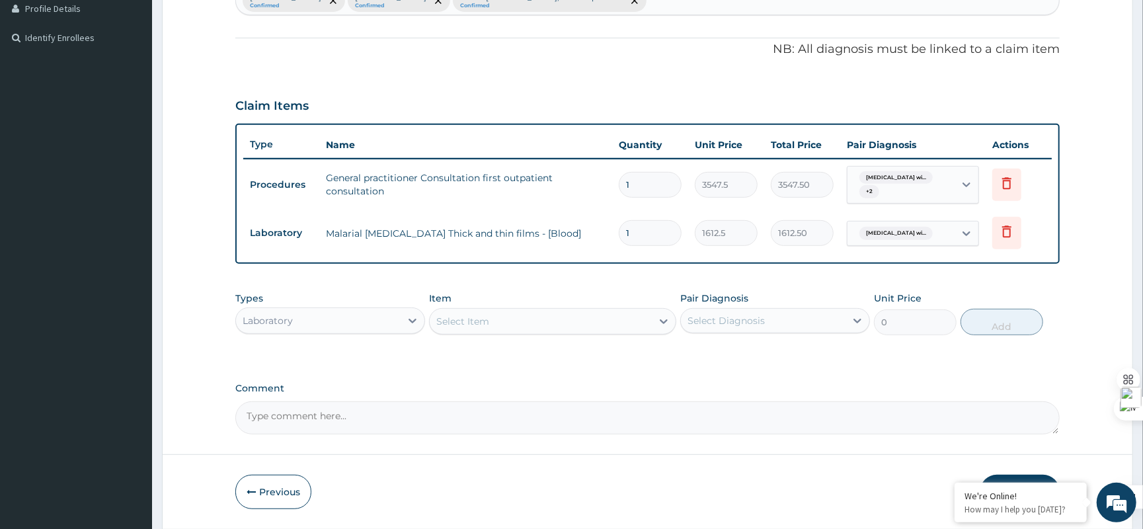
click at [532, 317] on div "Select Item" at bounding box center [541, 321] width 222 height 21
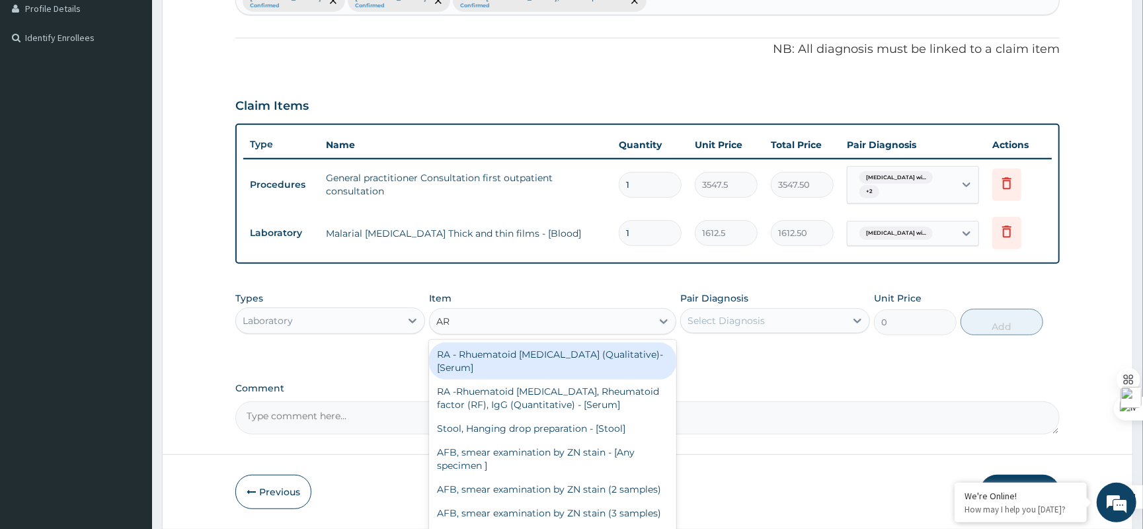
type input "AR"
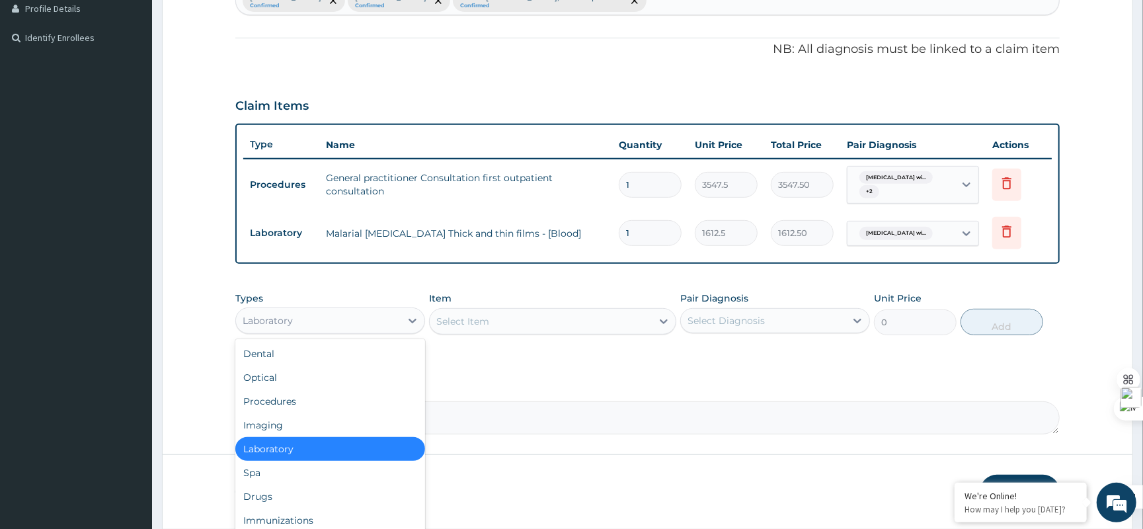
click at [358, 324] on div "Laboratory" at bounding box center [318, 320] width 165 height 21
click at [253, 488] on div "Drugs" at bounding box center [330, 497] width 190 height 24
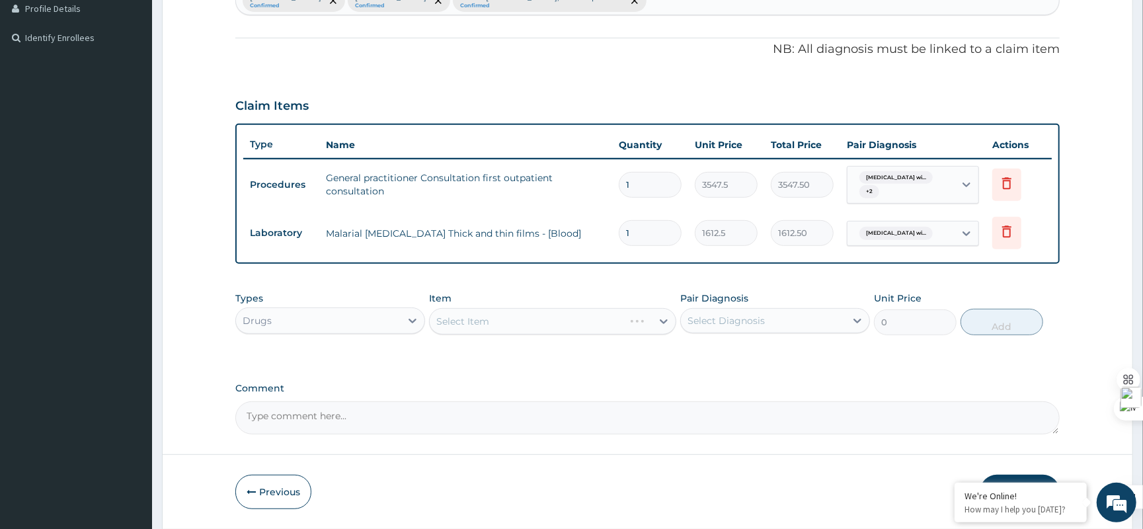
click at [481, 323] on div "Select Item" at bounding box center [552, 321] width 247 height 26
click at [481, 323] on div "Select Item" at bounding box center [462, 321] width 53 height 13
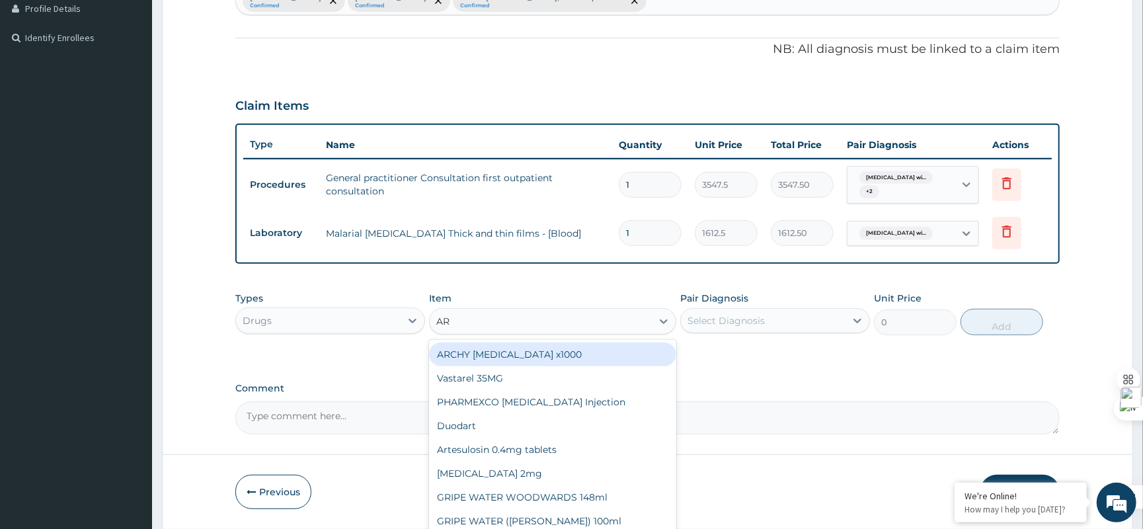
type input "ART"
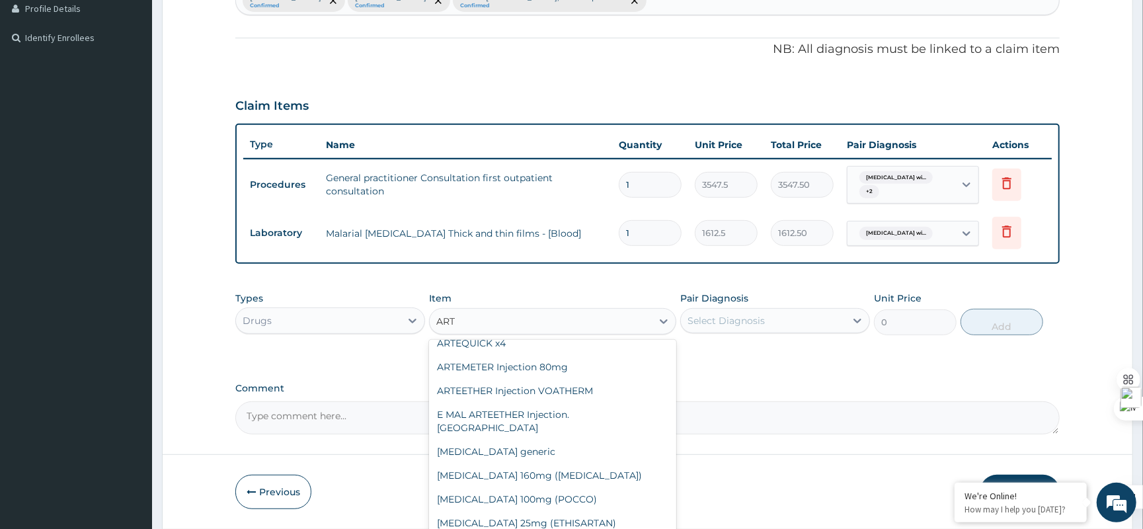
scroll to position [440, 0]
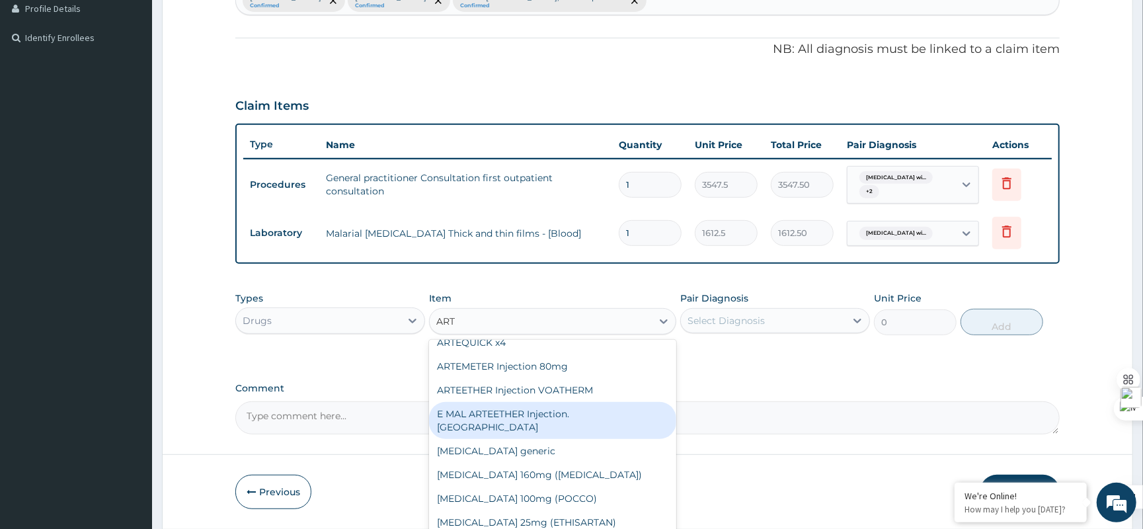
click at [538, 421] on div "E MAL ARTEETHER Injection. FIDSON" at bounding box center [552, 420] width 247 height 37
type input "2500"
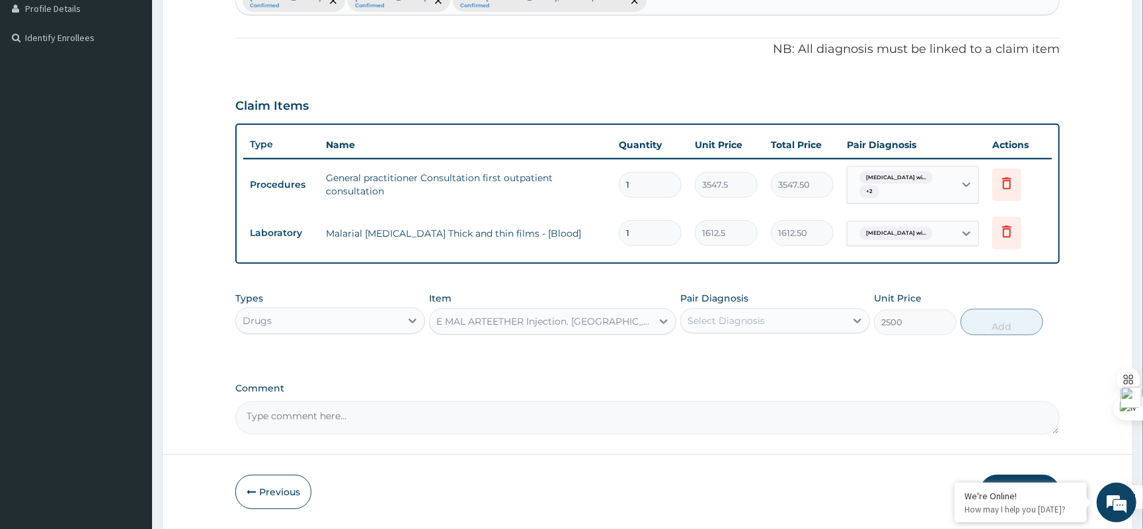
click at [799, 315] on div "Select Diagnosis" at bounding box center [763, 320] width 165 height 21
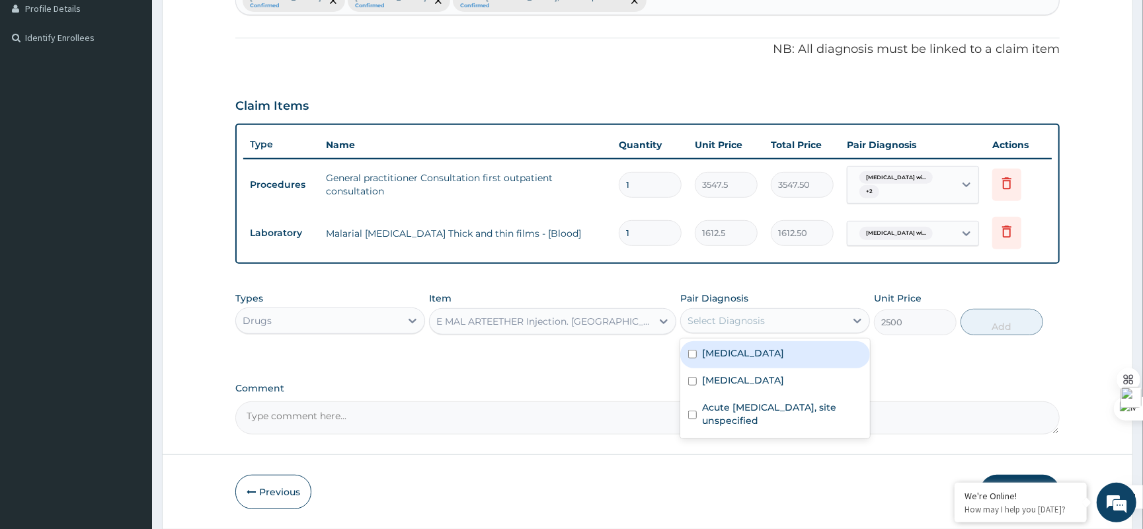
click at [735, 360] on label "Plasmodium malariae malaria without complication" at bounding box center [743, 353] width 82 height 13
checkbox input "true"
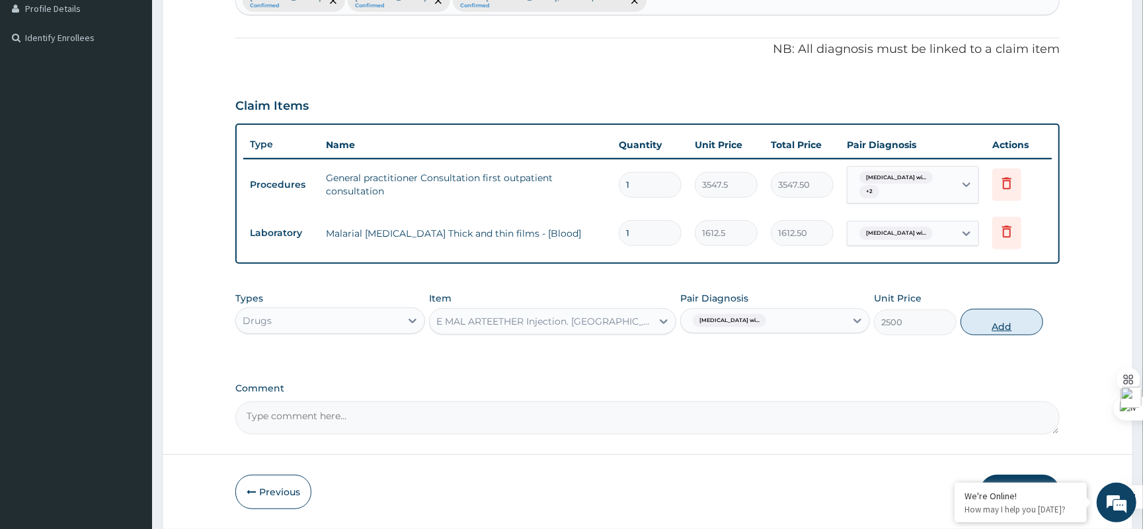
click at [993, 326] on button "Add" at bounding box center [1002, 322] width 83 height 26
type input "0"
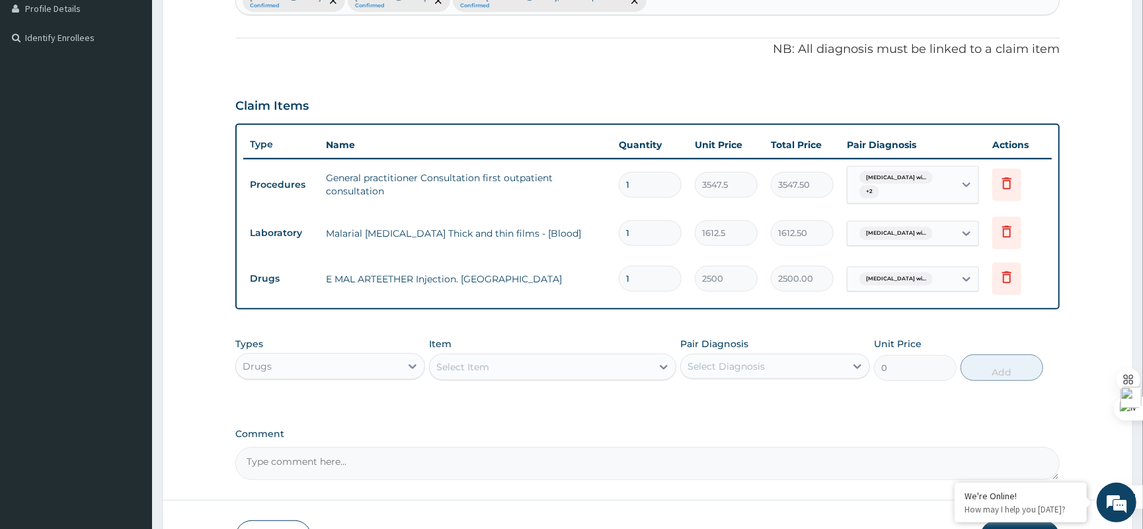
click at [660, 273] on input "1" at bounding box center [650, 279] width 63 height 26
drag, startPoint x: 657, startPoint y: 268, endPoint x: 589, endPoint y: 283, distance: 70.4
click at [589, 283] on tr "Drugs E MAL ARTEETHER Injection. FIDSON 1 2500 2500.00 Plasmodium malariae mala…" at bounding box center [647, 279] width 809 height 46
type input "3"
type input "7500.00"
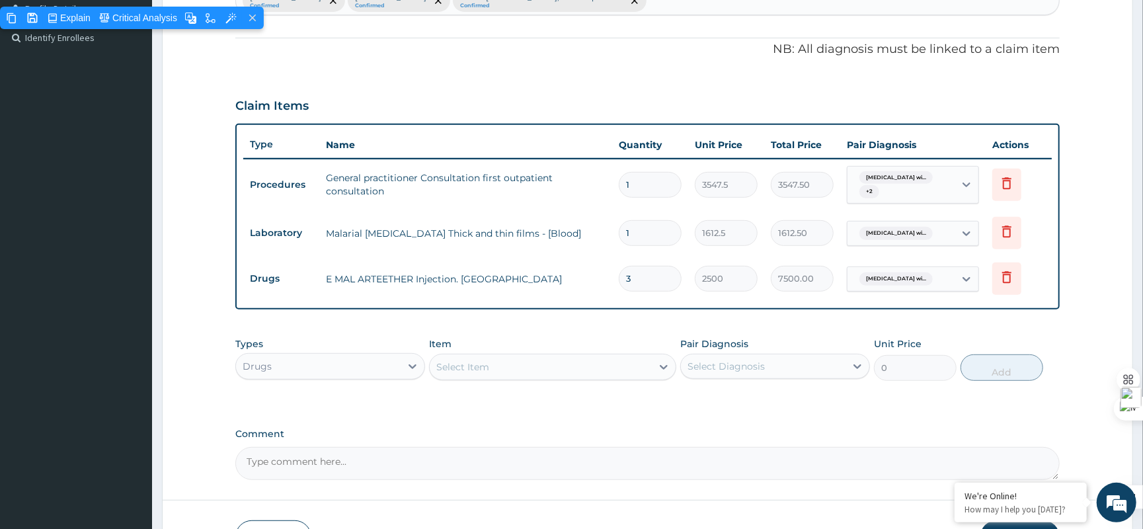
type input "3"
click at [385, 369] on div "Drugs" at bounding box center [318, 366] width 165 height 21
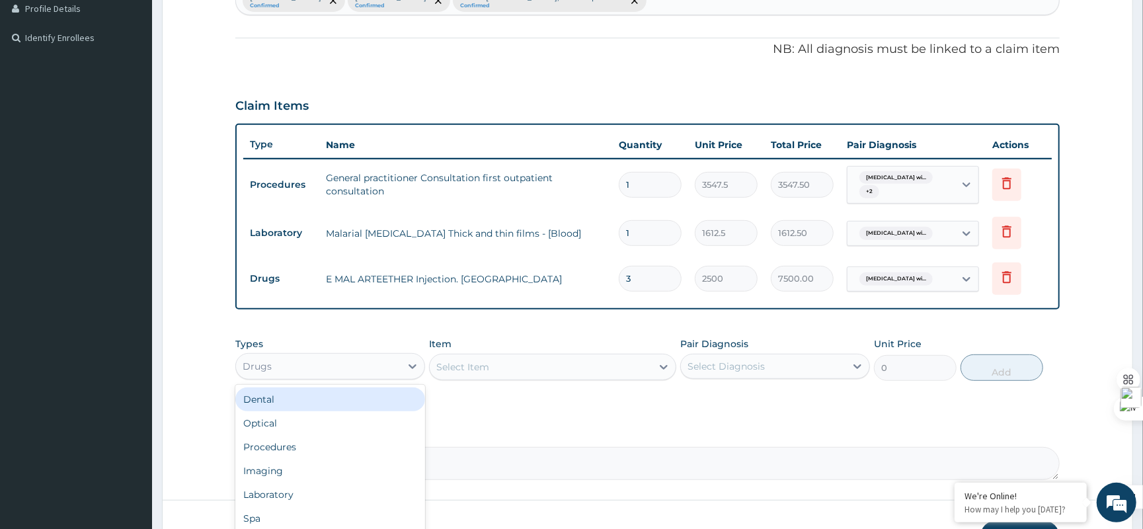
scroll to position [45, 0]
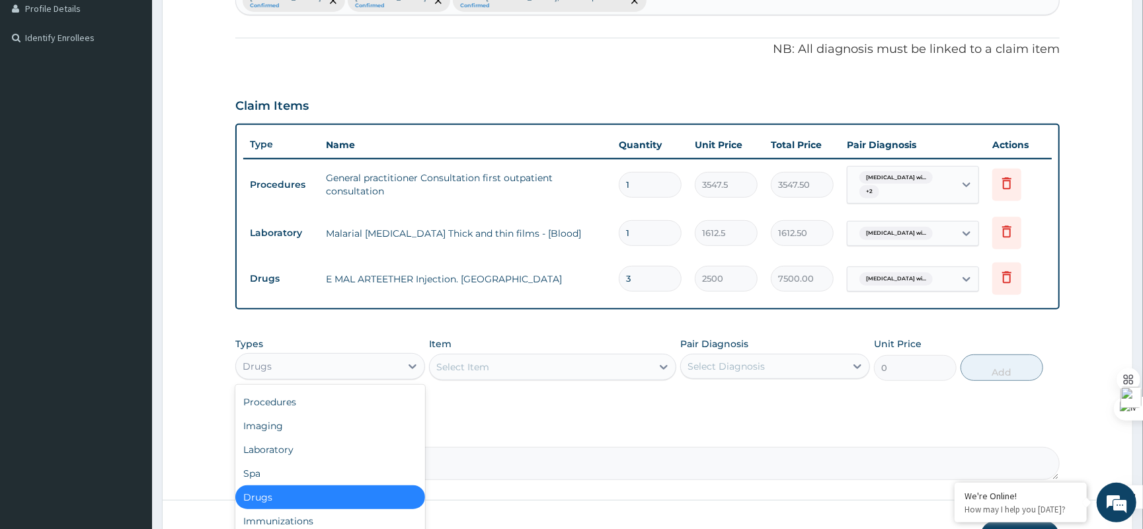
click at [327, 504] on div "Drugs" at bounding box center [330, 497] width 190 height 24
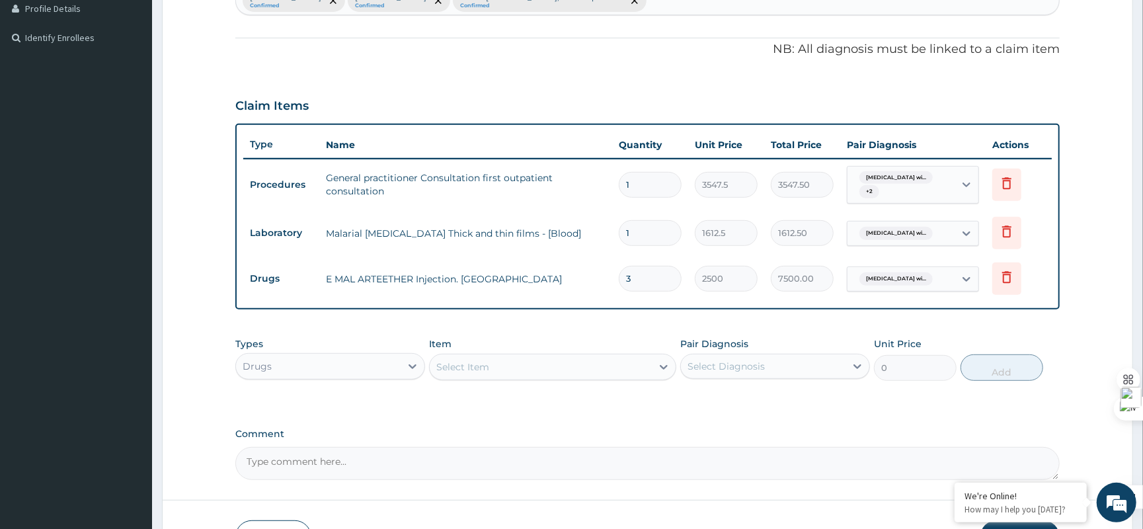
click at [528, 361] on div "Select Item" at bounding box center [541, 366] width 222 height 21
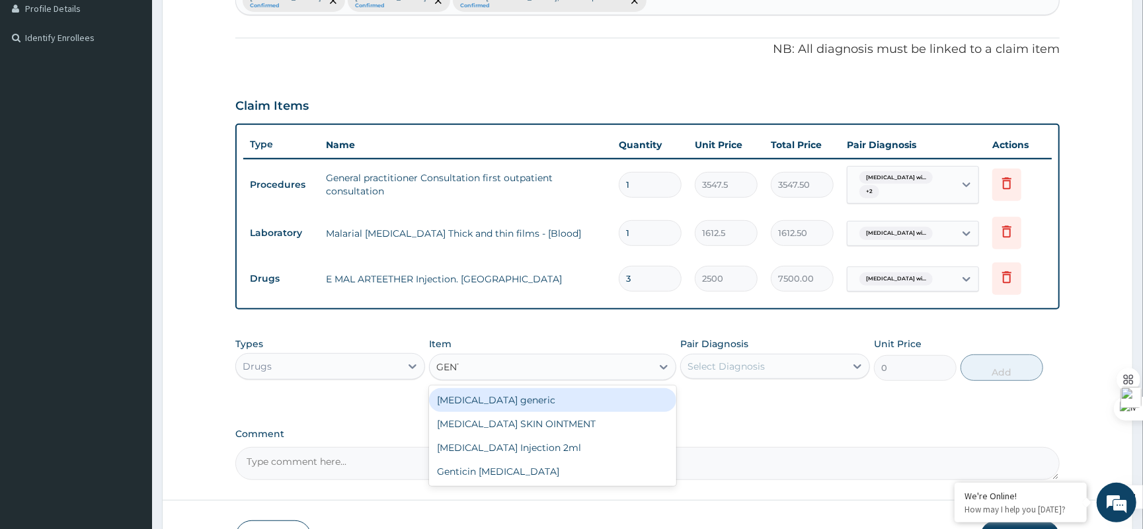
type input "GENTA"
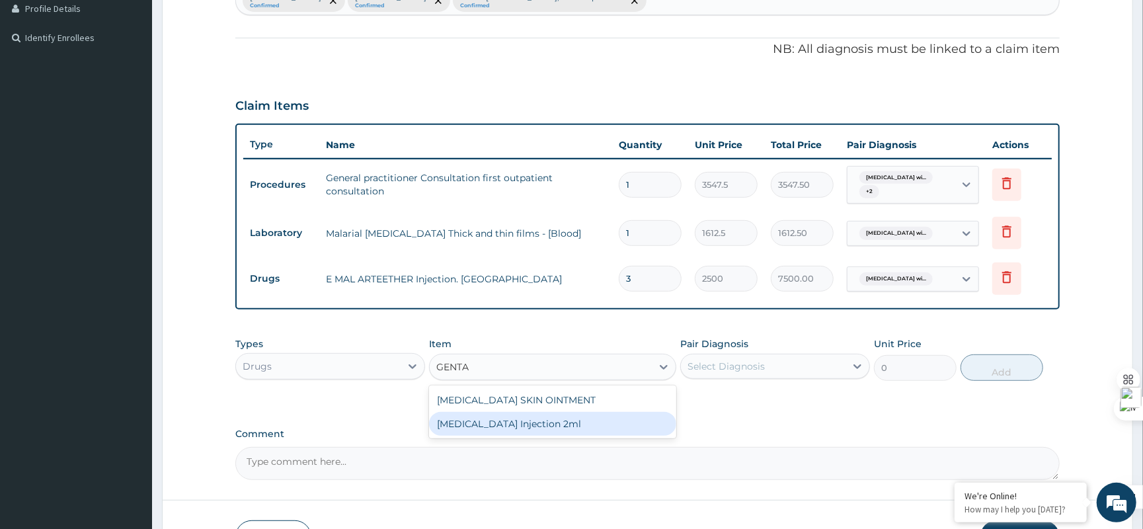
click at [538, 427] on div "GENTAMICIN Injection 2ml" at bounding box center [552, 424] width 247 height 24
type input "600"
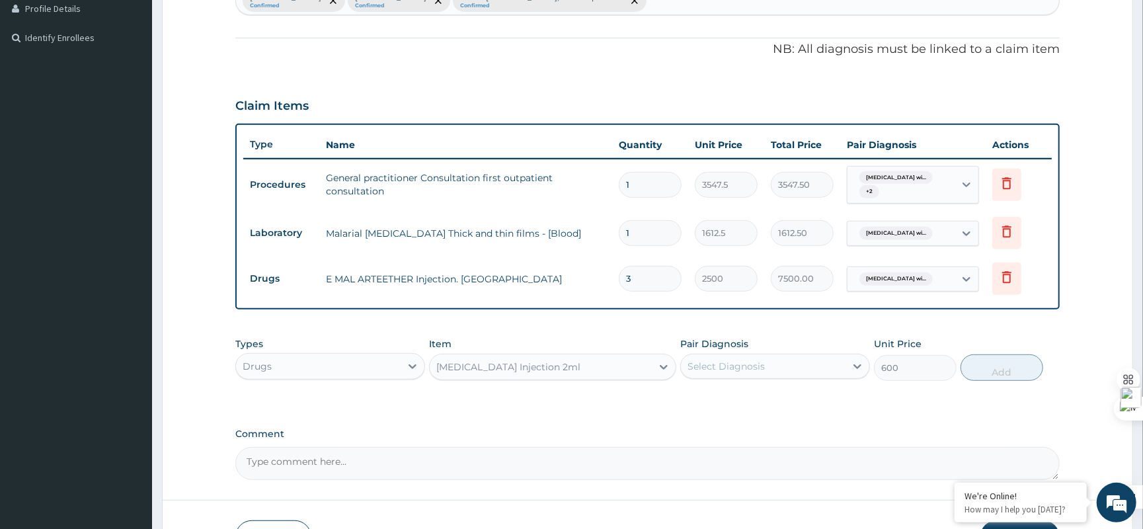
click at [782, 374] on div "Select Diagnosis" at bounding box center [763, 366] width 165 height 21
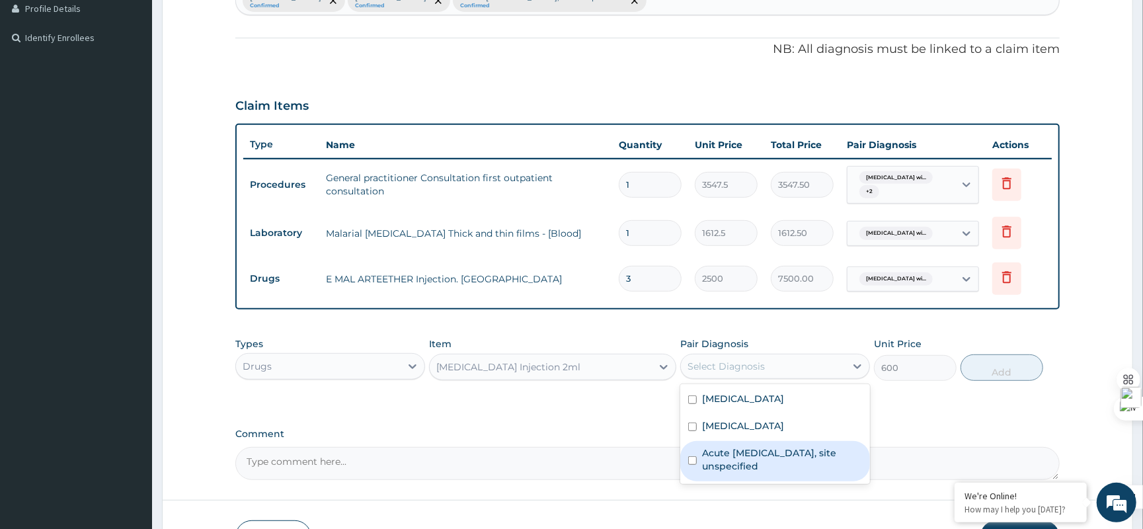
click at [739, 472] on label "Acute upper respiratory infection, site unspecified" at bounding box center [782, 459] width 160 height 26
checkbox input "true"
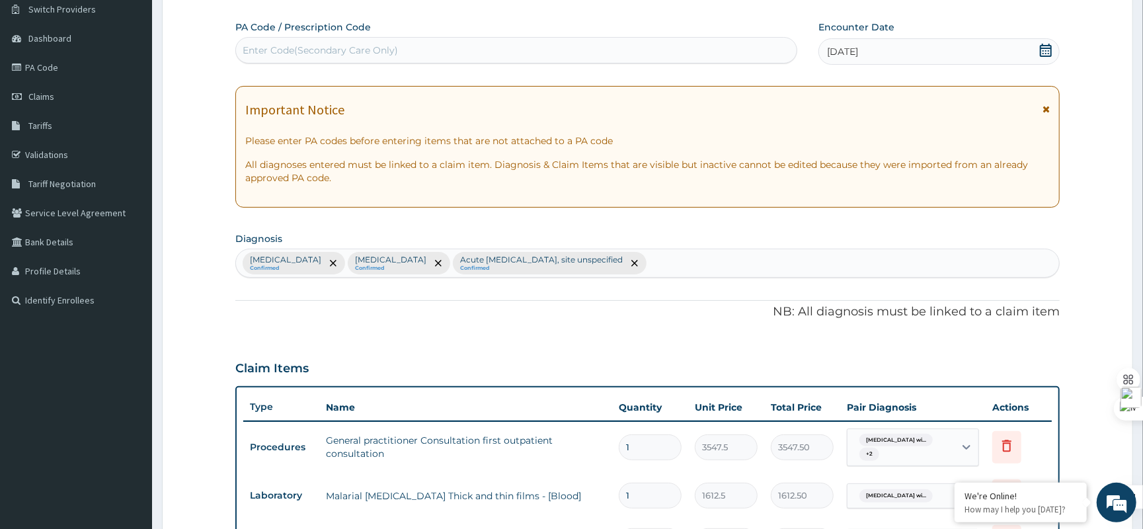
scroll to position [104, 0]
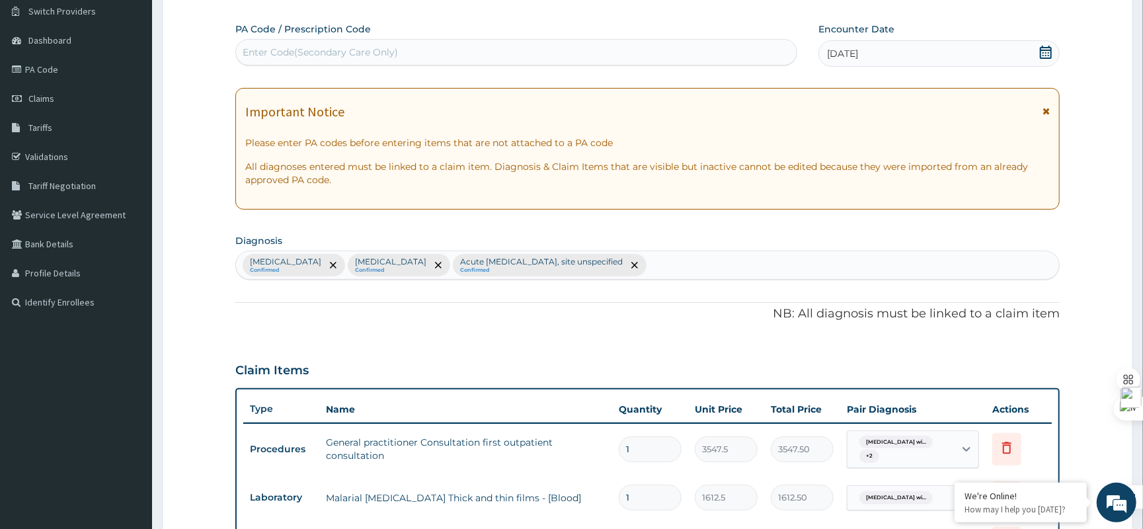
click at [887, 261] on div "Plasmodium malariae malaria without complication Confirmed Typhoid fever, unspe…" at bounding box center [647, 265] width 823 height 28
type input "S"
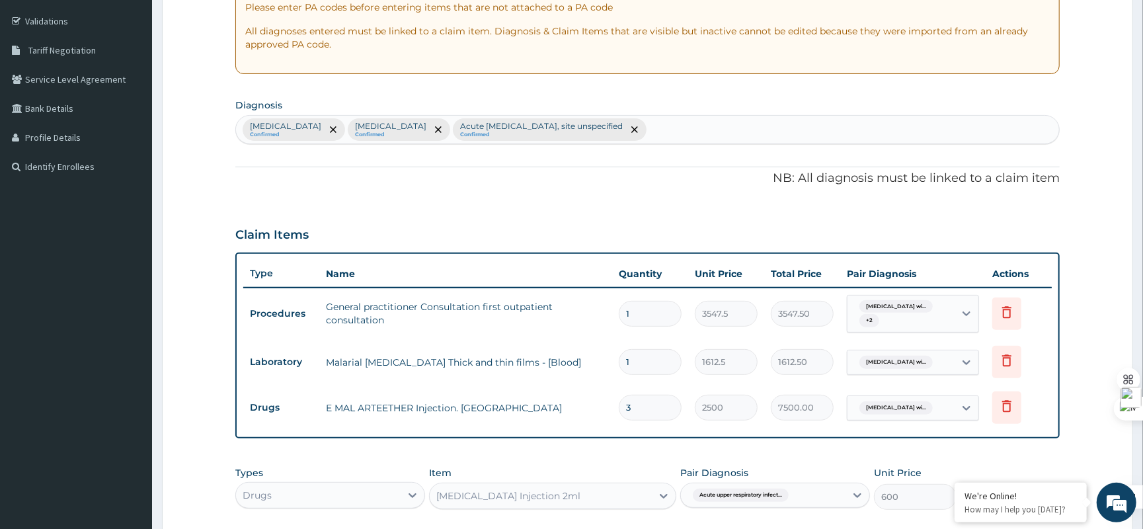
scroll to position [456, 0]
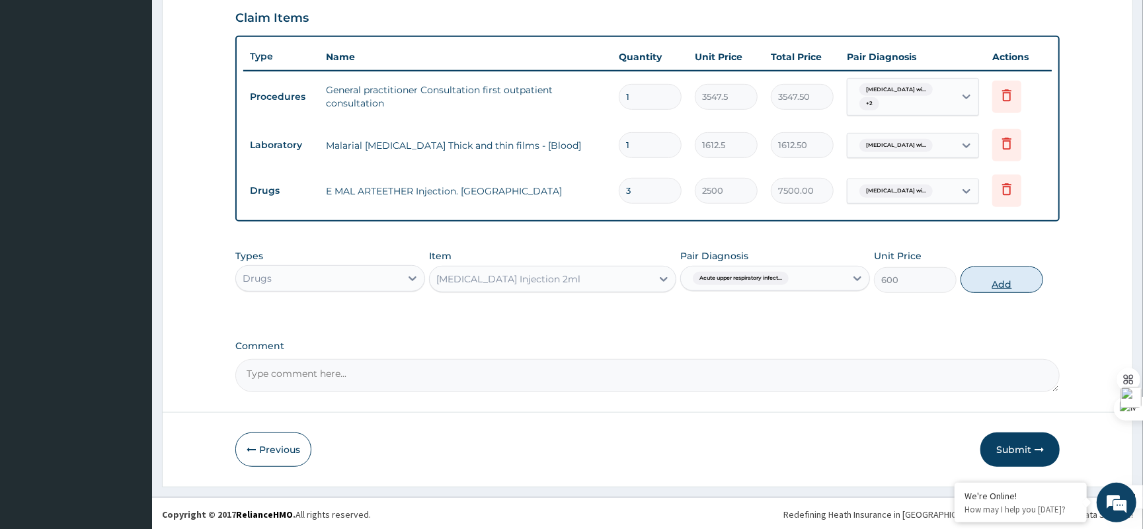
click at [1001, 286] on button "Add" at bounding box center [1002, 280] width 83 height 26
type input "0"
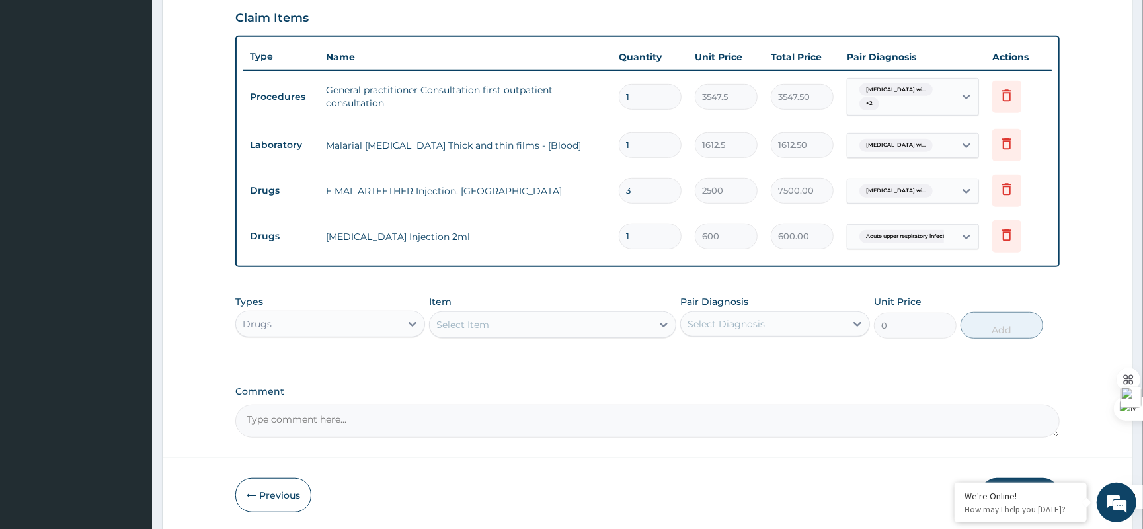
click at [549, 333] on div "Select Item" at bounding box center [541, 324] width 222 height 21
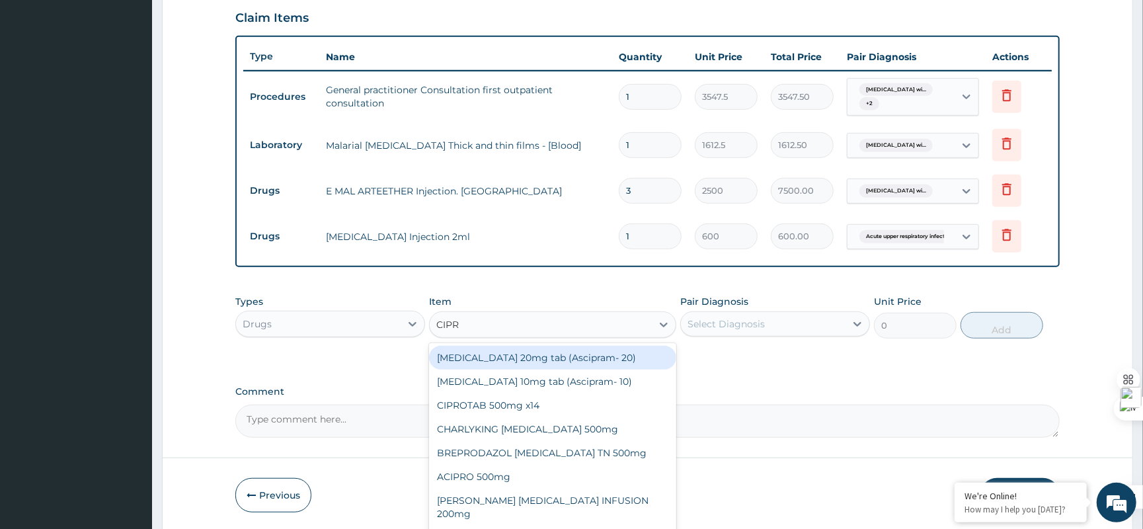
type input "CIPRO"
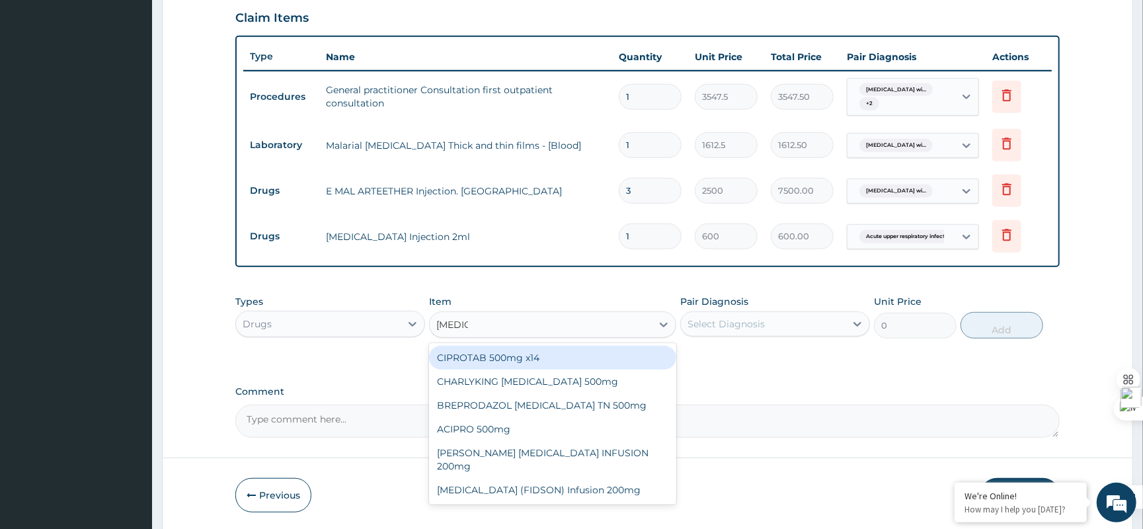
click at [569, 356] on div "CIPROTAB 500mg x14" at bounding box center [552, 358] width 247 height 24
type input "400"
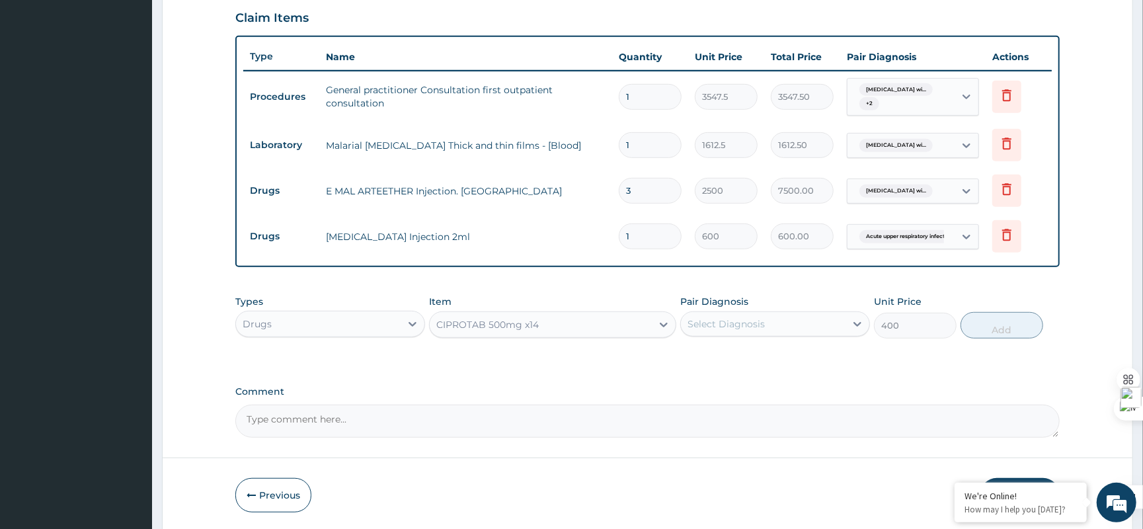
click at [710, 329] on div "Select Diagnosis" at bounding box center [726, 323] width 77 height 13
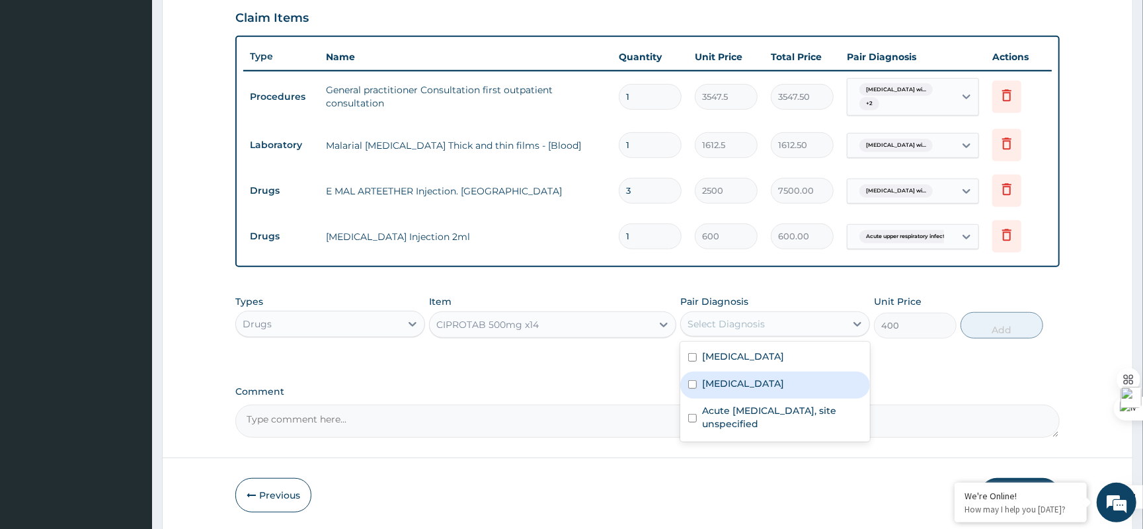
click at [701, 395] on div "Typhoid fever, unspecified" at bounding box center [775, 385] width 190 height 27
checkbox input "true"
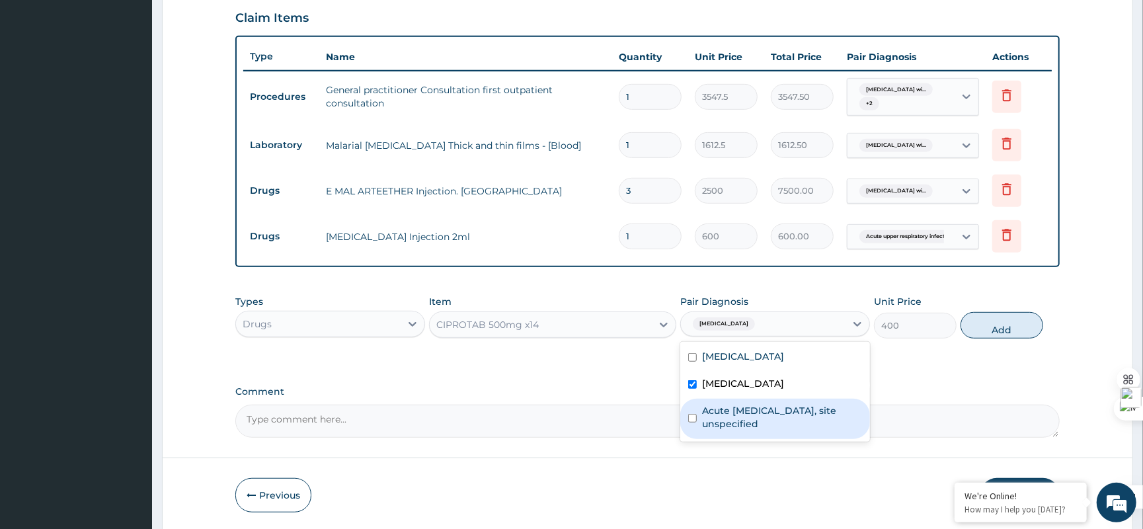
click at [712, 429] on label "Acute upper respiratory infection, site unspecified" at bounding box center [782, 417] width 160 height 26
click at [730, 431] on label "Acute upper respiratory infection, site unspecified" at bounding box center [782, 417] width 160 height 26
checkbox input "false"
click at [975, 320] on button "Add" at bounding box center [1002, 325] width 83 height 26
type input "0"
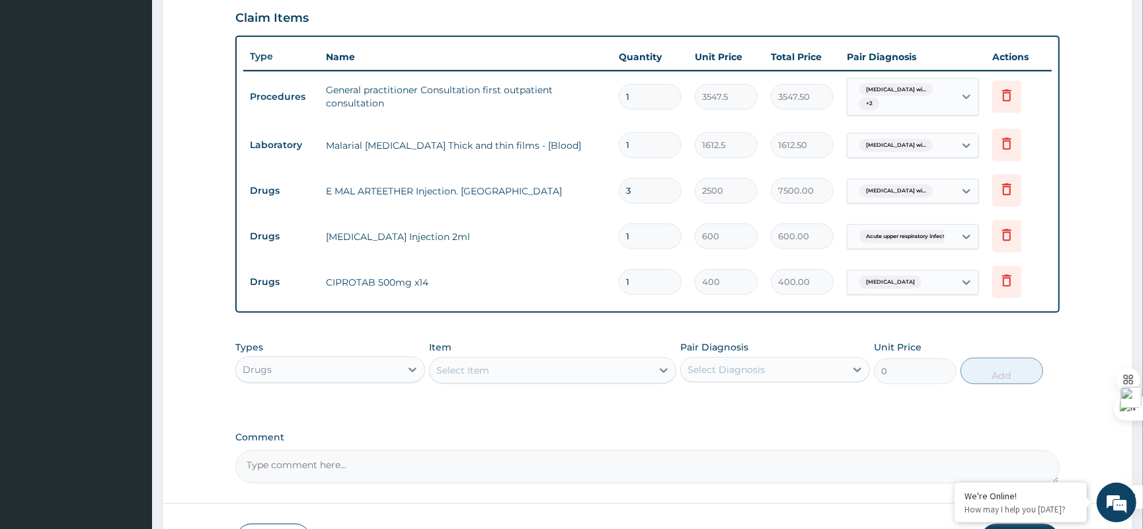
click at [657, 282] on input "1" at bounding box center [650, 282] width 63 height 26
type input "14"
type input "5600.00"
type input "14"
click at [472, 368] on div "Select Item" at bounding box center [462, 370] width 53 height 13
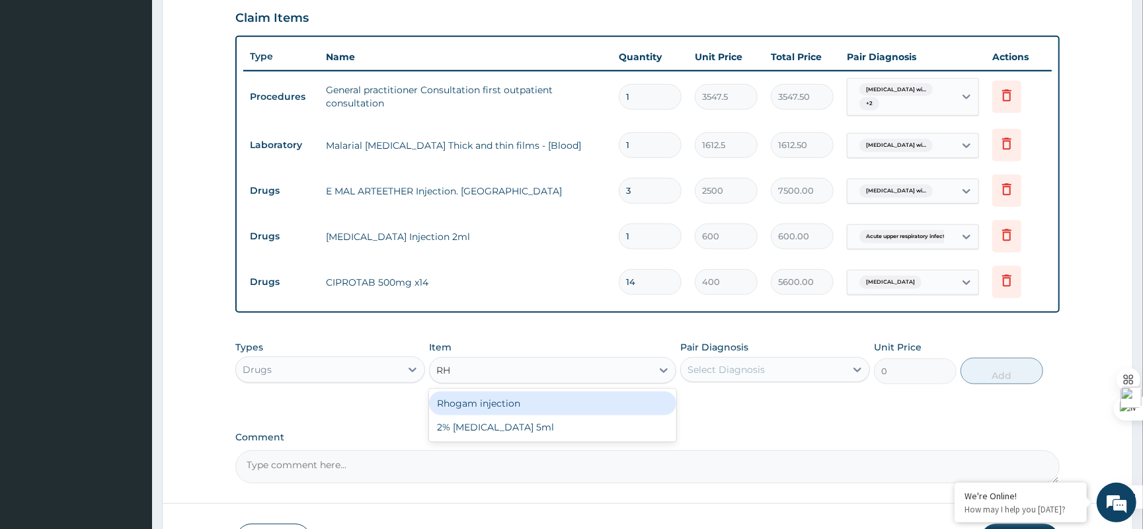
type input "R"
type input "COUGH"
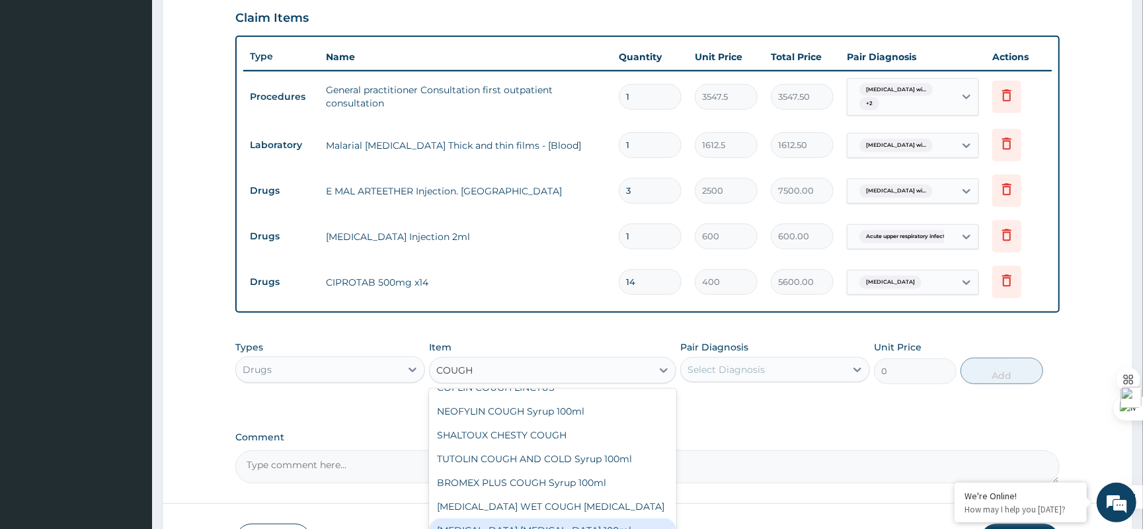
scroll to position [85, 0]
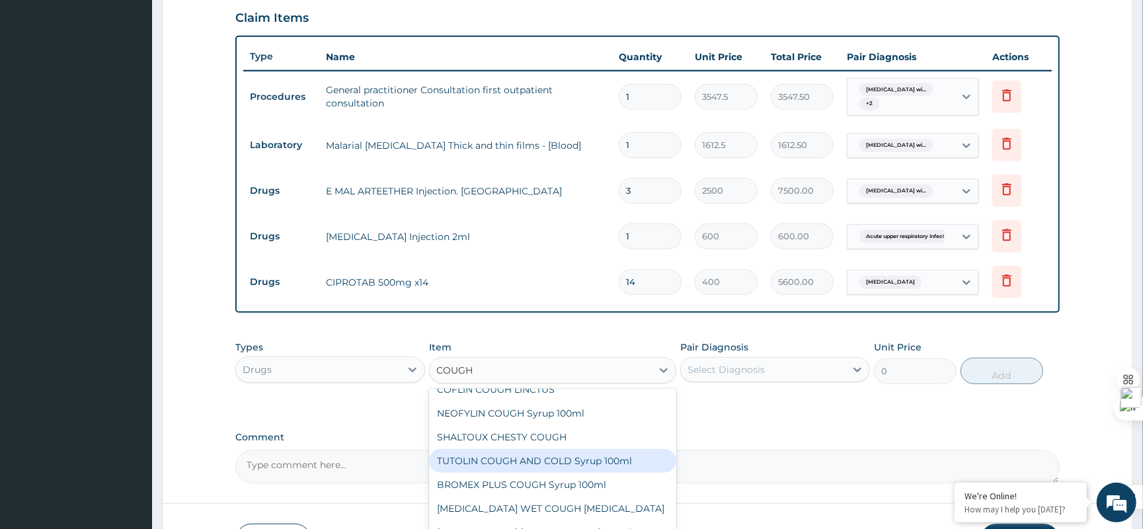
click at [586, 458] on div "TUTOLIN COUGH AND COLD Syrup 100ml" at bounding box center [552, 461] width 247 height 24
type input "1537.25"
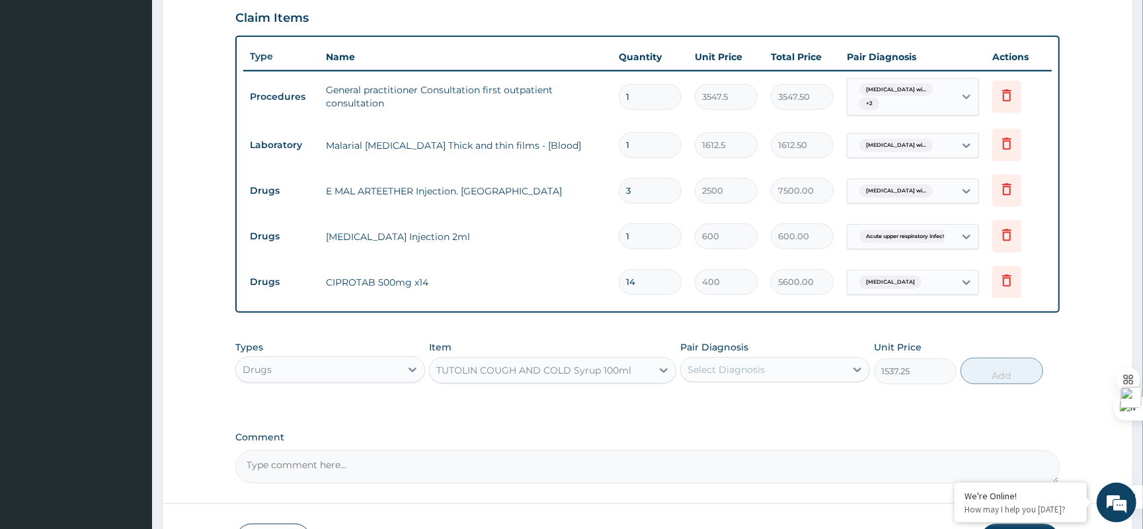
click at [823, 379] on div "Select Diagnosis" at bounding box center [763, 369] width 165 height 21
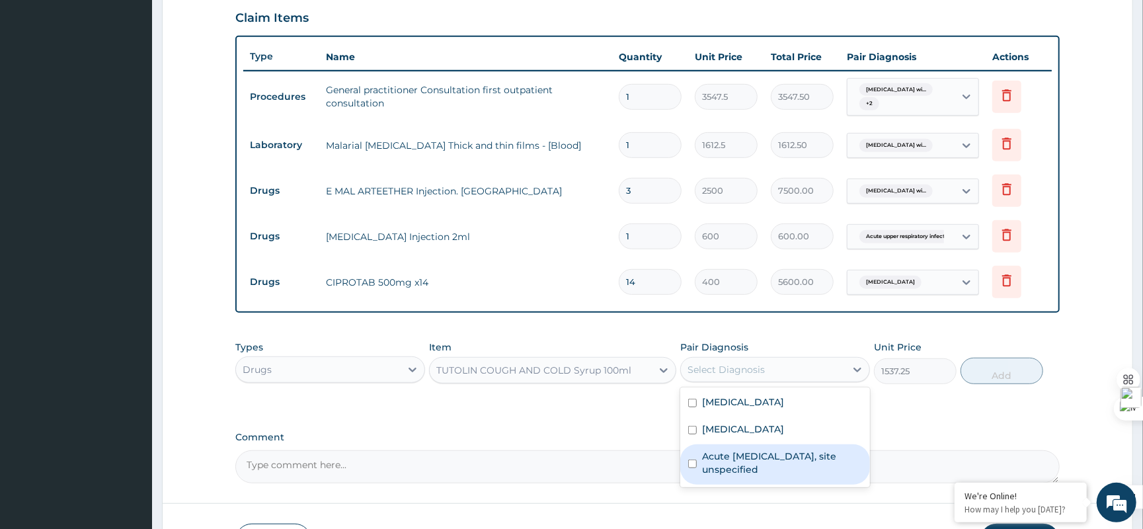
drag, startPoint x: 751, startPoint y: 468, endPoint x: 923, endPoint y: 450, distance: 172.9
click at [751, 468] on label "Acute upper respiratory infection, site unspecified" at bounding box center [782, 463] width 160 height 26
checkbox input "true"
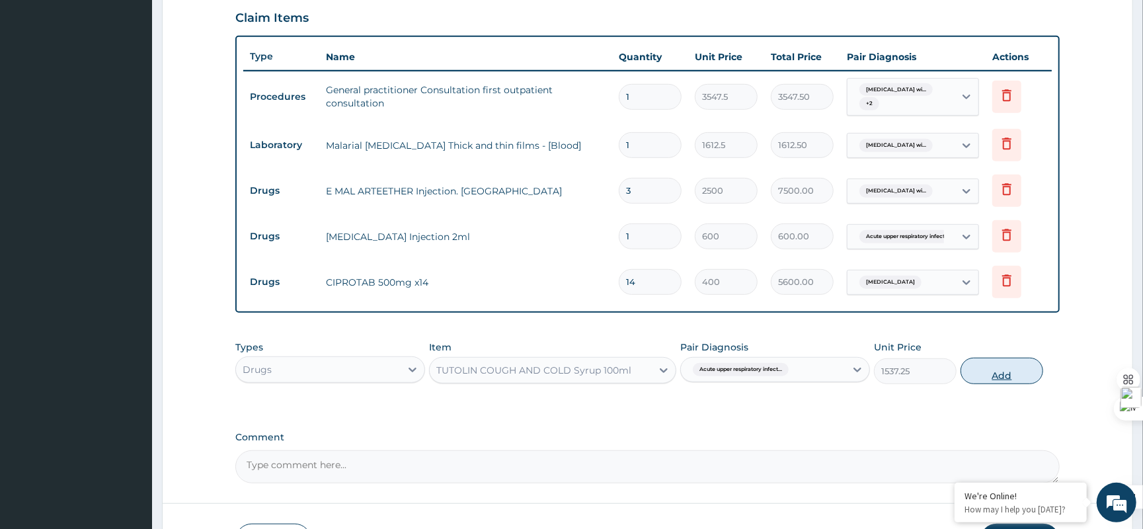
click at [1005, 373] on button "Add" at bounding box center [1002, 371] width 83 height 26
type input "0"
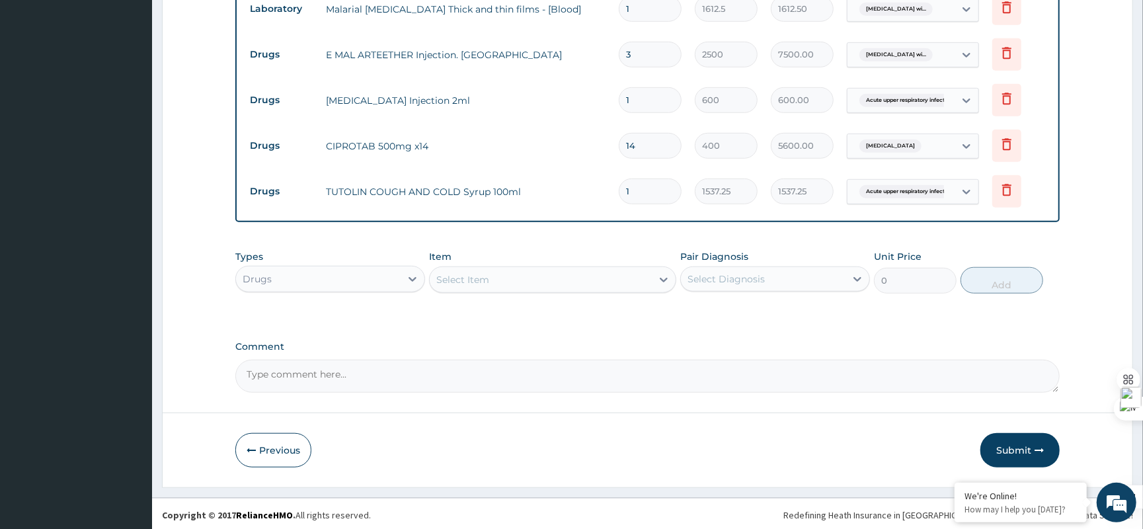
scroll to position [333, 0]
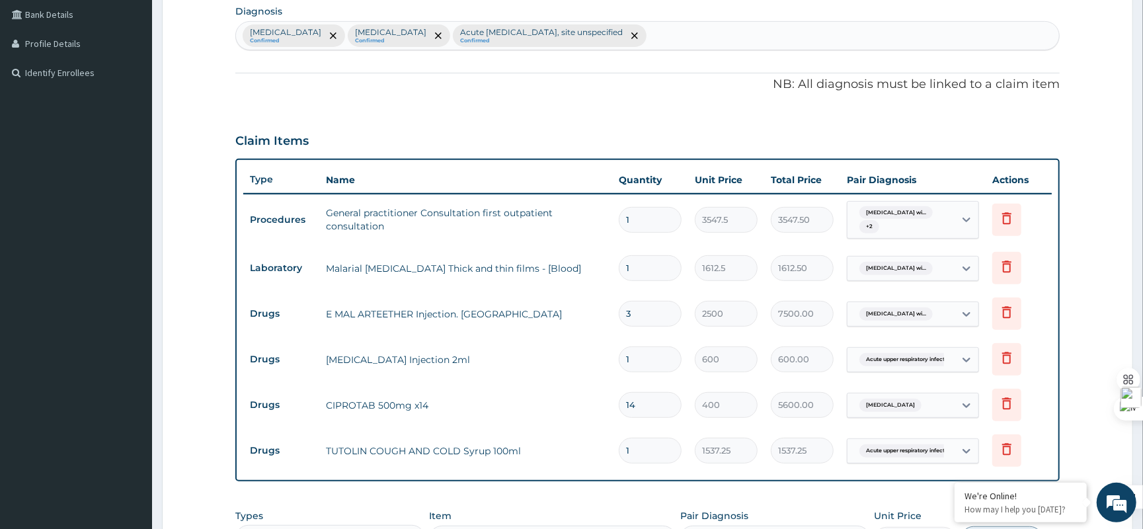
drag, startPoint x: 636, startPoint y: 354, endPoint x: 594, endPoint y: 363, distance: 43.2
click at [594, 363] on tr "Drugs GENTAMICIN Injection 2ml 1 600 600.00 Acute upper respiratory infect... D…" at bounding box center [647, 360] width 809 height 46
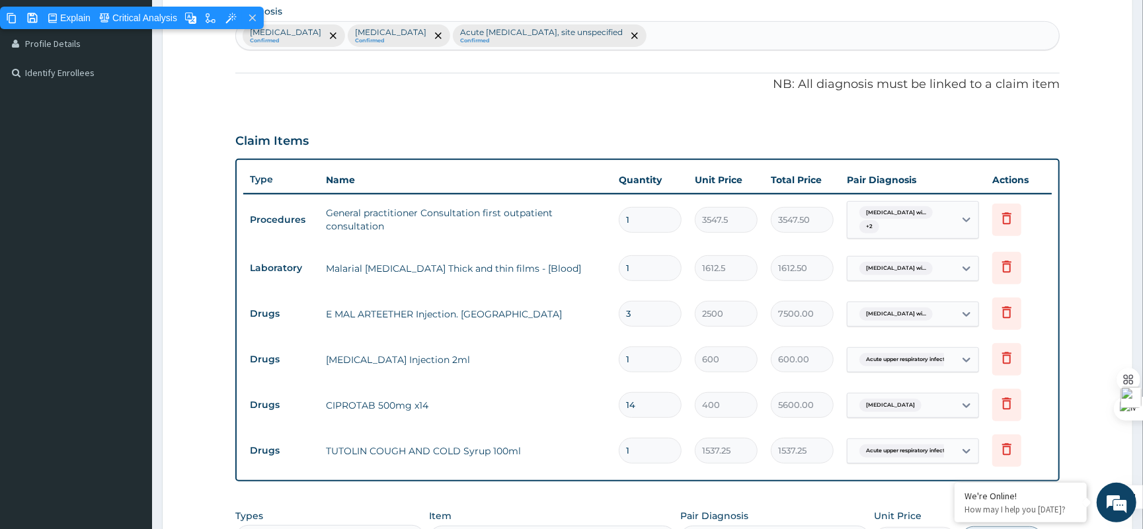
type input "6"
type input "3600.00"
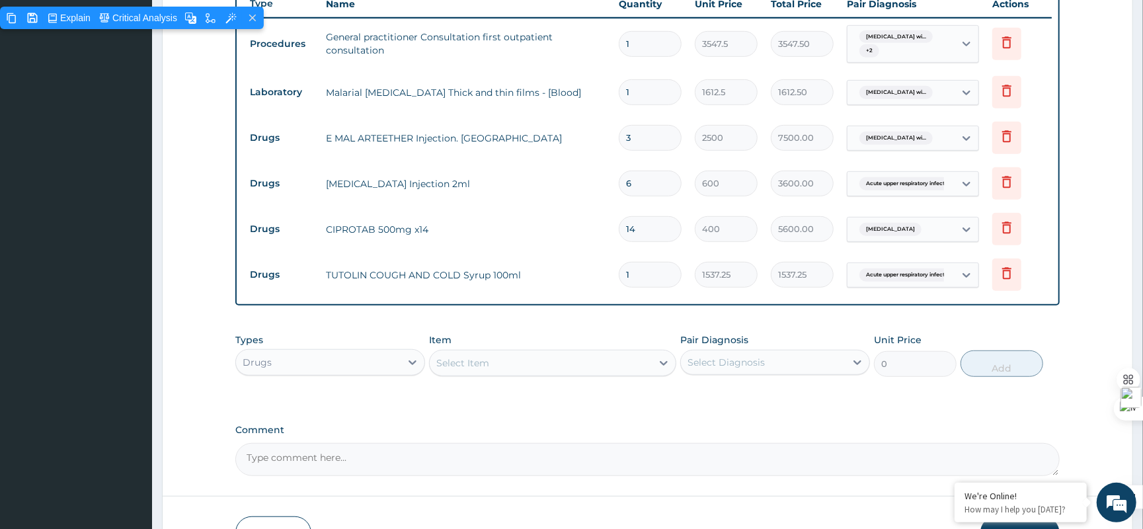
scroll to position [598, 0]
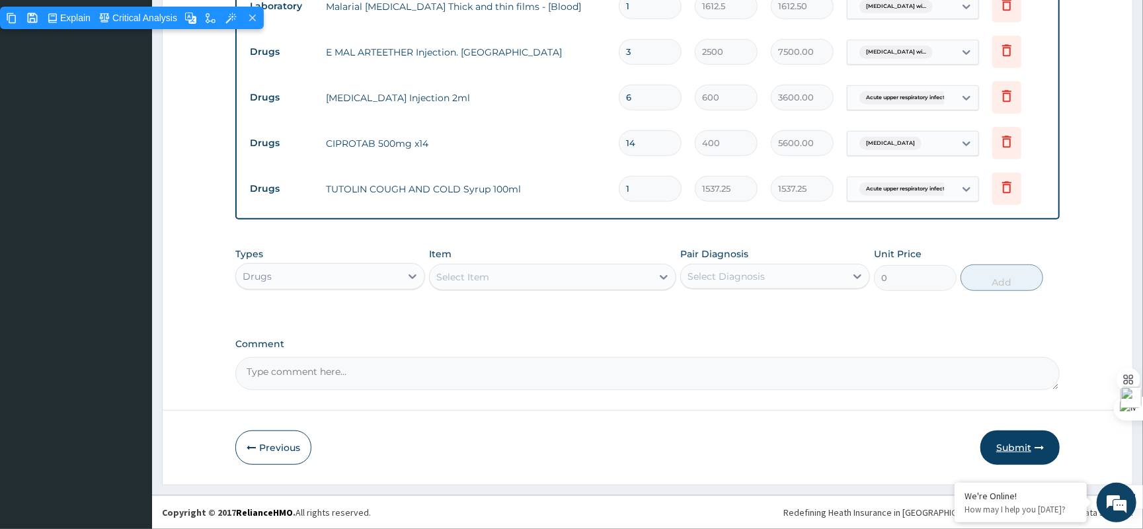
type input "6"
click at [1017, 459] on button "Submit" at bounding box center [1020, 448] width 79 height 34
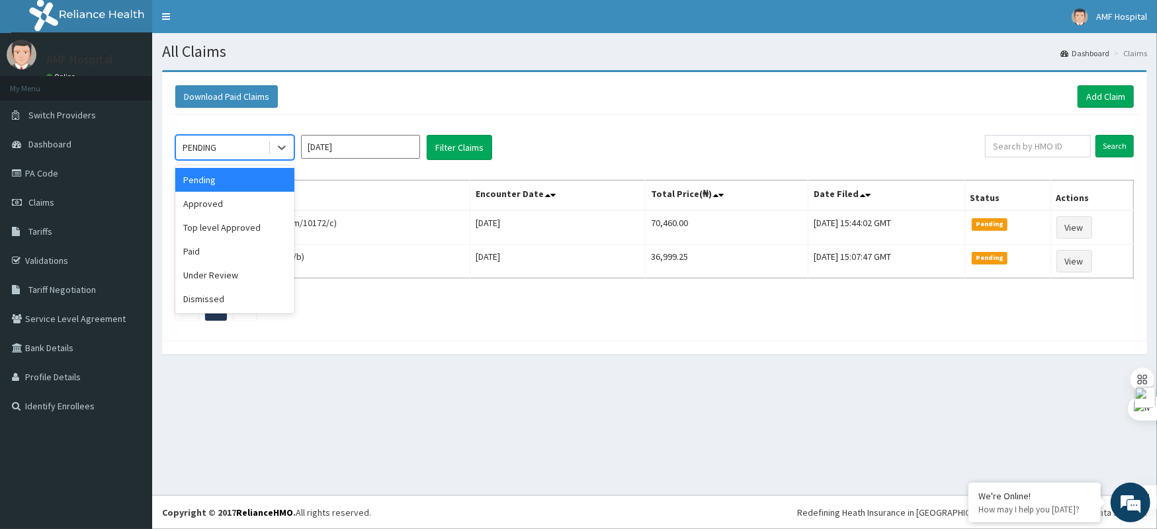
click at [239, 155] on div "PENDING" at bounding box center [222, 147] width 92 height 21
click at [332, 147] on input "Oct 2025" at bounding box center [360, 147] width 119 height 24
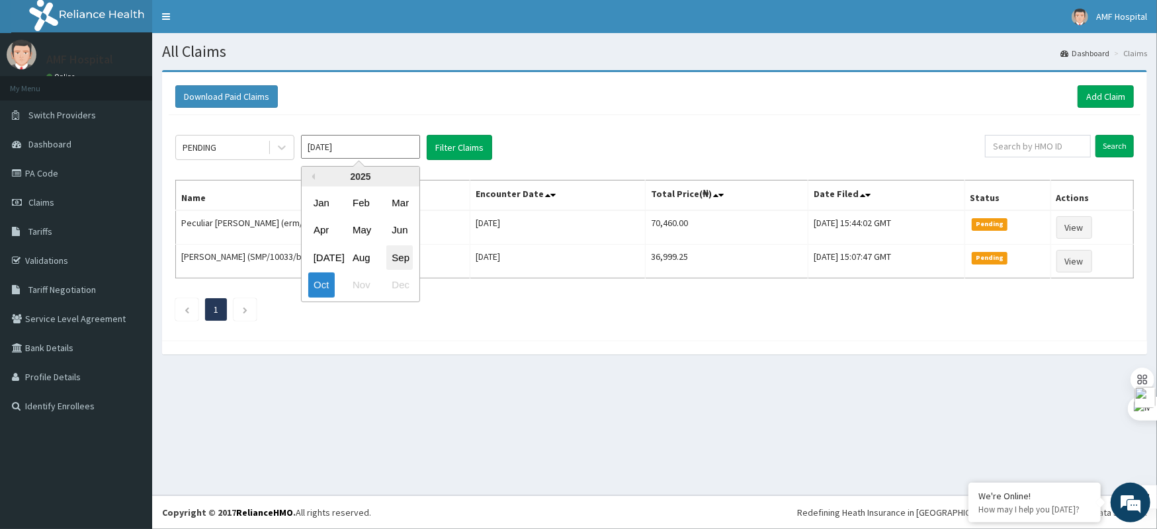
click at [405, 268] on div "Sep" at bounding box center [399, 257] width 26 height 24
type input "[DATE]"
click at [263, 135] on div "PENDING" at bounding box center [234, 147] width 119 height 25
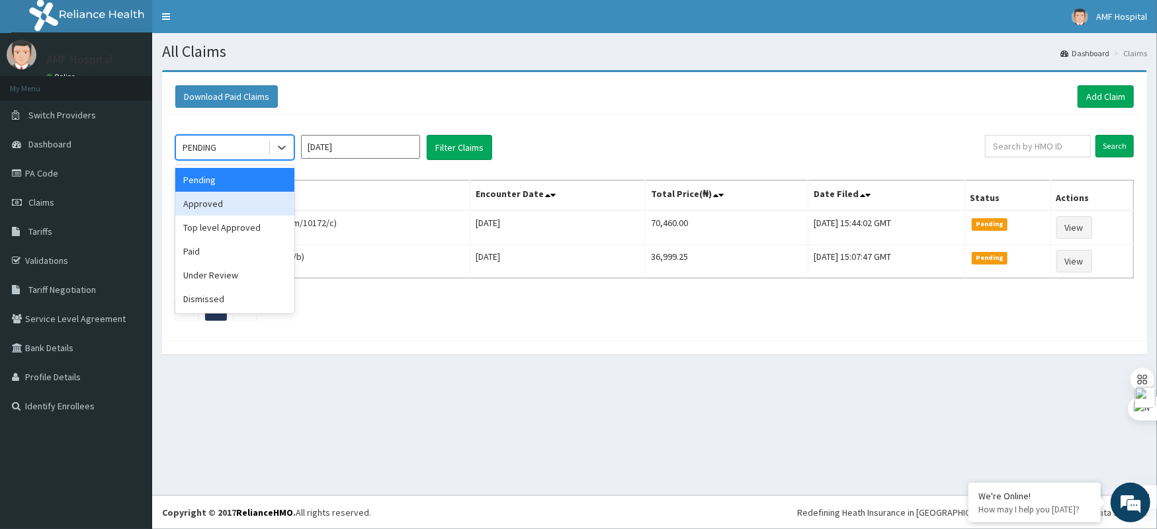
drag, startPoint x: 220, startPoint y: 200, endPoint x: 390, endPoint y: 193, distance: 170.1
click at [220, 200] on div "Approved" at bounding box center [234, 204] width 119 height 24
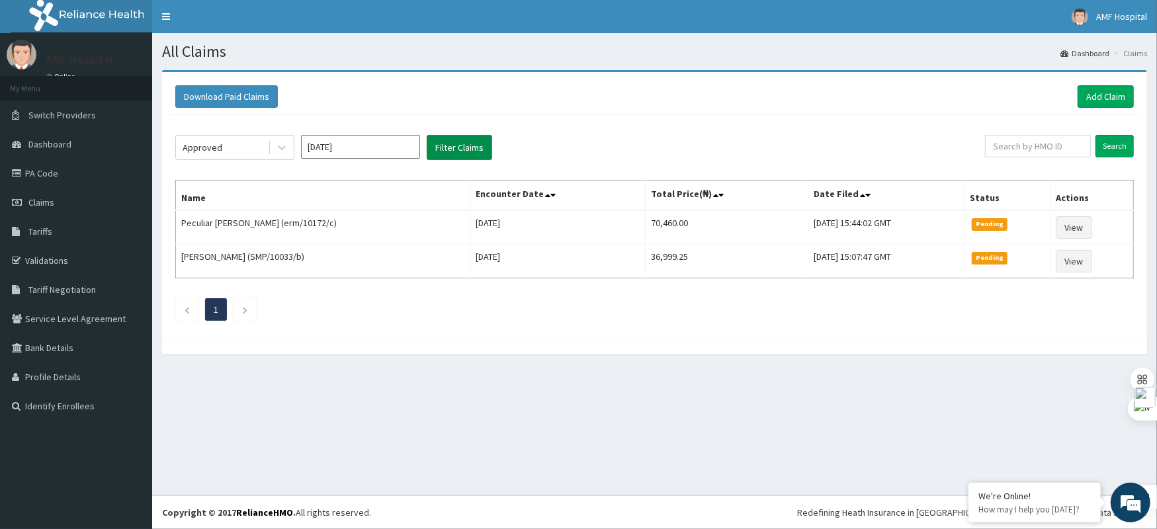
click at [477, 145] on button "Filter Claims" at bounding box center [459, 147] width 65 height 25
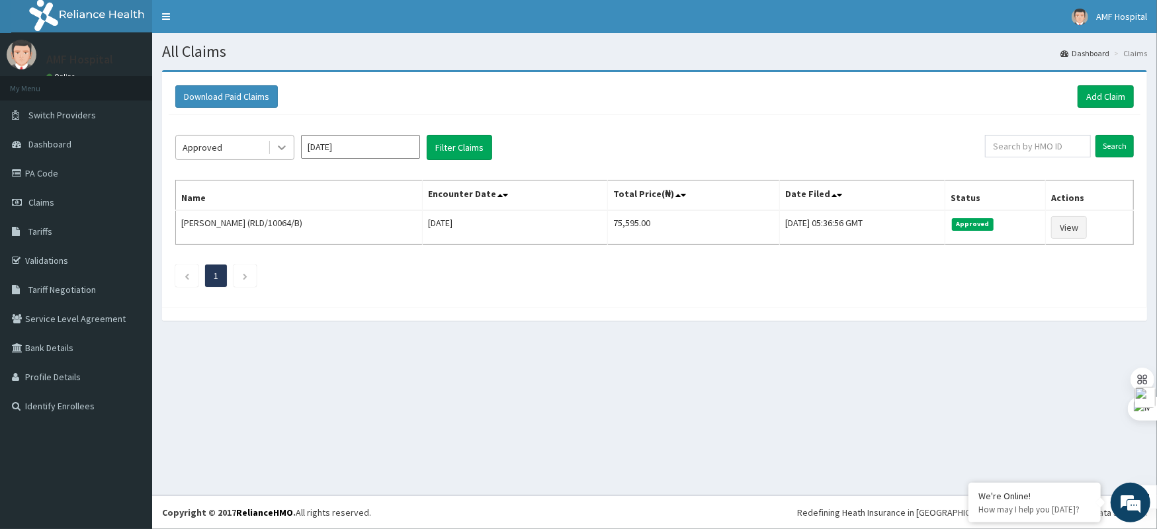
click at [278, 144] on icon at bounding box center [281, 147] width 13 height 13
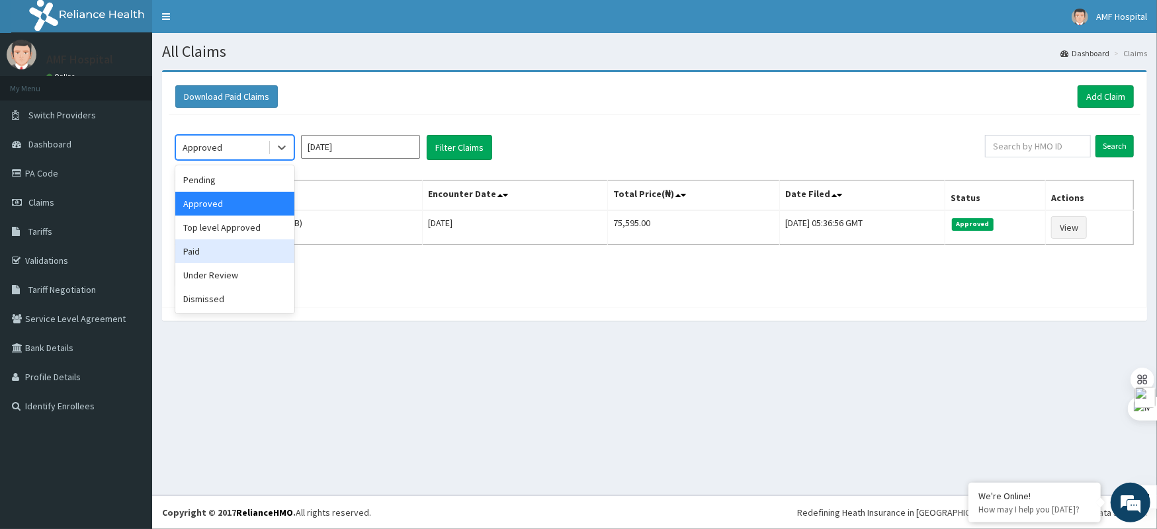
click at [230, 246] on div "Paid" at bounding box center [234, 251] width 119 height 24
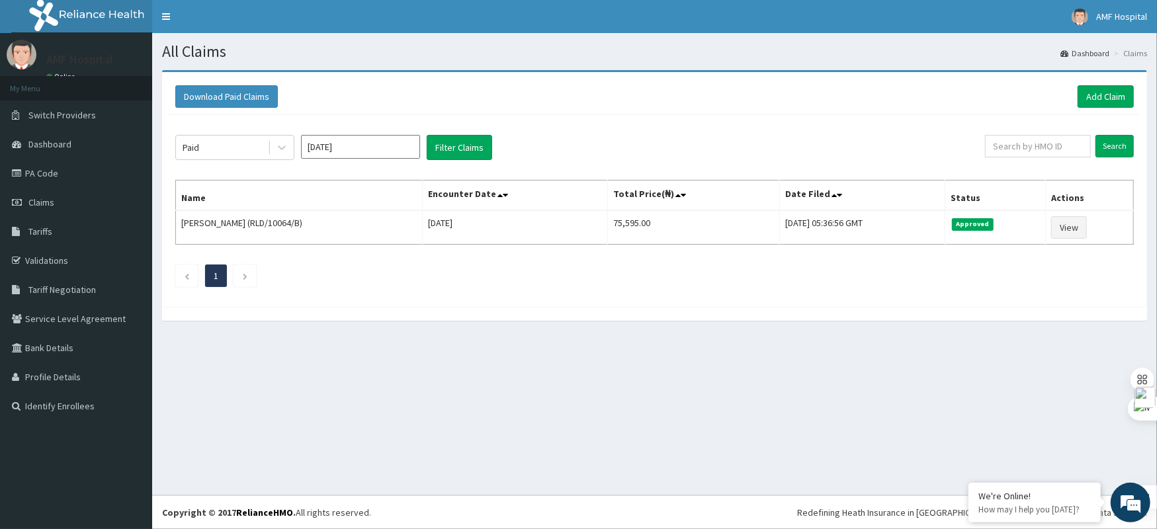
click at [474, 165] on div "Paid Sep 2025 Filter Claims Search Name Encounter Date Total Price(₦) Date File…" at bounding box center [654, 207] width 971 height 185
click at [475, 159] on button "Filter Claims" at bounding box center [459, 147] width 65 height 25
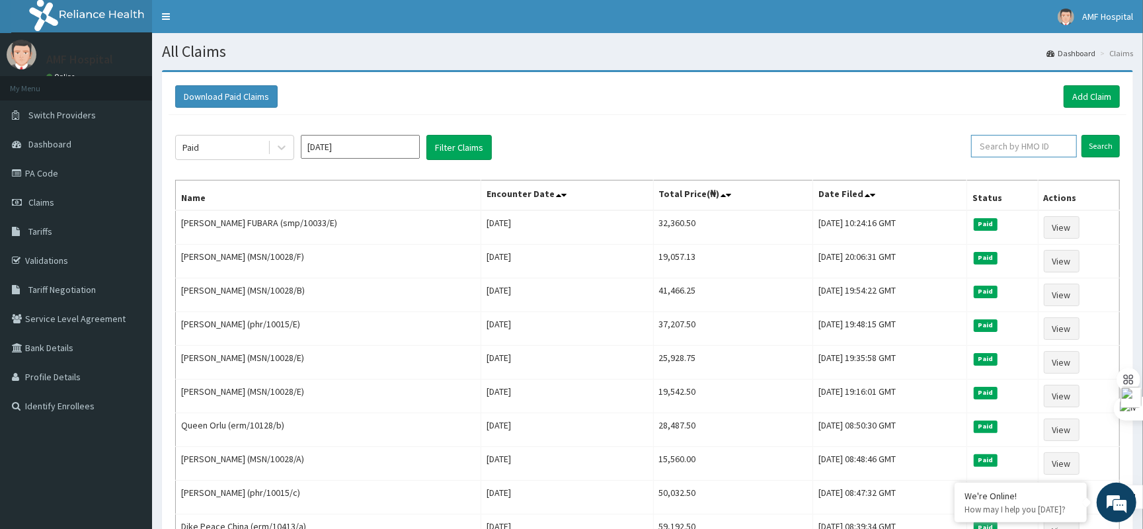
click at [1044, 145] on input "text" at bounding box center [1024, 146] width 106 height 22
type input "ERM/10413/A"
click at [1104, 144] on input "Search" at bounding box center [1101, 146] width 38 height 22
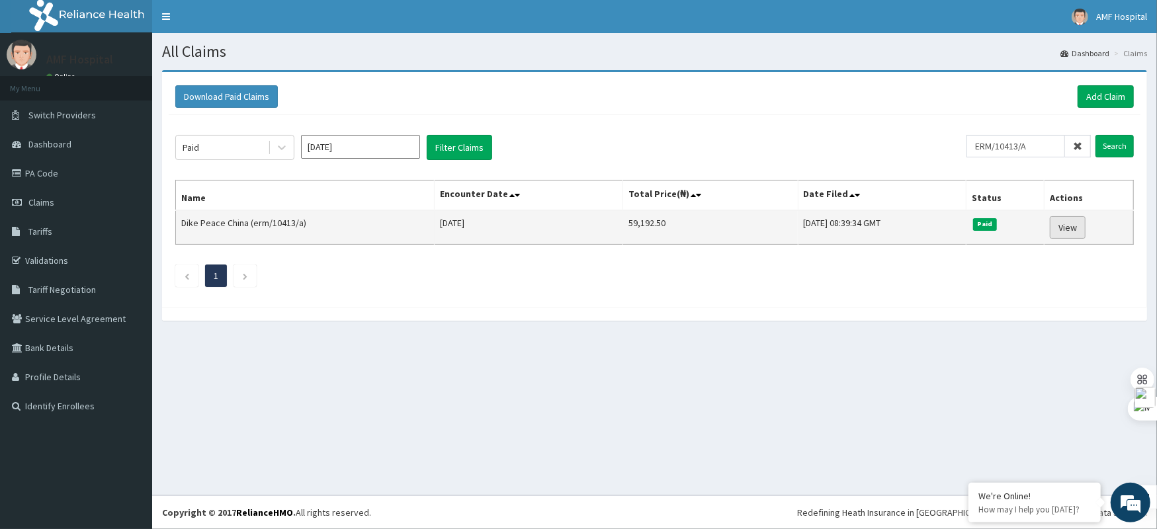
click at [1079, 227] on link "View" at bounding box center [1068, 227] width 36 height 22
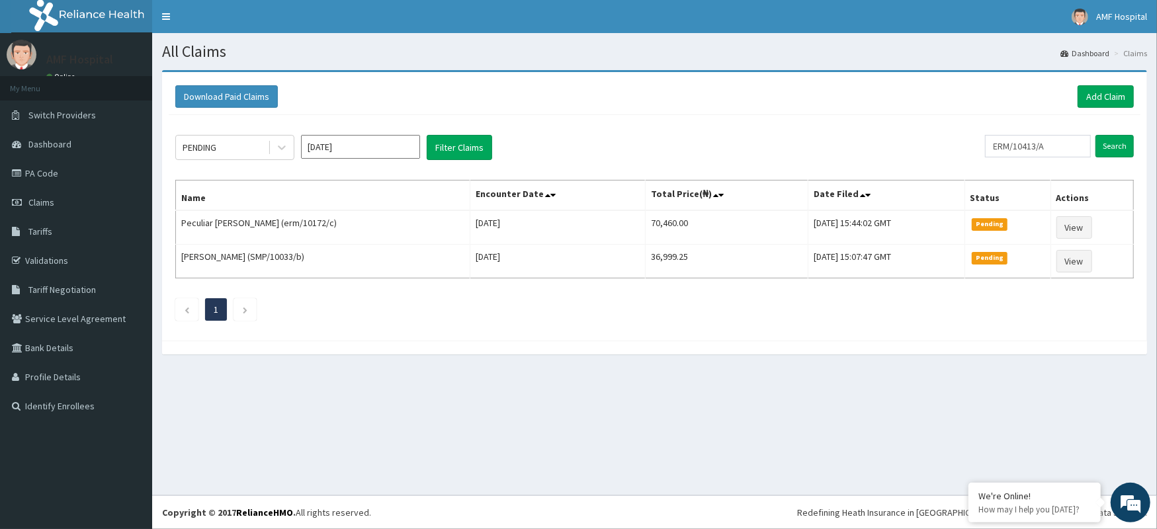
click at [271, 139] on div at bounding box center [282, 148] width 24 height 24
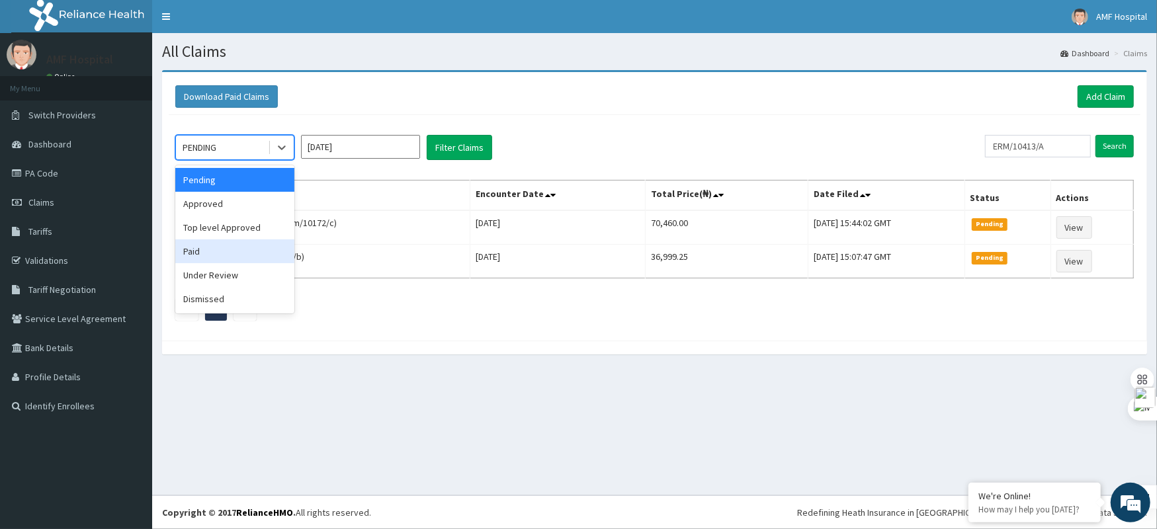
click at [594, 144] on div "option Paid focused, 4 of 6. 6 results available. Use Up and Down to choose opt…" at bounding box center [579, 147] width 809 height 25
click at [255, 147] on div "PENDING" at bounding box center [222, 147] width 92 height 21
click at [251, 247] on div "Paid" at bounding box center [234, 251] width 119 height 24
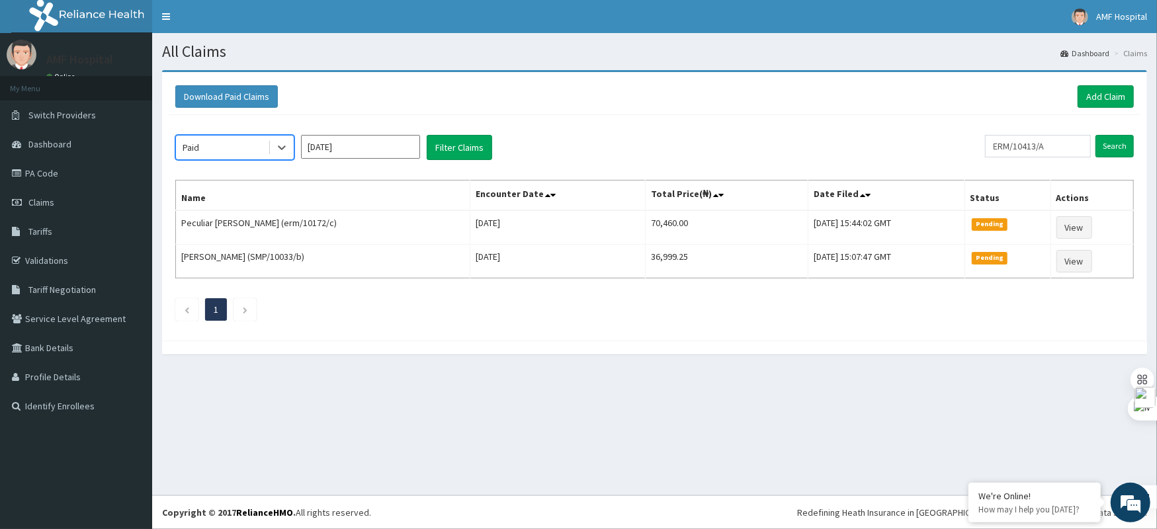
click at [395, 148] on input "[DATE]" at bounding box center [360, 147] width 119 height 24
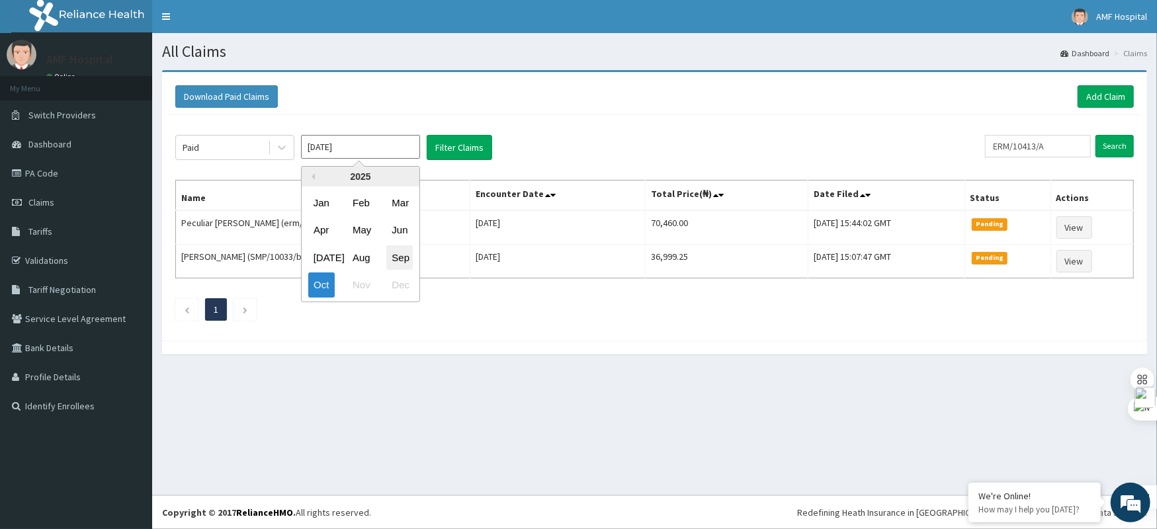
click at [395, 251] on div "Sep" at bounding box center [399, 257] width 26 height 24
type input "[DATE]"
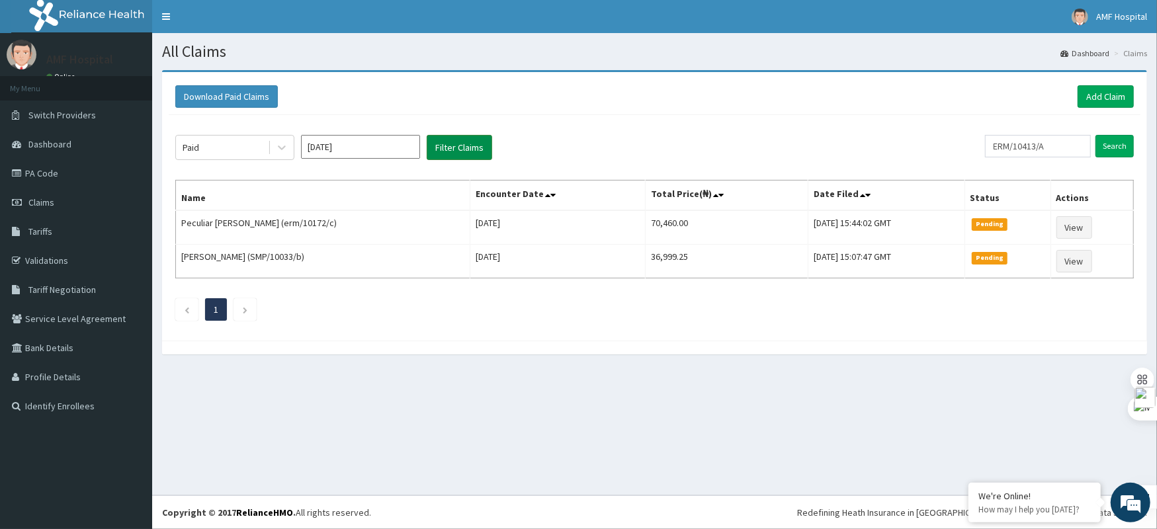
click at [462, 156] on button "Filter Claims" at bounding box center [459, 147] width 65 height 25
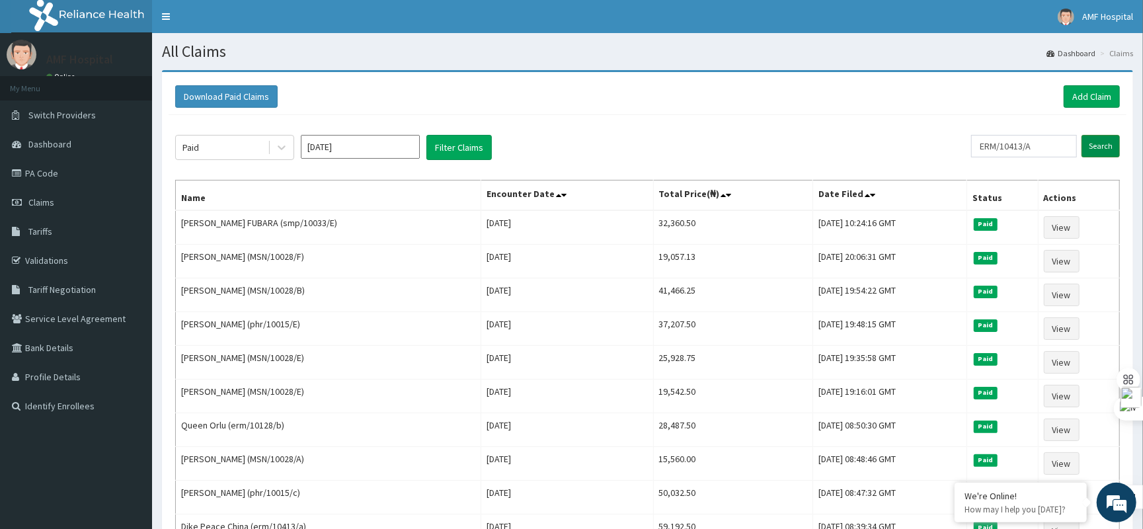
click at [1095, 154] on input "Search" at bounding box center [1101, 146] width 38 height 22
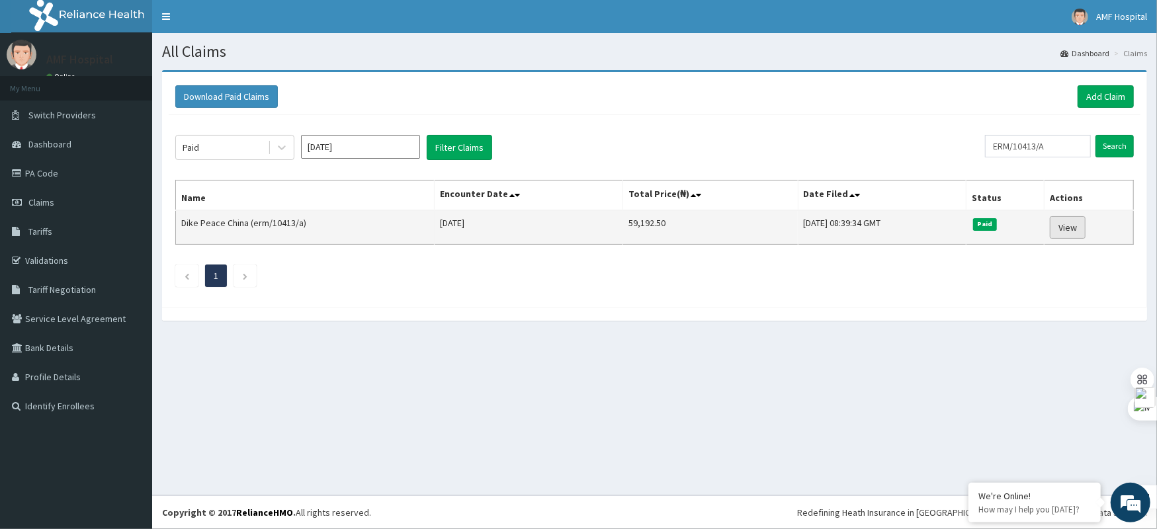
click at [1065, 226] on link "View" at bounding box center [1068, 227] width 36 height 22
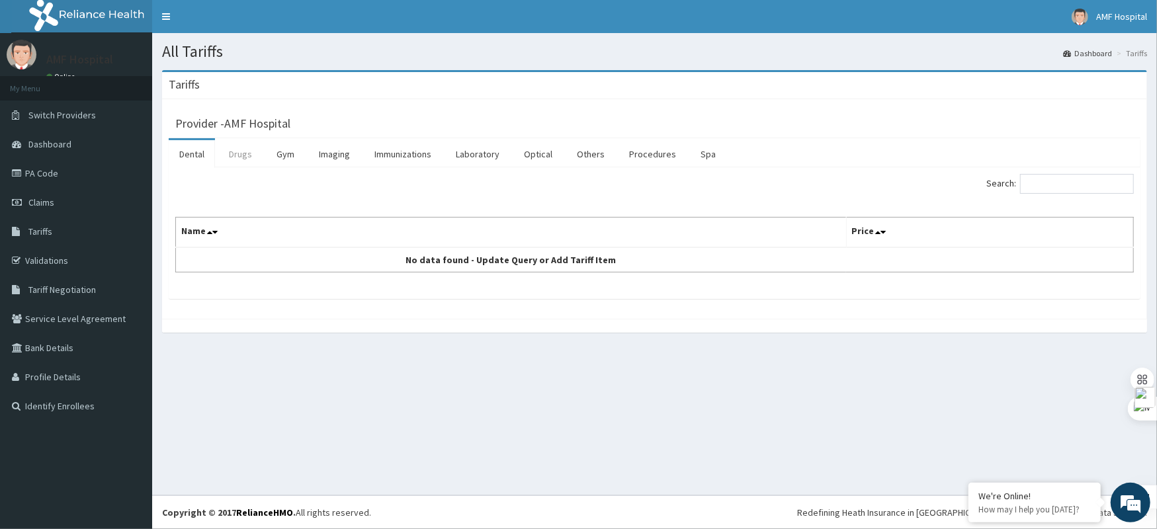
click at [233, 154] on link "Drugs" at bounding box center [240, 154] width 44 height 28
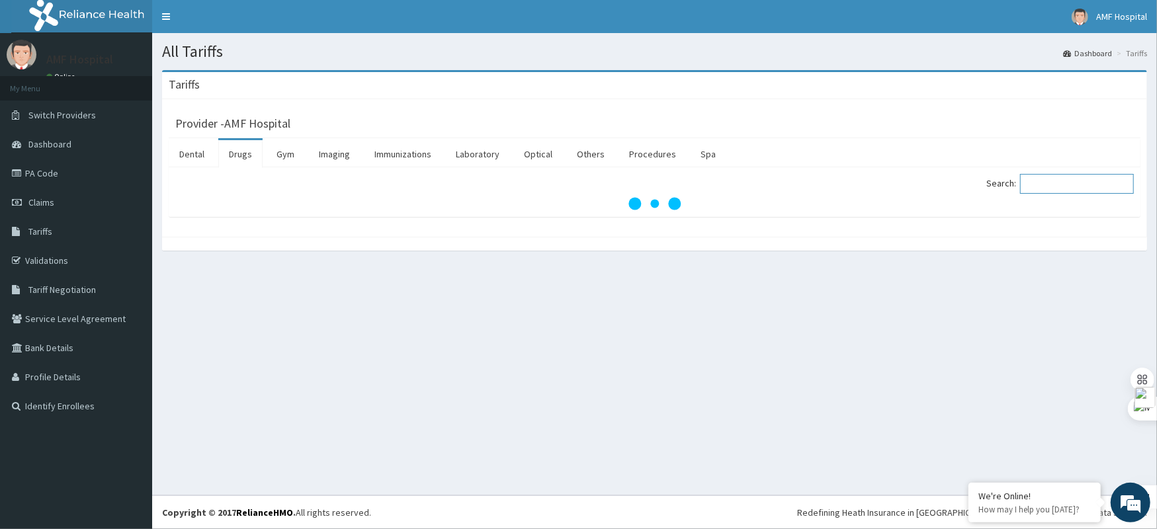
click at [1054, 184] on input "Search:" at bounding box center [1077, 184] width 114 height 20
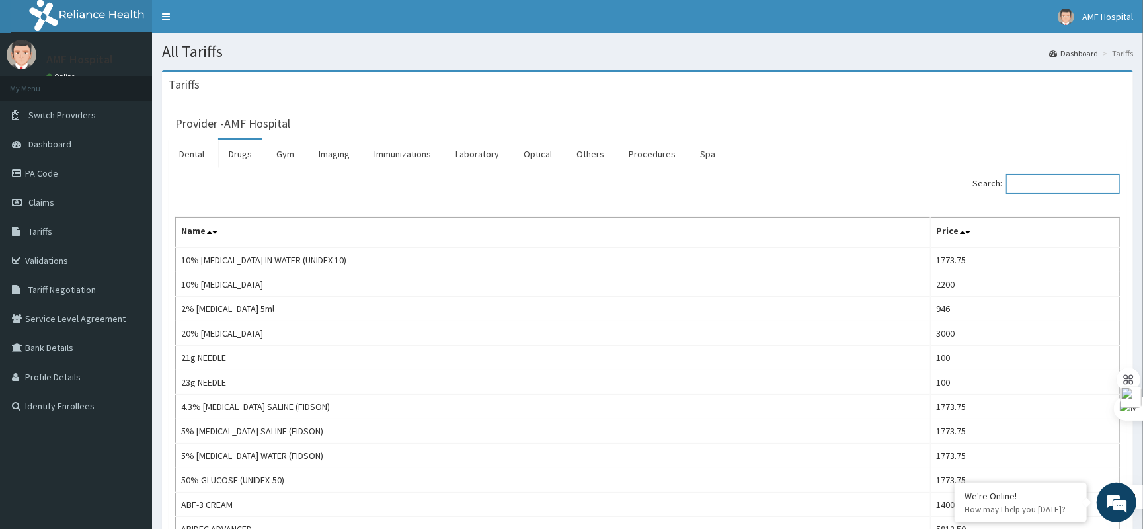
paste input "[MEDICAL_DATA] TAB"
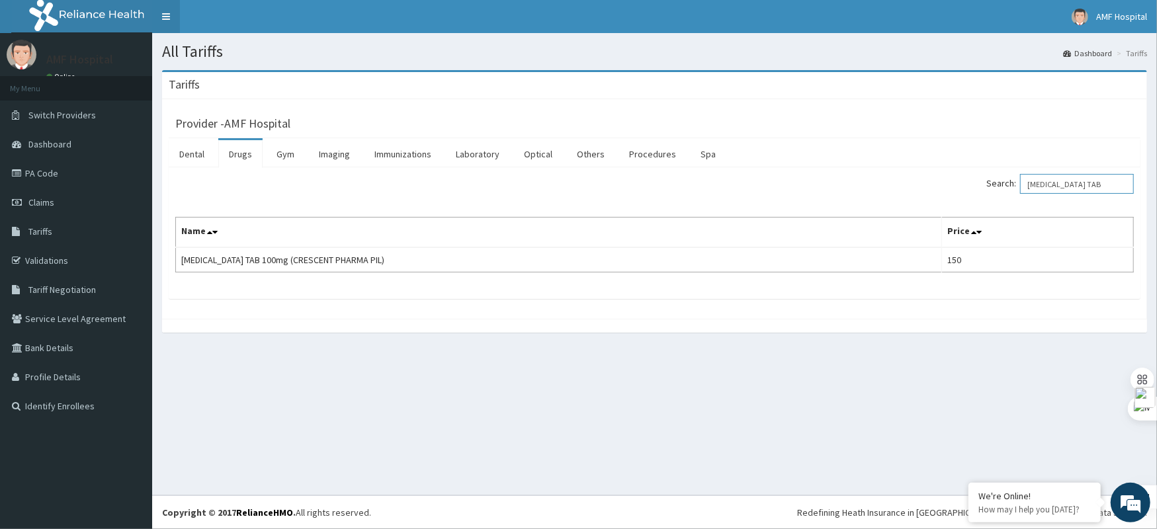
type input "[MEDICAL_DATA] TAB"
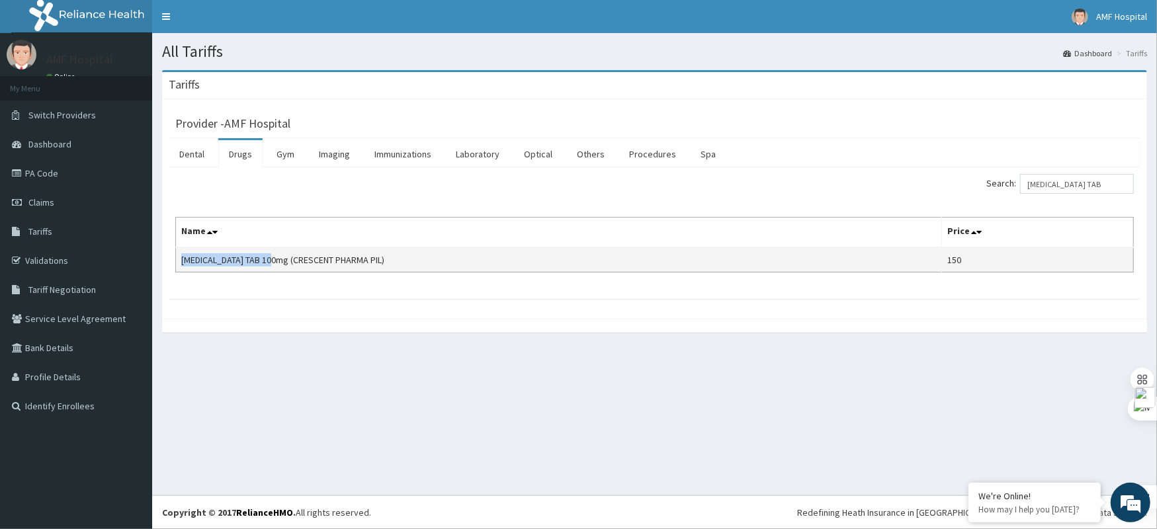
drag, startPoint x: 279, startPoint y: 262, endPoint x: 177, endPoint y: 263, distance: 101.8
click at [177, 263] on td "[MEDICAL_DATA] TAB 100mg (CRESCENT PHARMA PIL)" at bounding box center [559, 259] width 766 height 25
copy td "[MEDICAL_DATA] TAB 100mg"
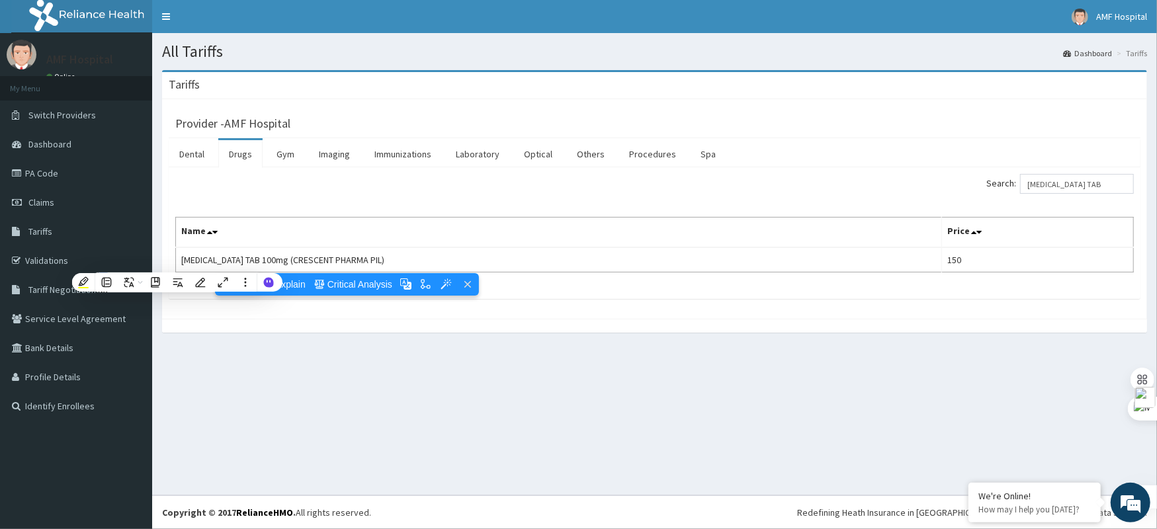
click at [566, 194] on div "Search: [MEDICAL_DATA] TAB" at bounding box center [654, 185] width 978 height 23
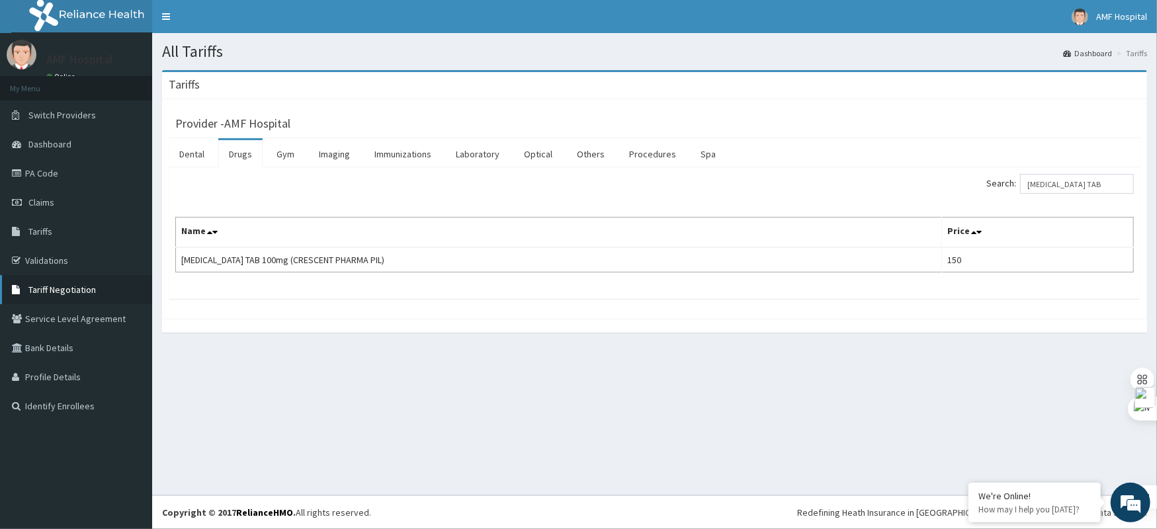
click at [69, 287] on span "Tariff Negotiation" at bounding box center [61, 290] width 67 height 12
